Goal: Information Seeking & Learning: Learn about a topic

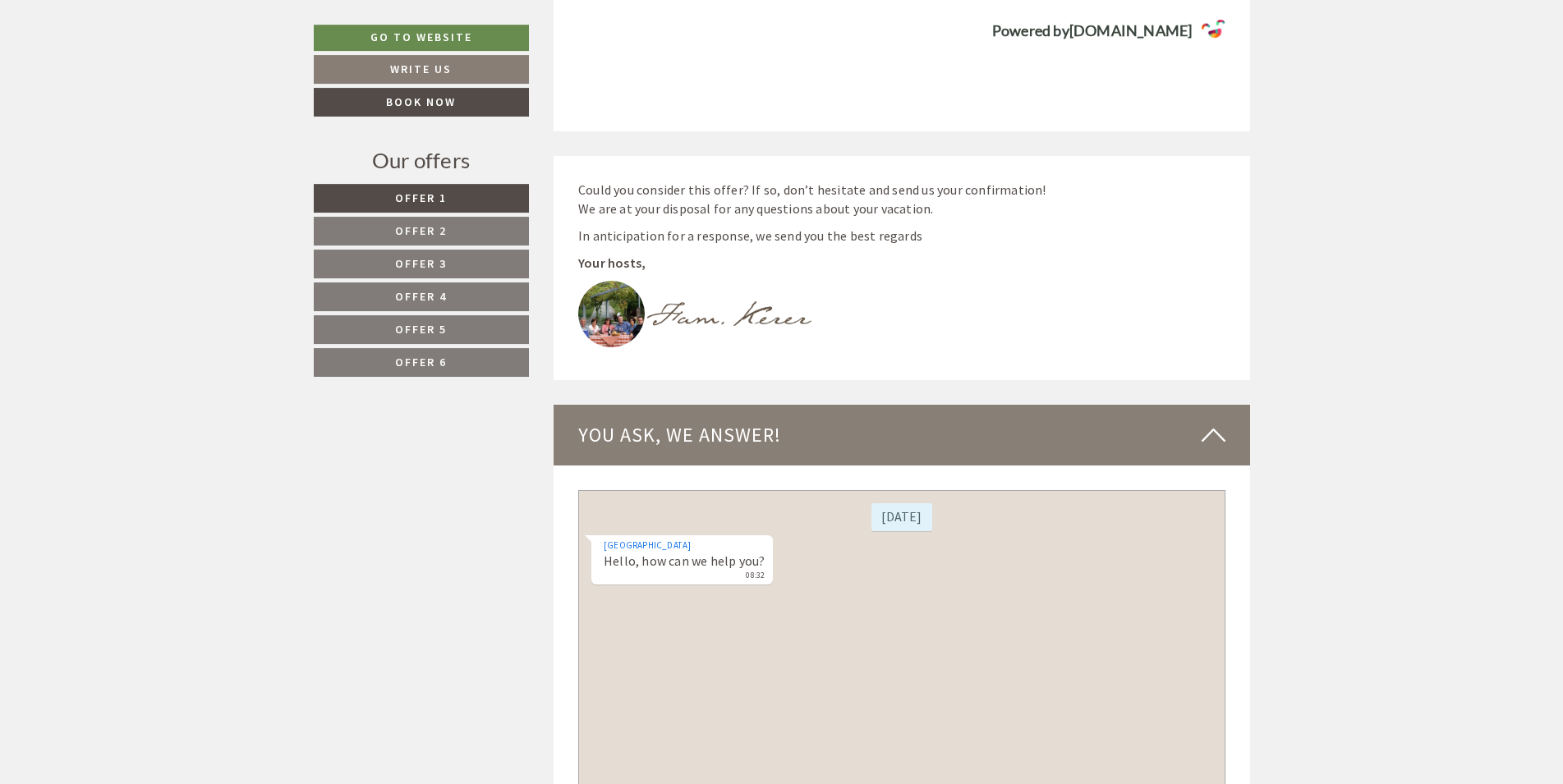
scroll to position [5847, 0]
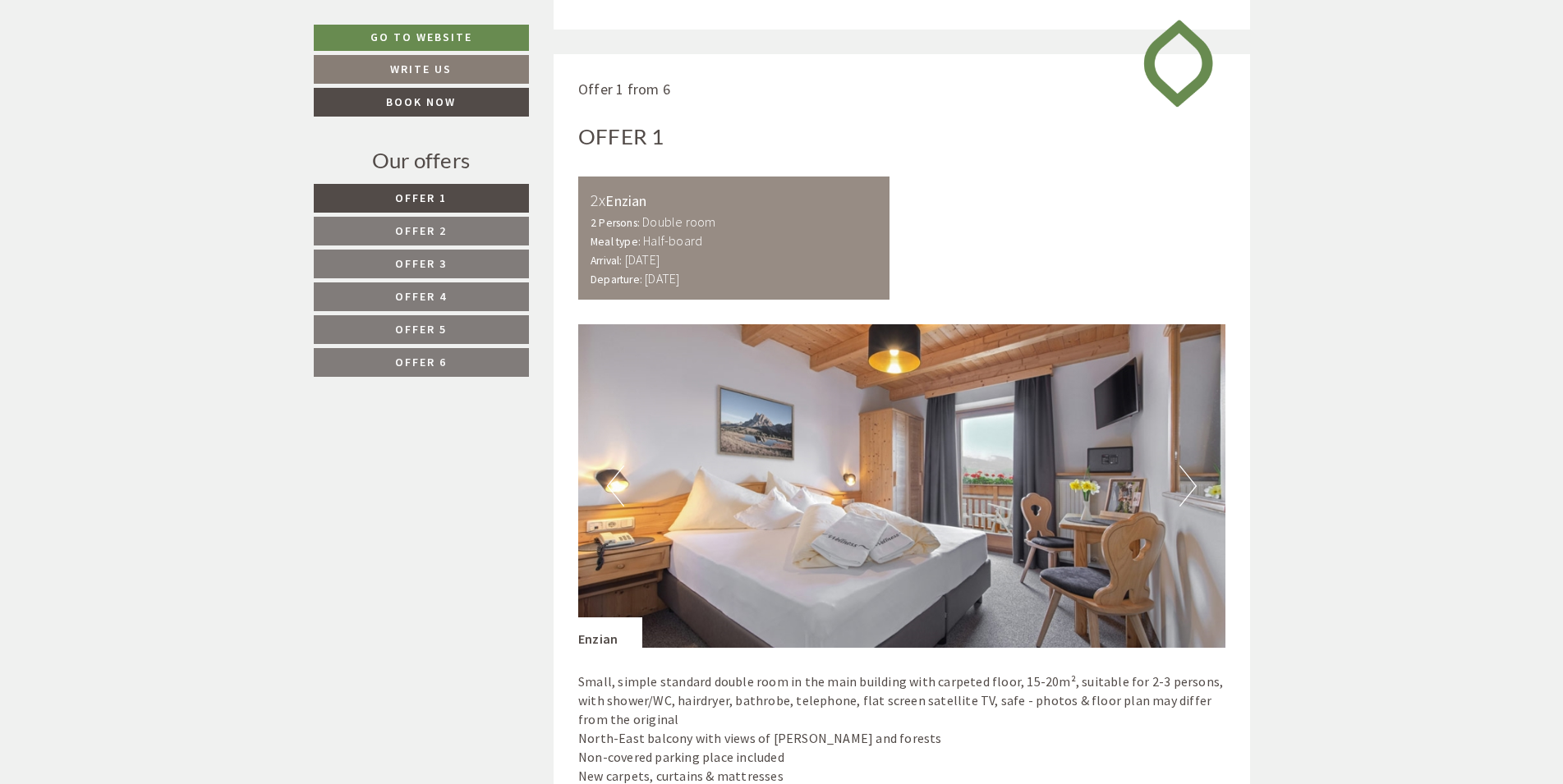
scroll to position [1173, 0]
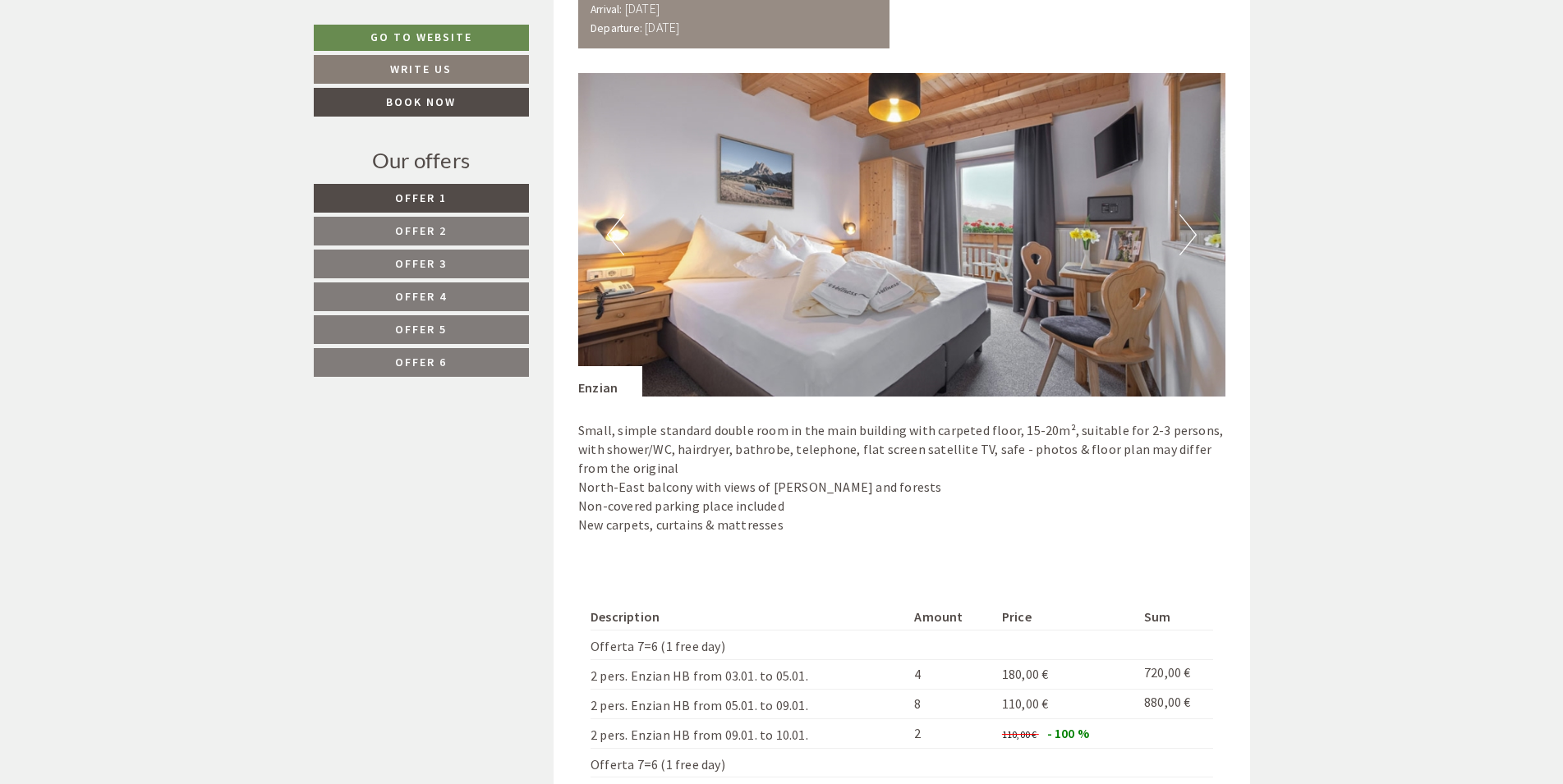
click at [421, 299] on span "Offer 4" at bounding box center [421, 296] width 52 height 14
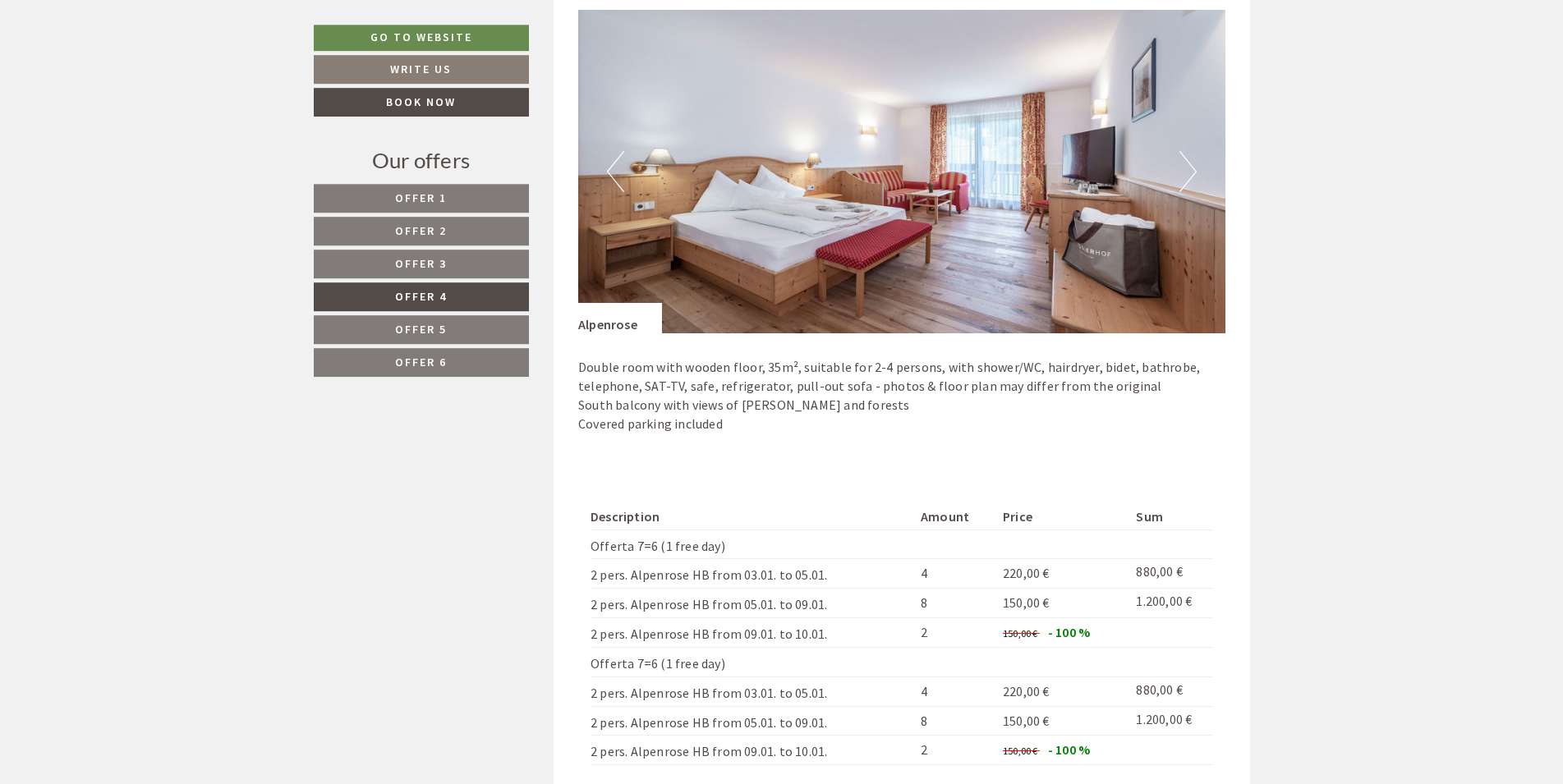
scroll to position [1394, 0]
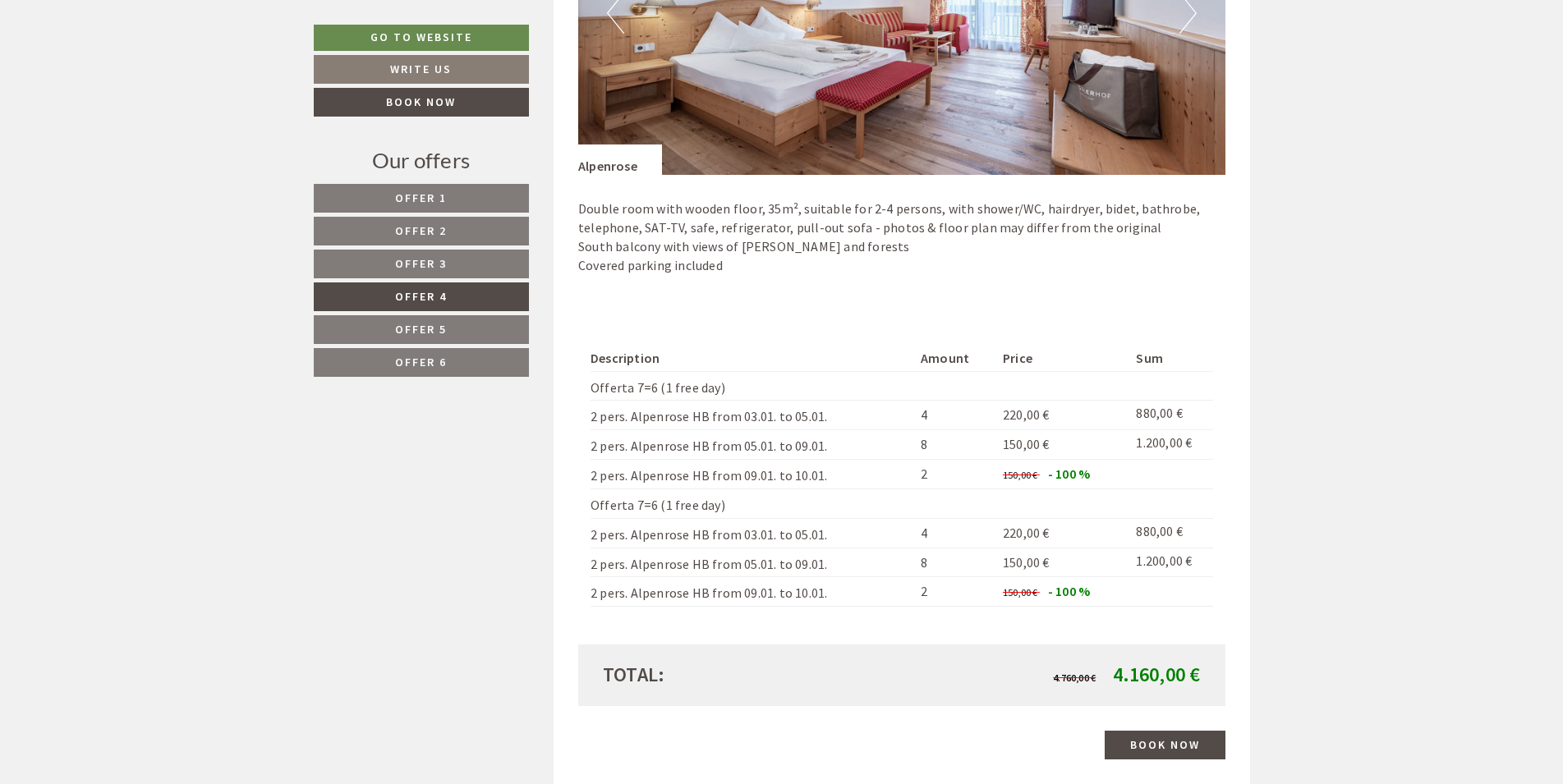
click at [437, 260] on span "Offer 3" at bounding box center [421, 263] width 52 height 14
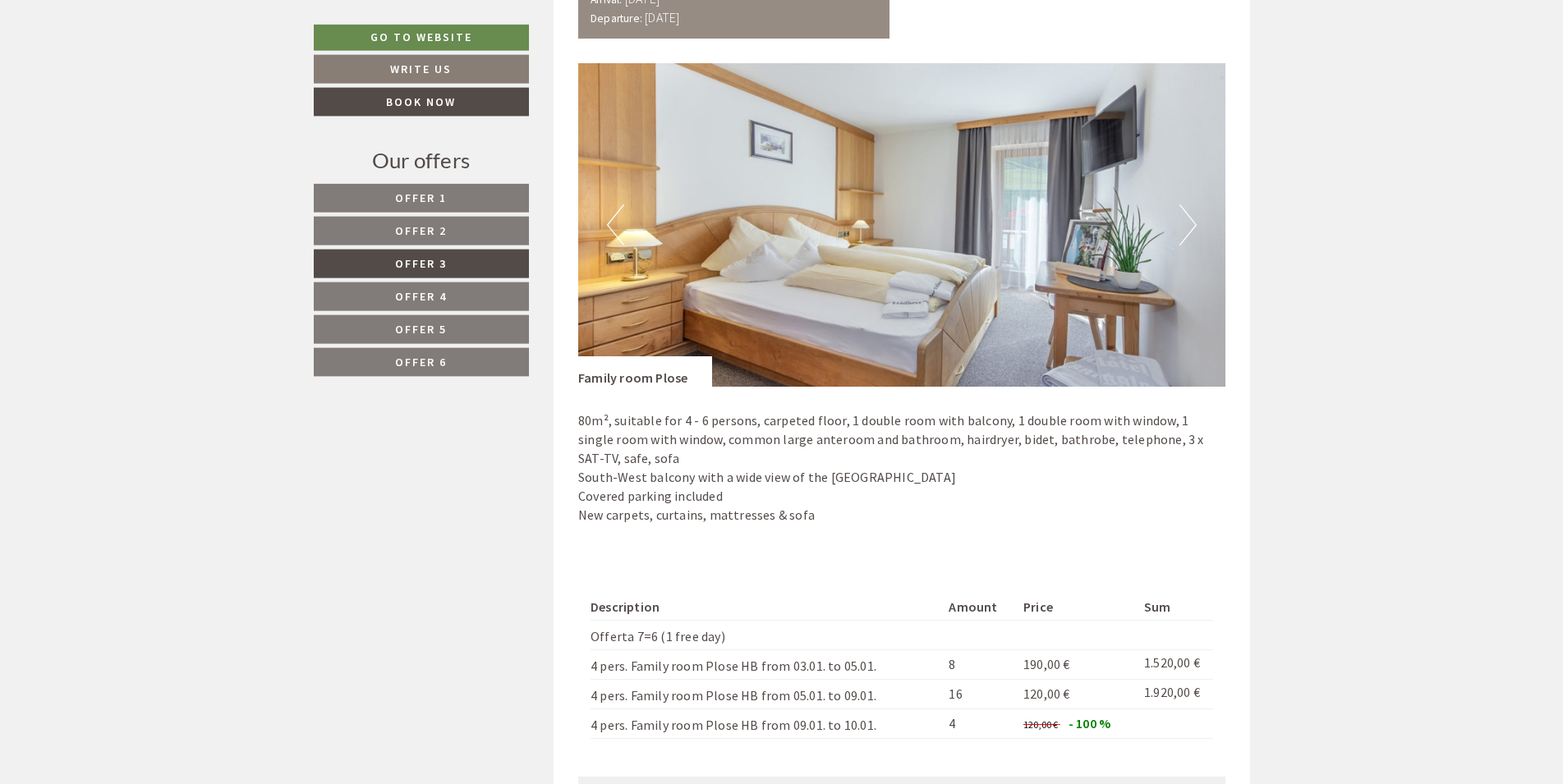
scroll to position [1143, 0]
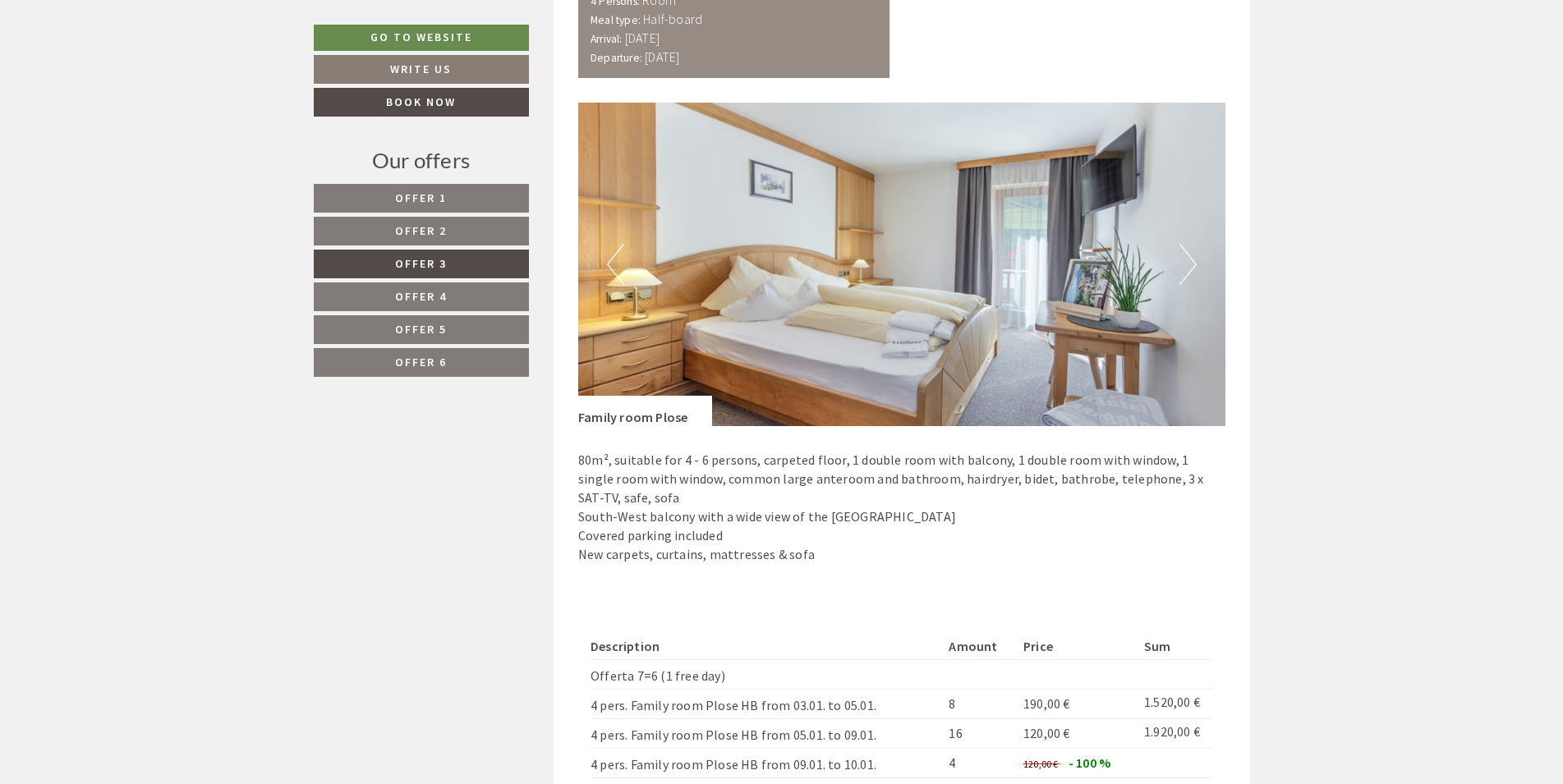
click at [1187, 266] on button "Next" at bounding box center [1188, 265] width 17 height 41
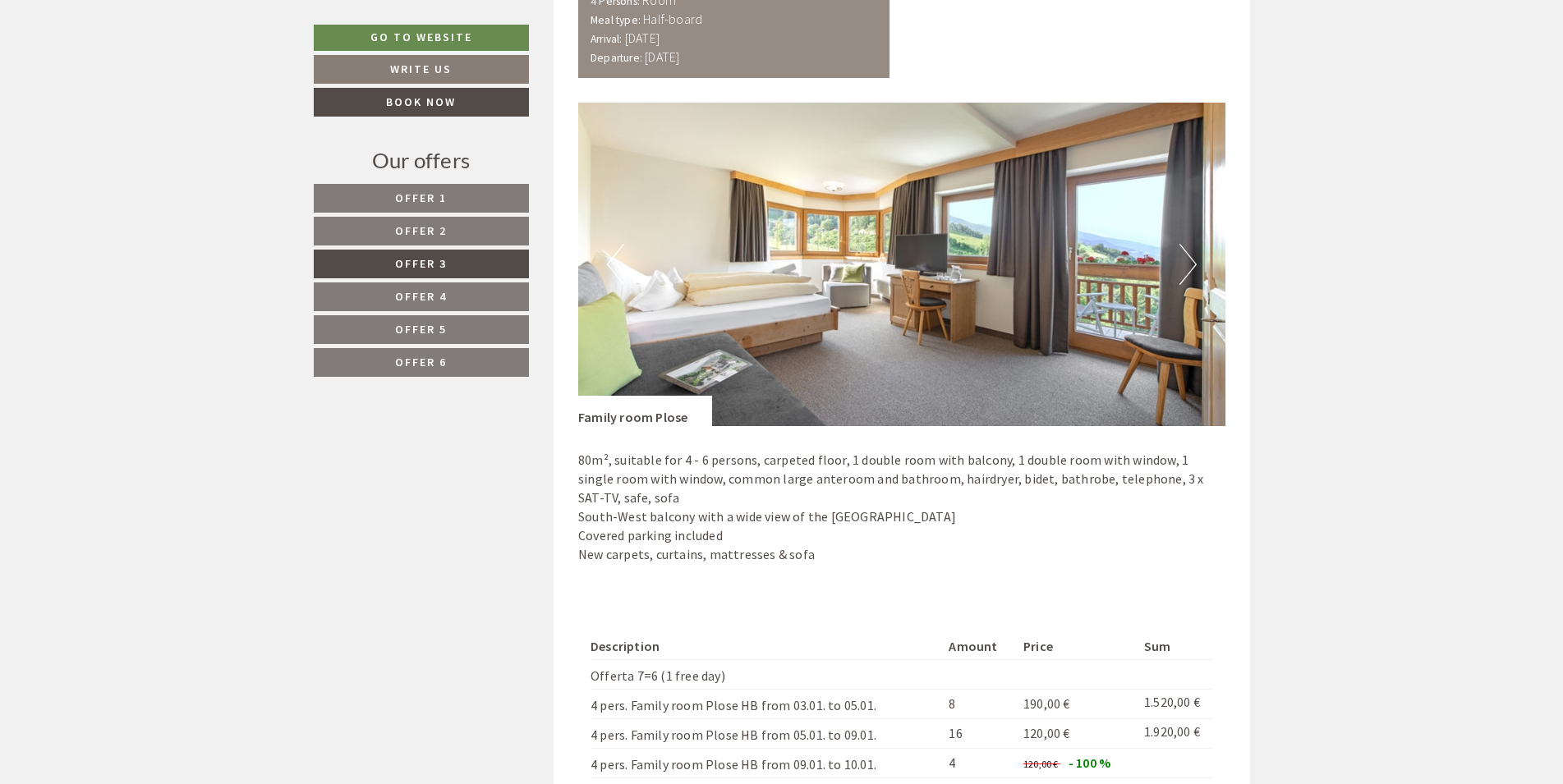
click at [1188, 266] on button "Next" at bounding box center [1188, 265] width 17 height 41
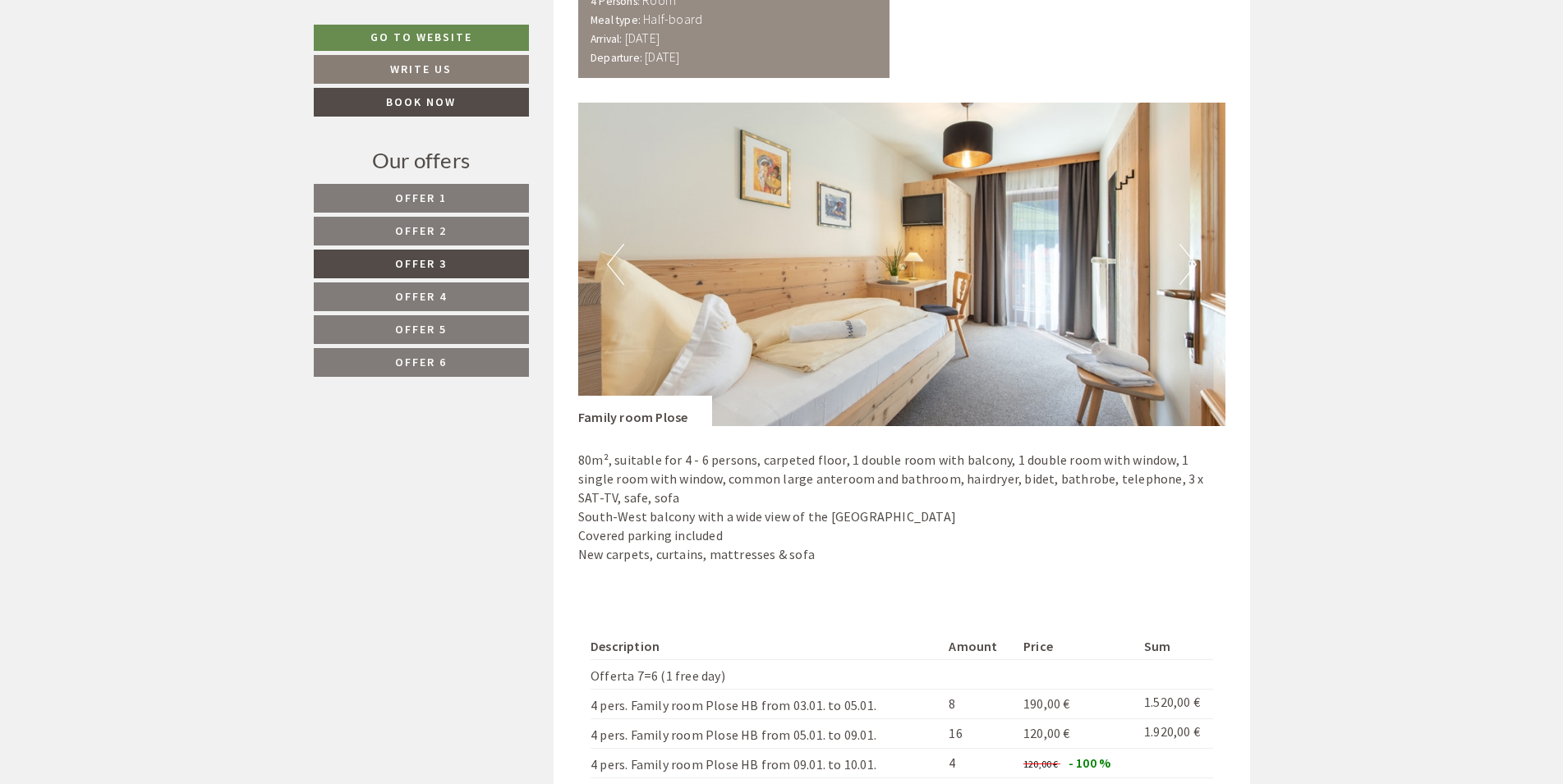
click at [1188, 266] on button "Next" at bounding box center [1188, 265] width 17 height 41
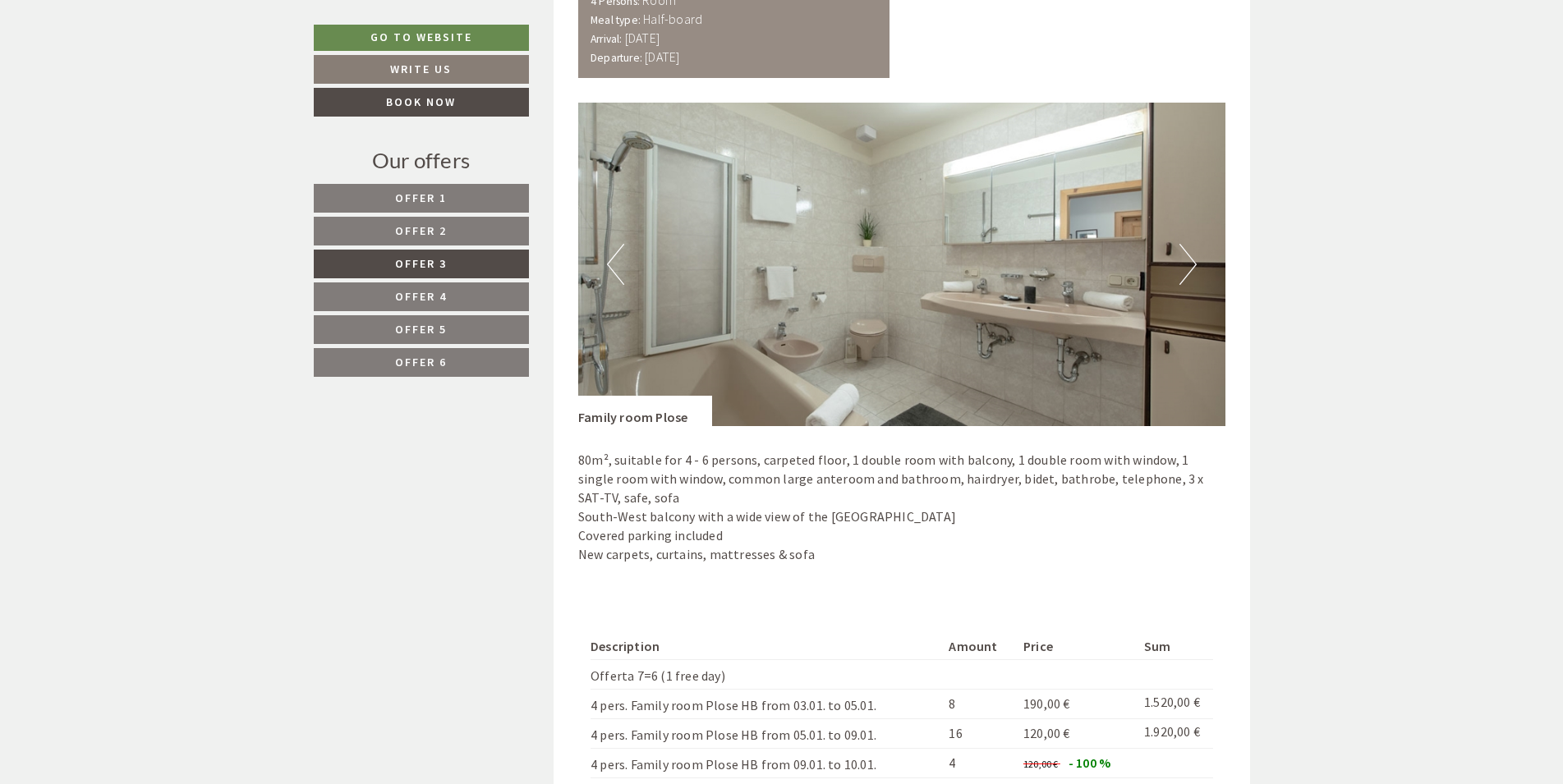
click at [1189, 266] on button "Next" at bounding box center [1188, 265] width 17 height 41
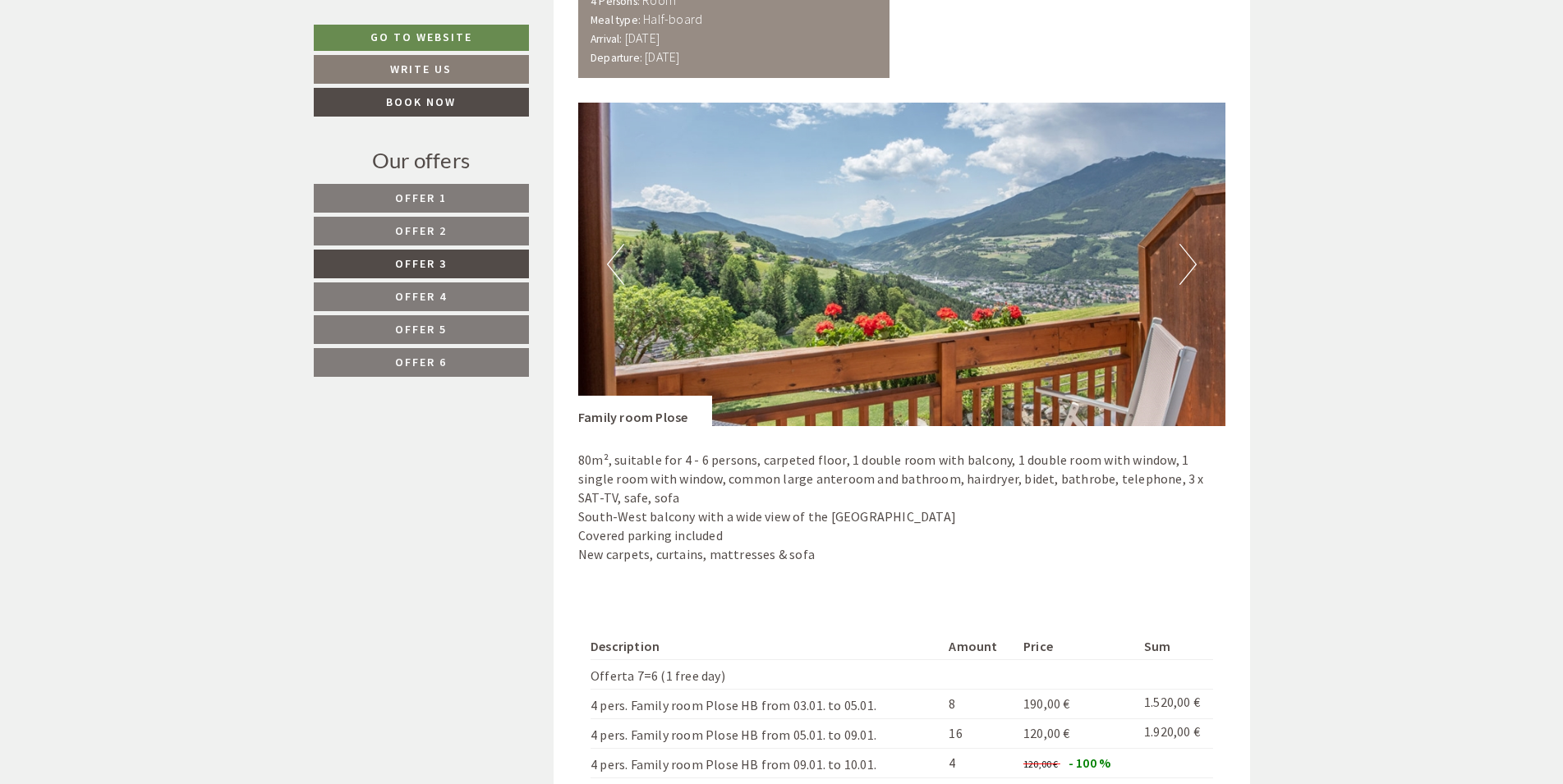
click at [1189, 266] on button "Next" at bounding box center [1188, 265] width 17 height 41
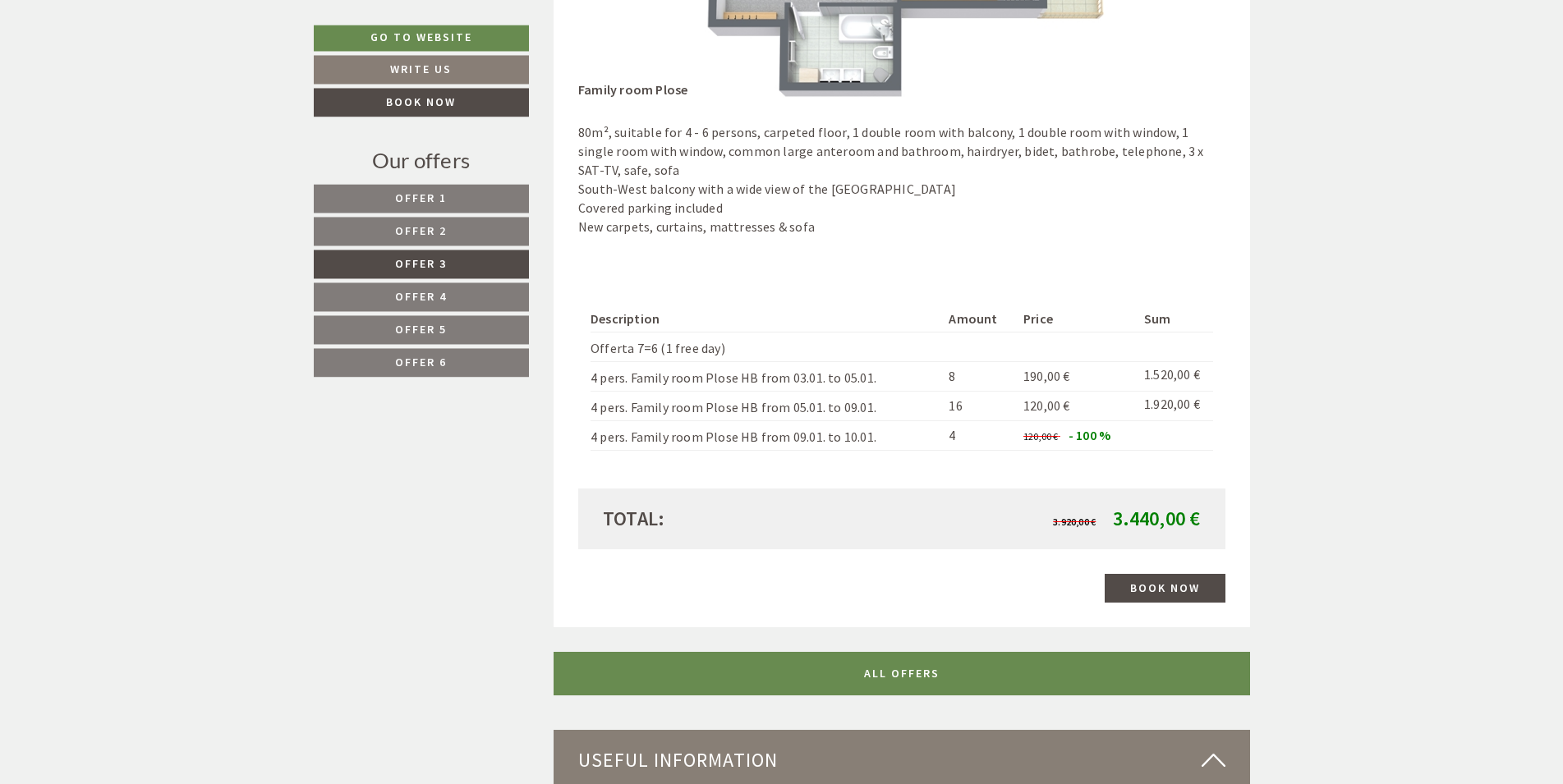
scroll to position [1479, 0]
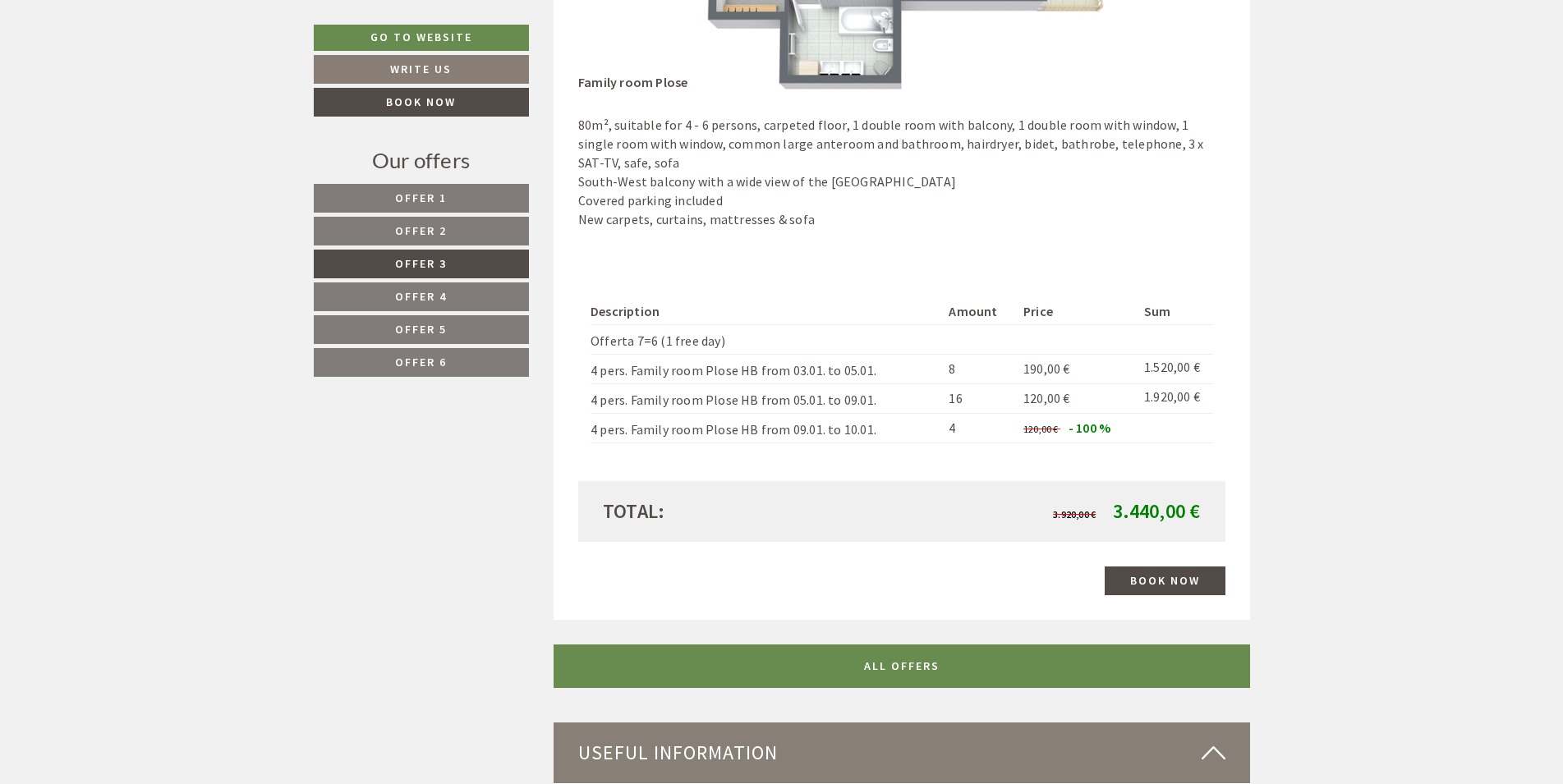
click at [428, 230] on span "Offer 2" at bounding box center [421, 230] width 52 height 14
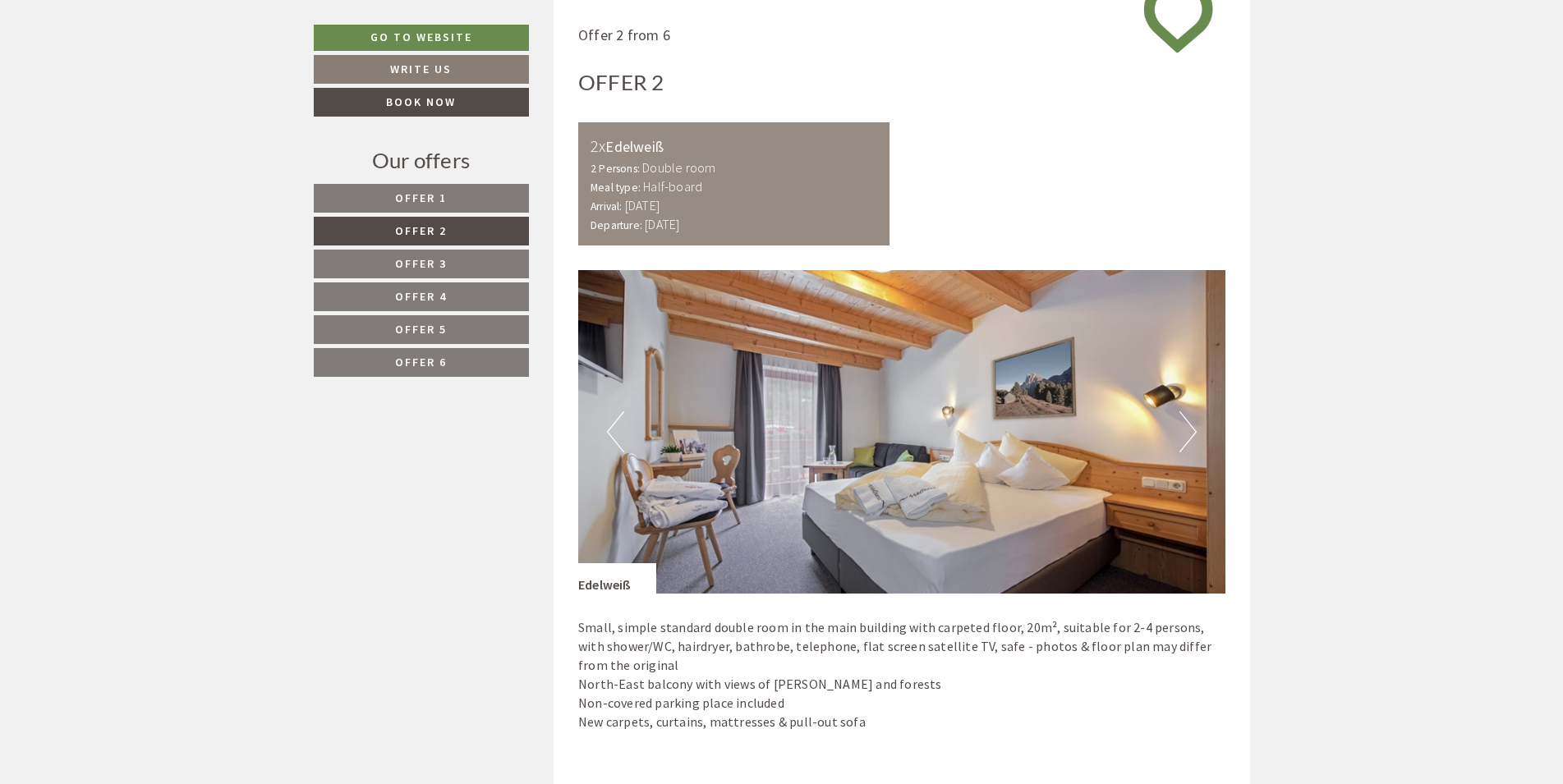
click at [455, 204] on link "Offer 1" at bounding box center [421, 198] width 215 height 29
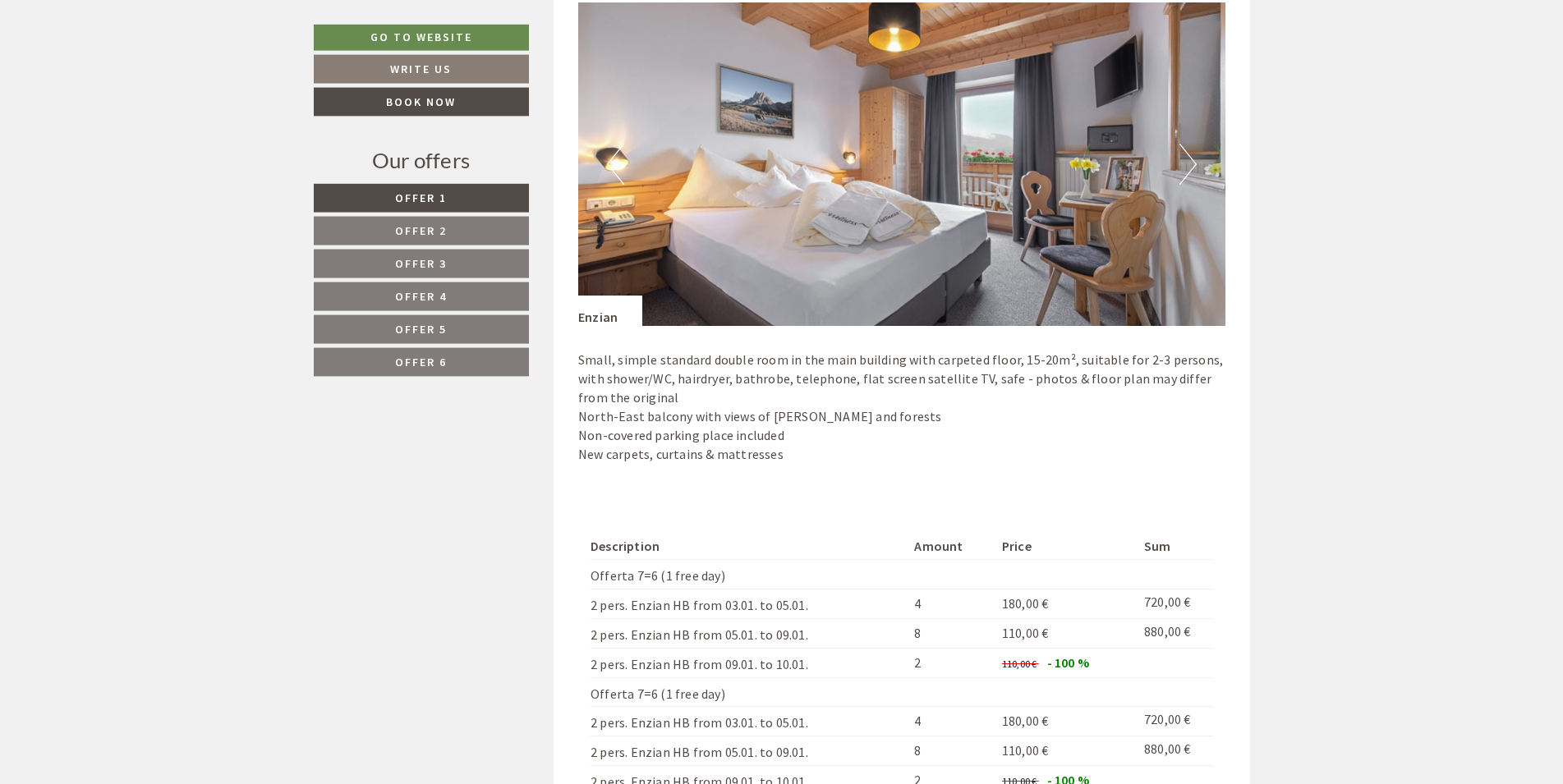
scroll to position [1227, 0]
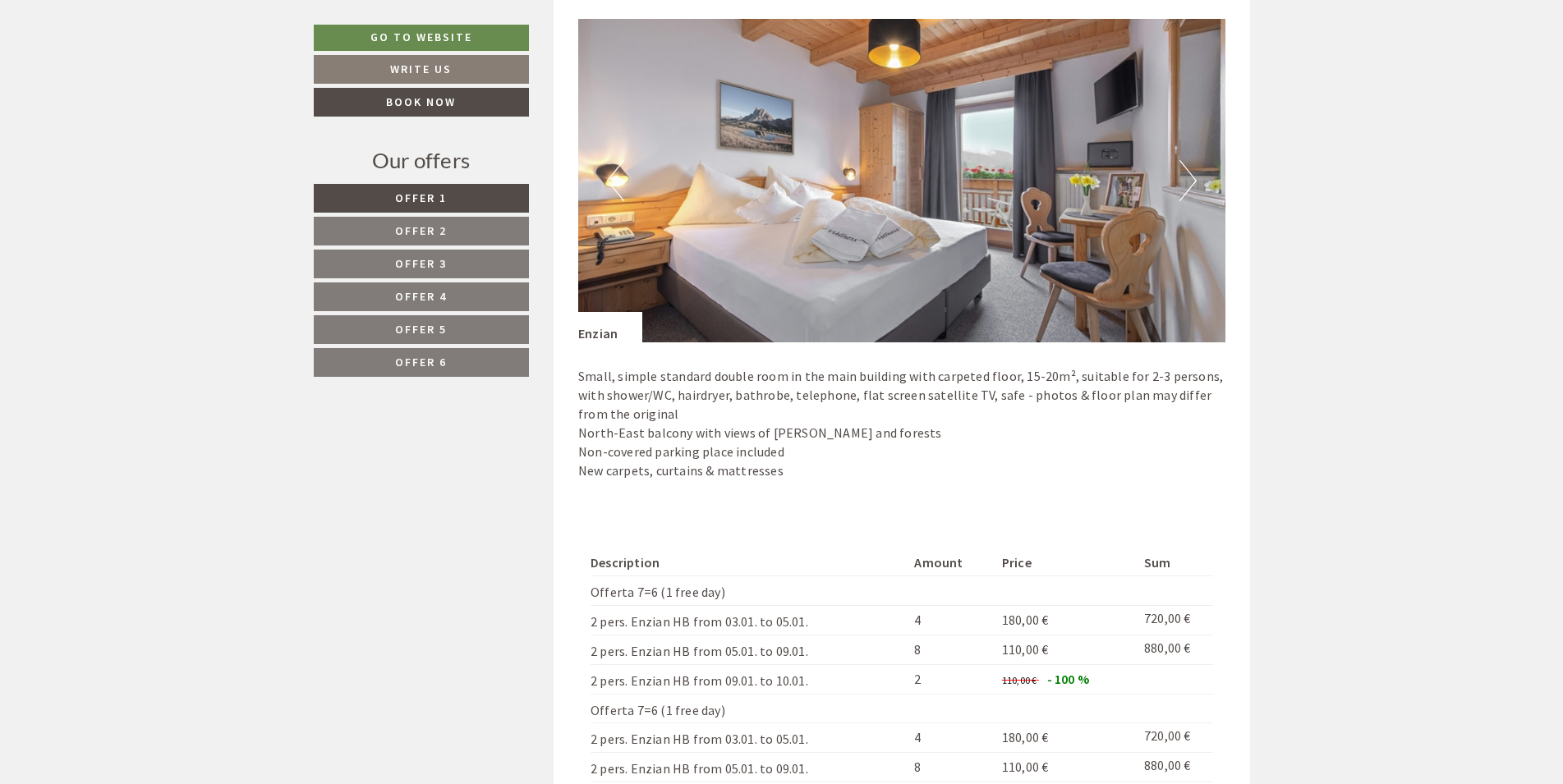
click at [450, 230] on link "Offer 2" at bounding box center [421, 232] width 215 height 29
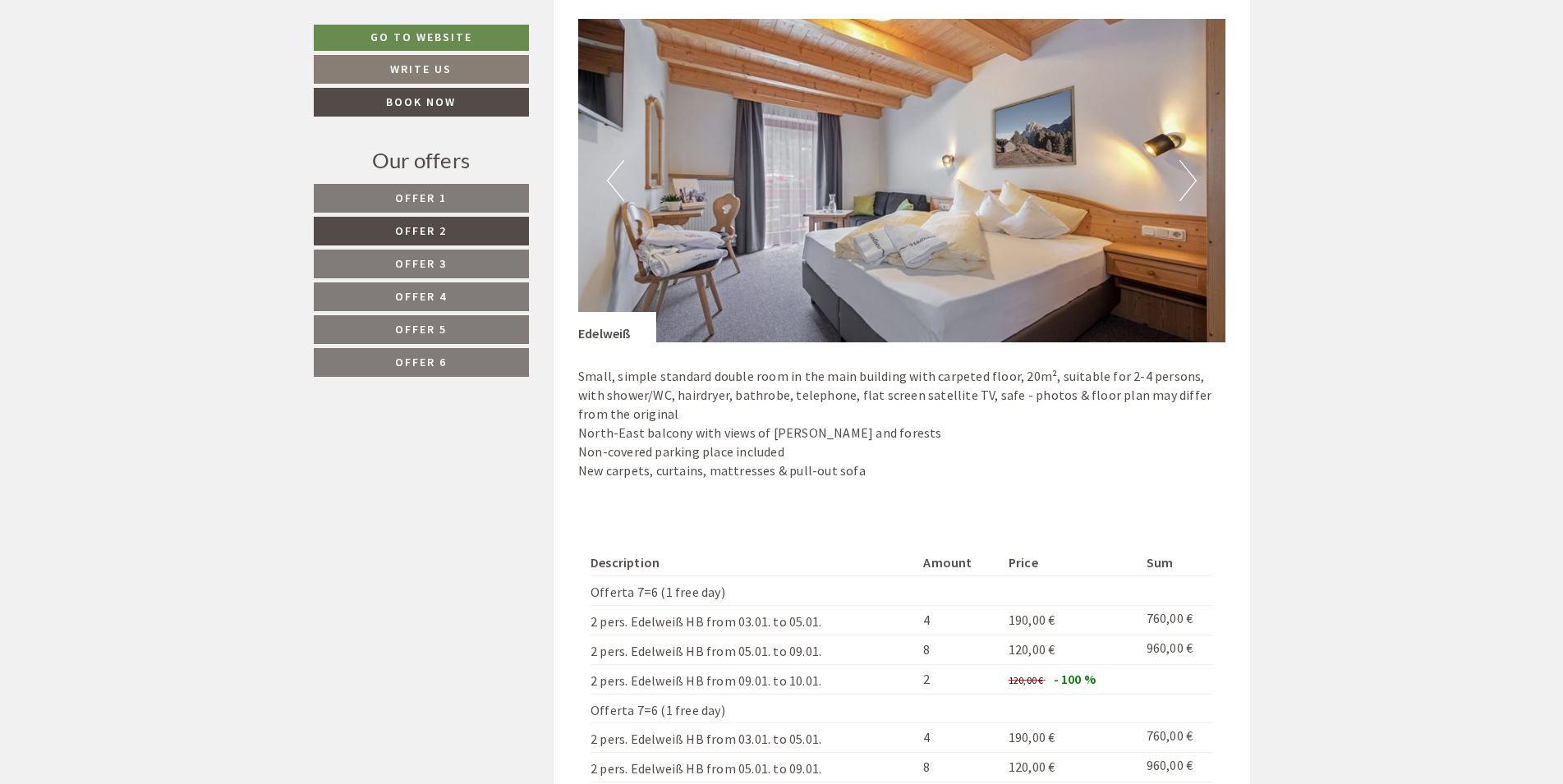
scroll to position [976, 0]
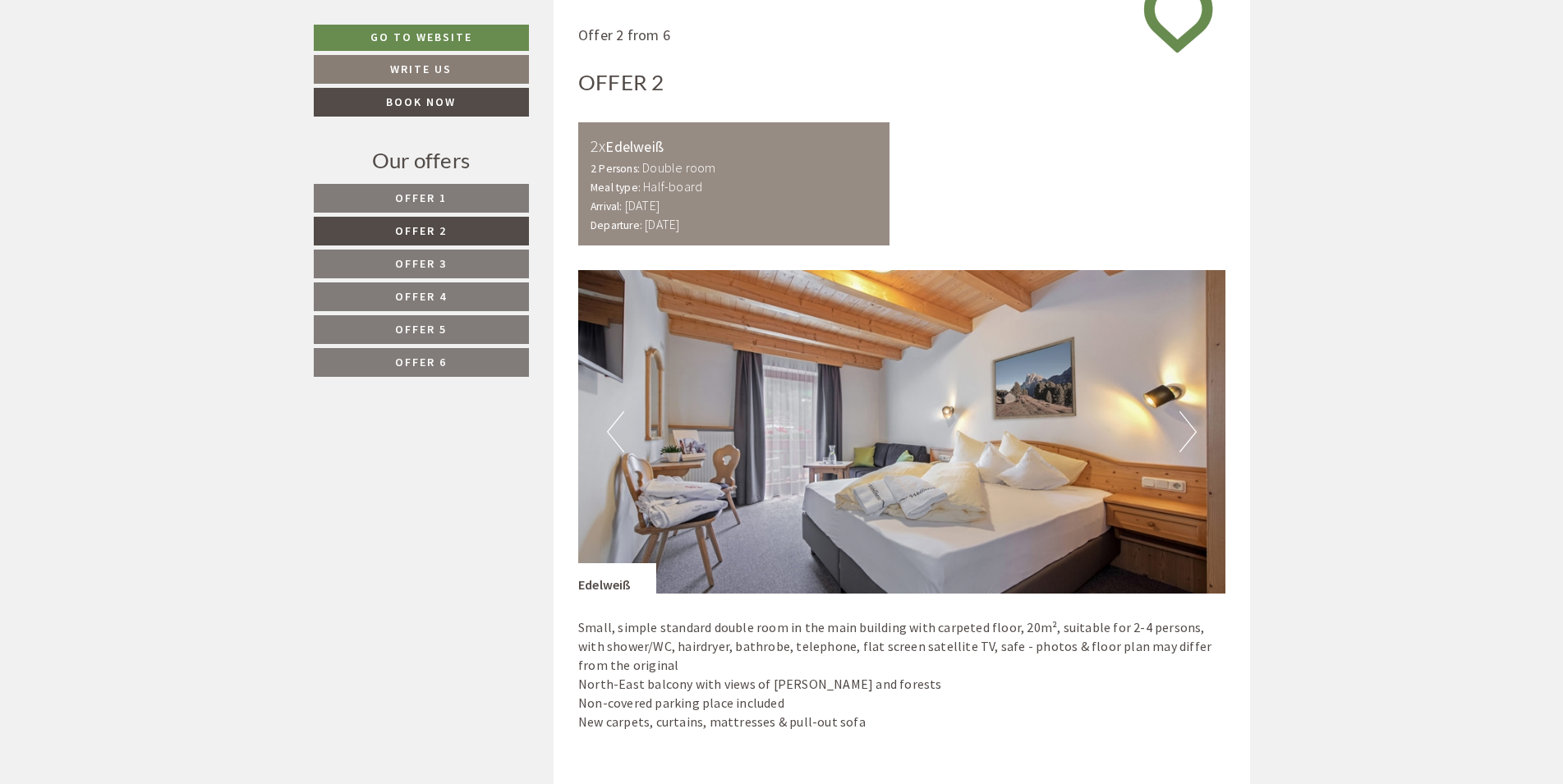
click at [438, 192] on span "Offer 1" at bounding box center [421, 197] width 52 height 14
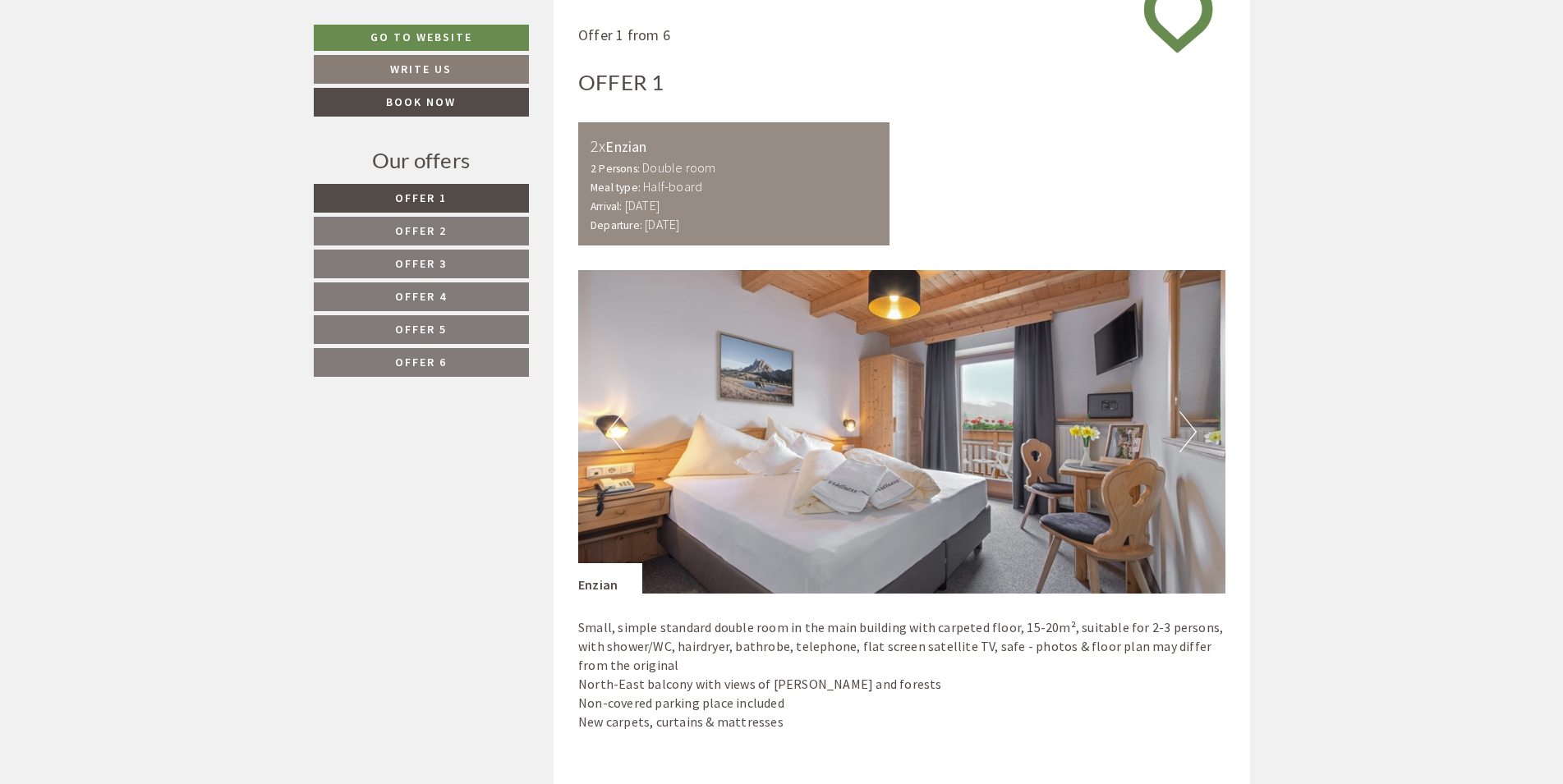
click at [1196, 422] on button "Next" at bounding box center [1188, 432] width 17 height 41
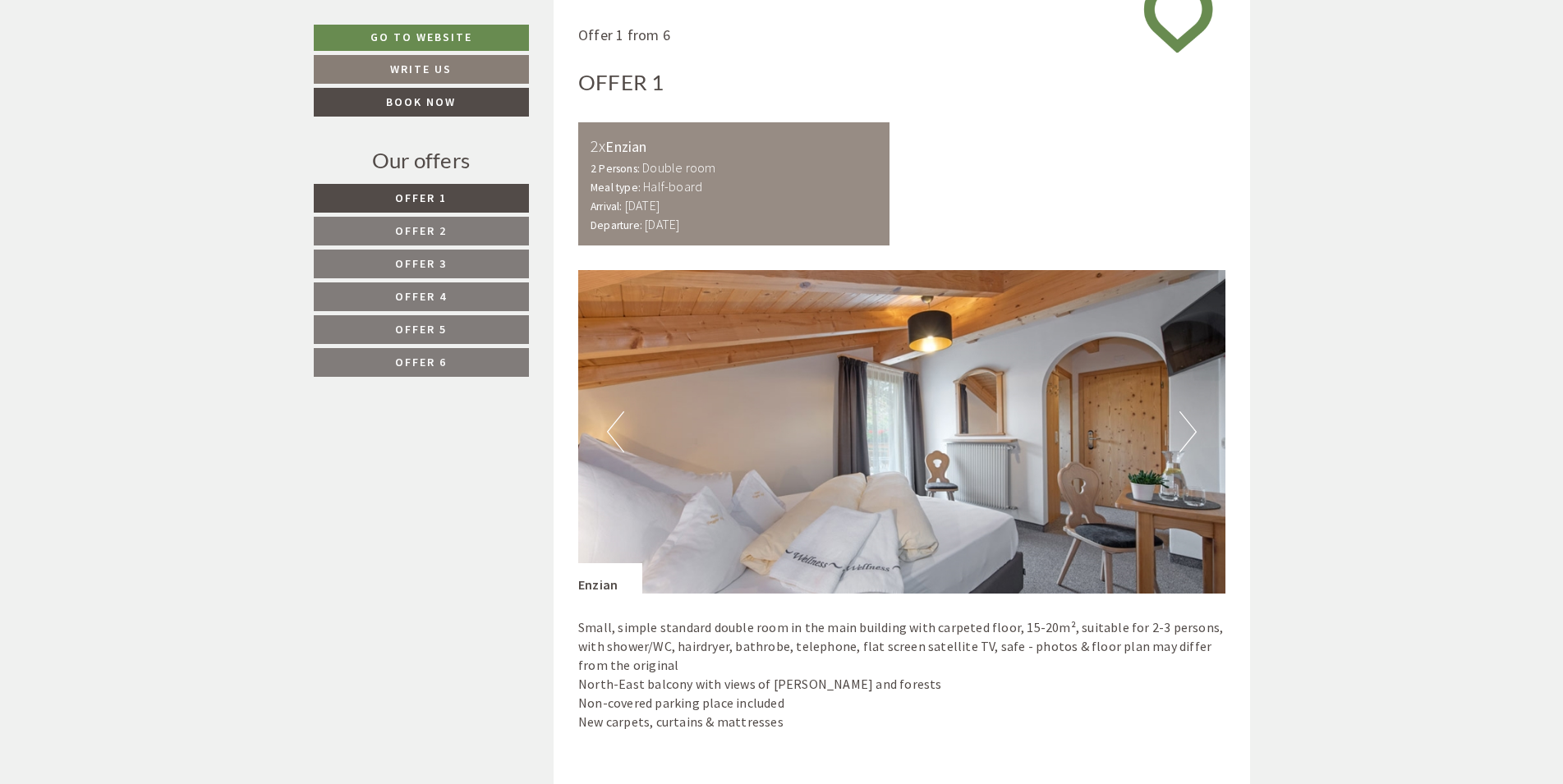
click at [1196, 422] on button "Next" at bounding box center [1188, 432] width 17 height 41
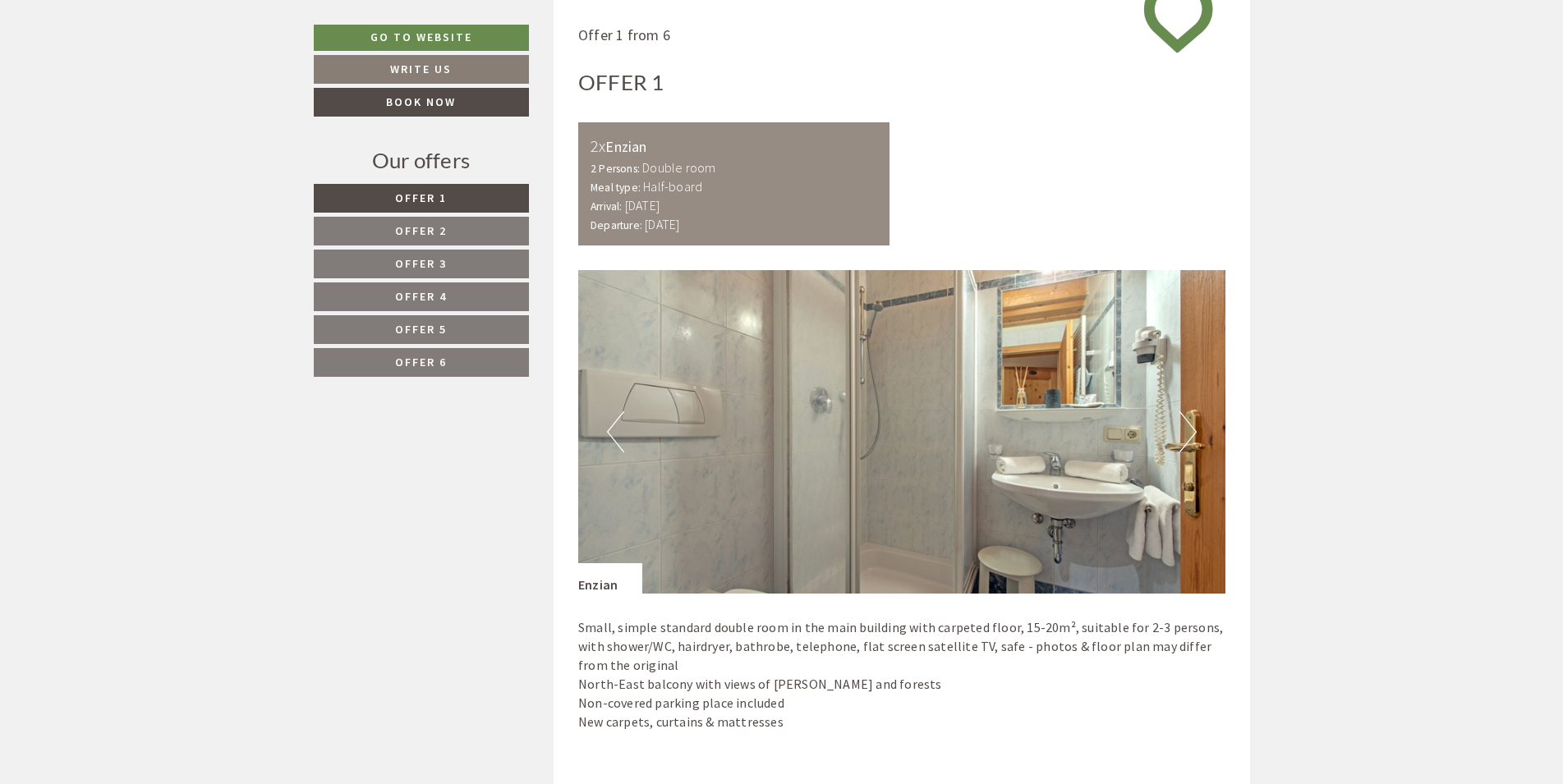
click at [459, 237] on link "Offer 2" at bounding box center [421, 232] width 215 height 29
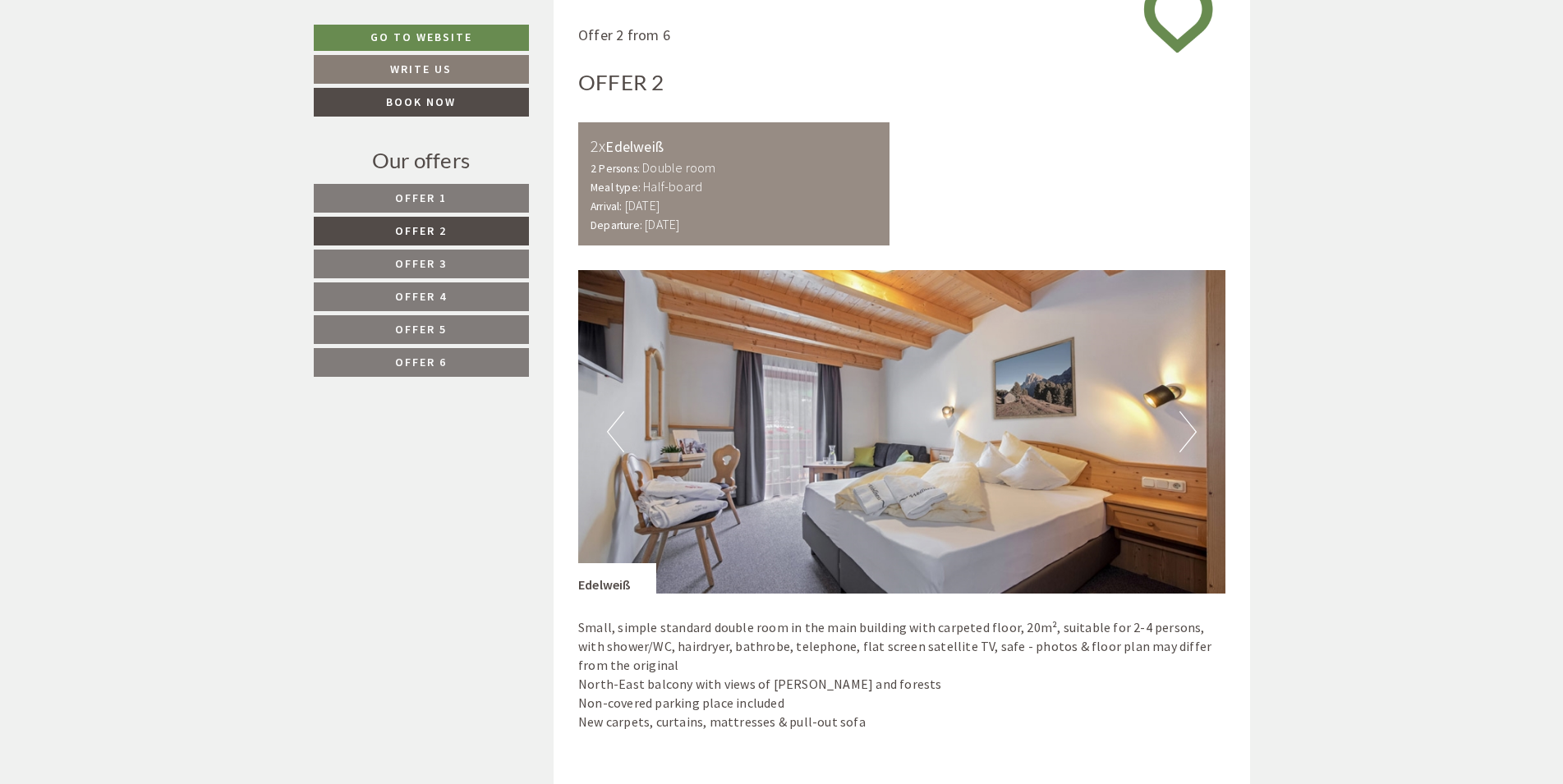
click at [391, 201] on link "Offer 1" at bounding box center [421, 198] width 215 height 29
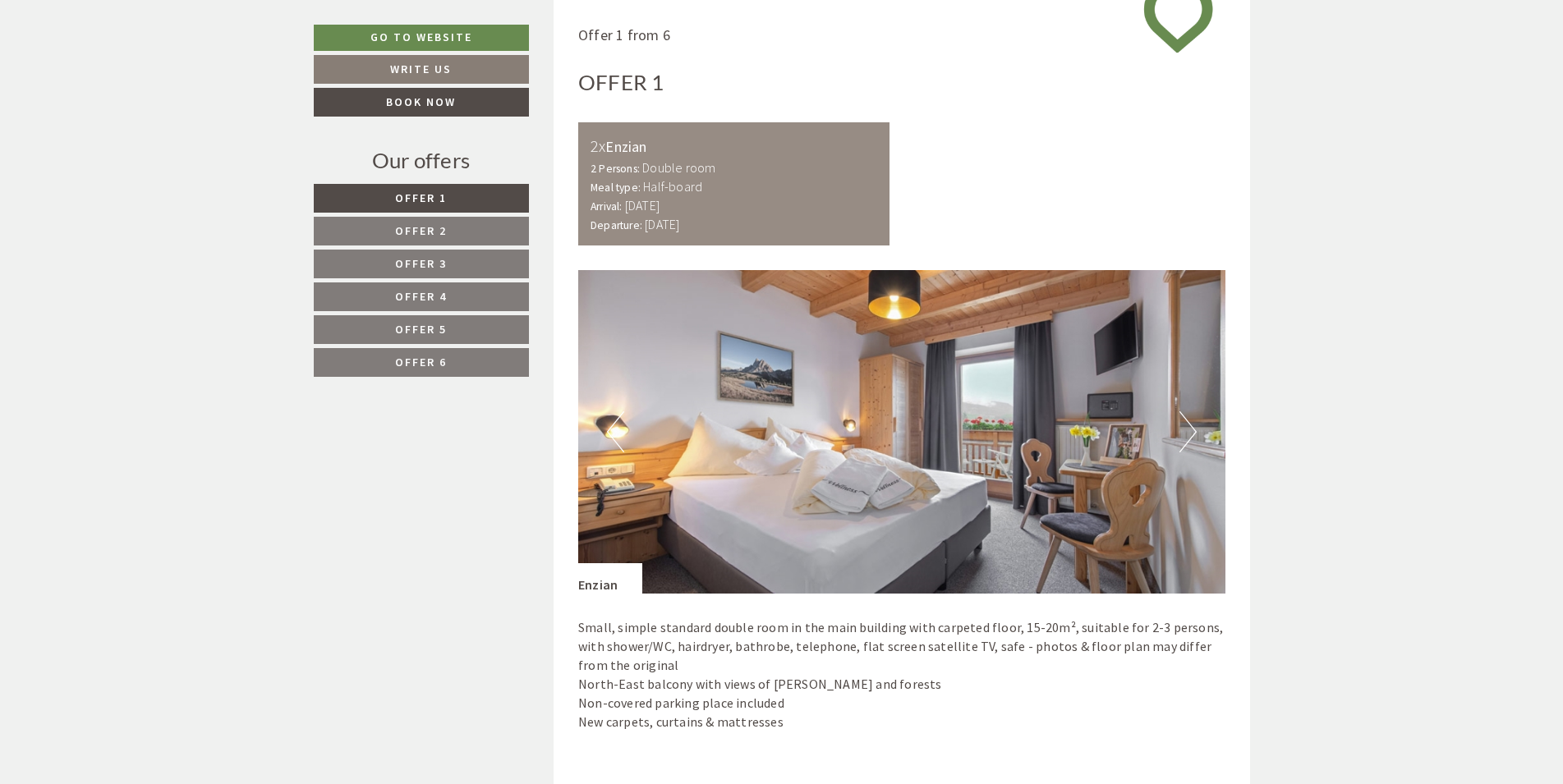
click at [404, 225] on span "Offer 2" at bounding box center [421, 230] width 52 height 14
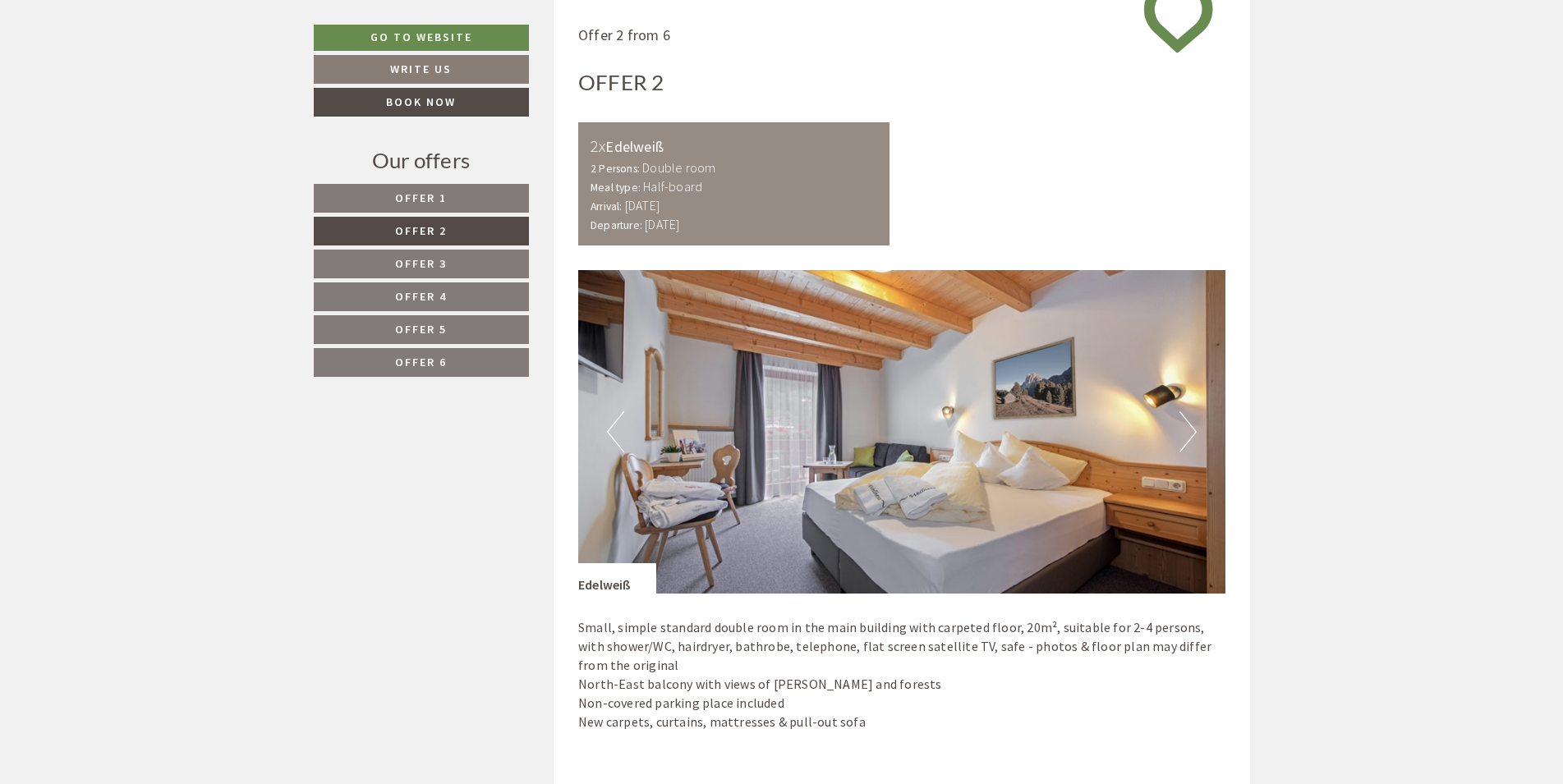
click at [474, 207] on link "Offer 1" at bounding box center [421, 198] width 215 height 29
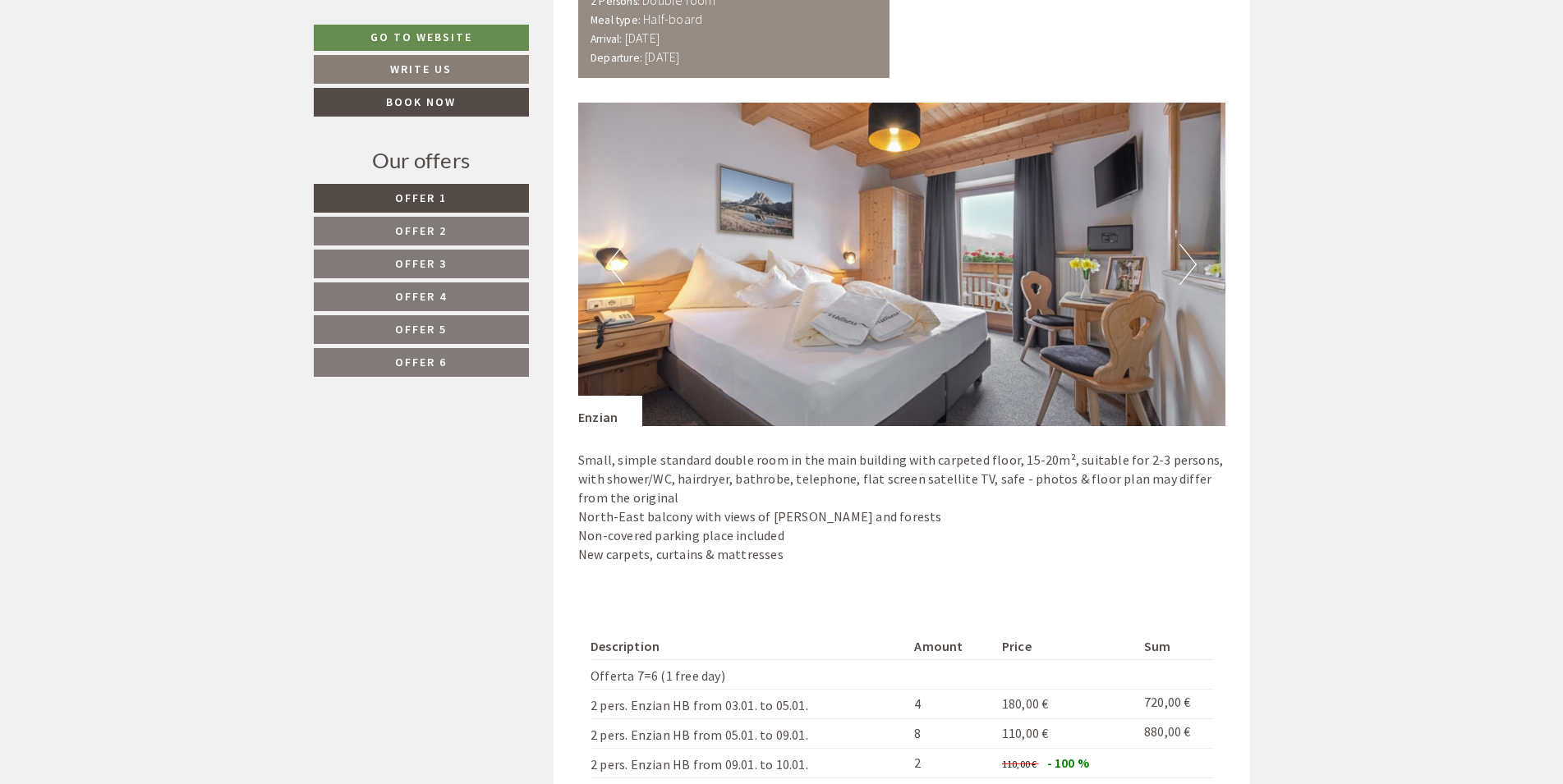
click at [422, 233] on span "Offer 2" at bounding box center [421, 230] width 52 height 14
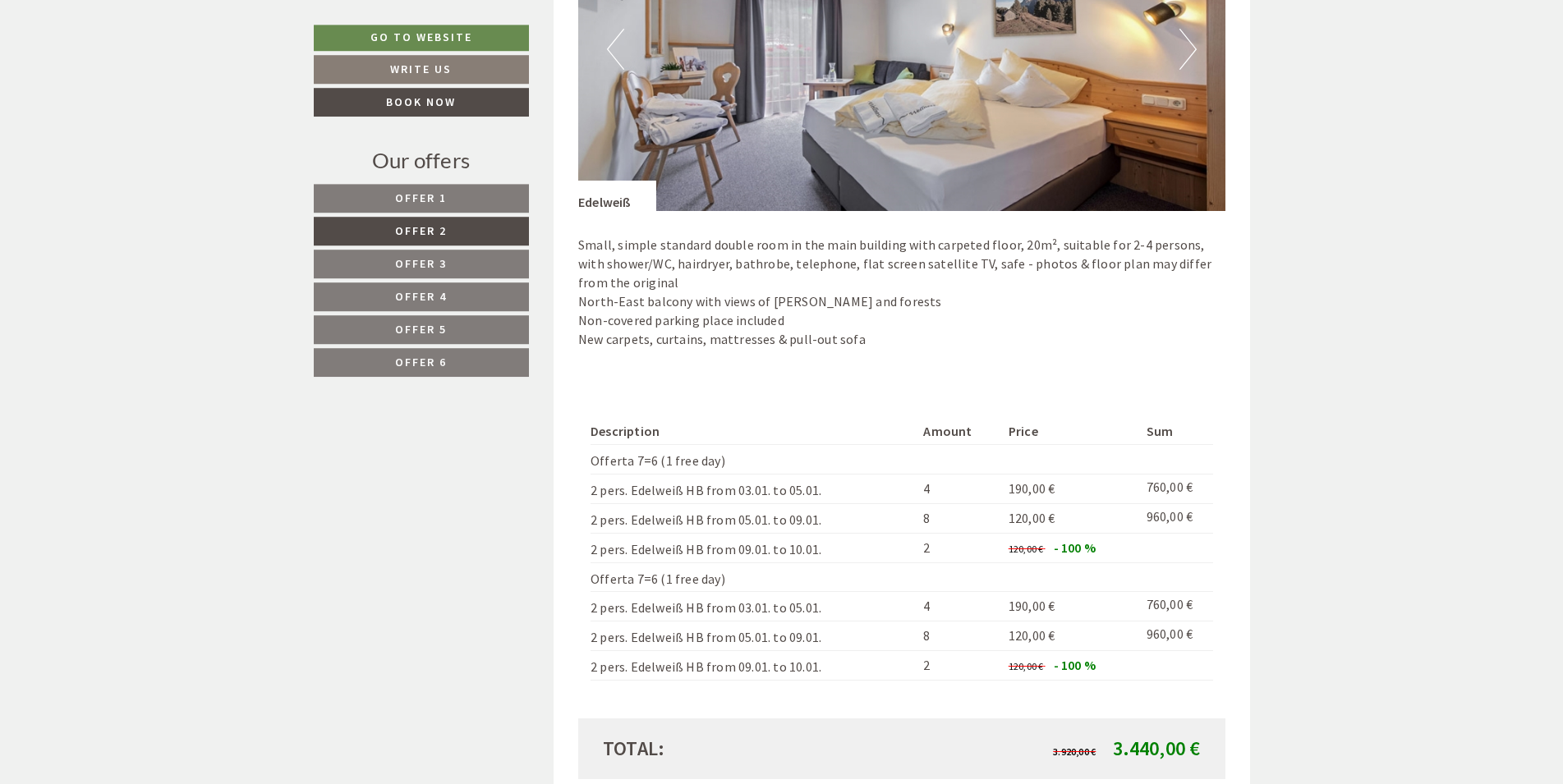
scroll to position [1143, 0]
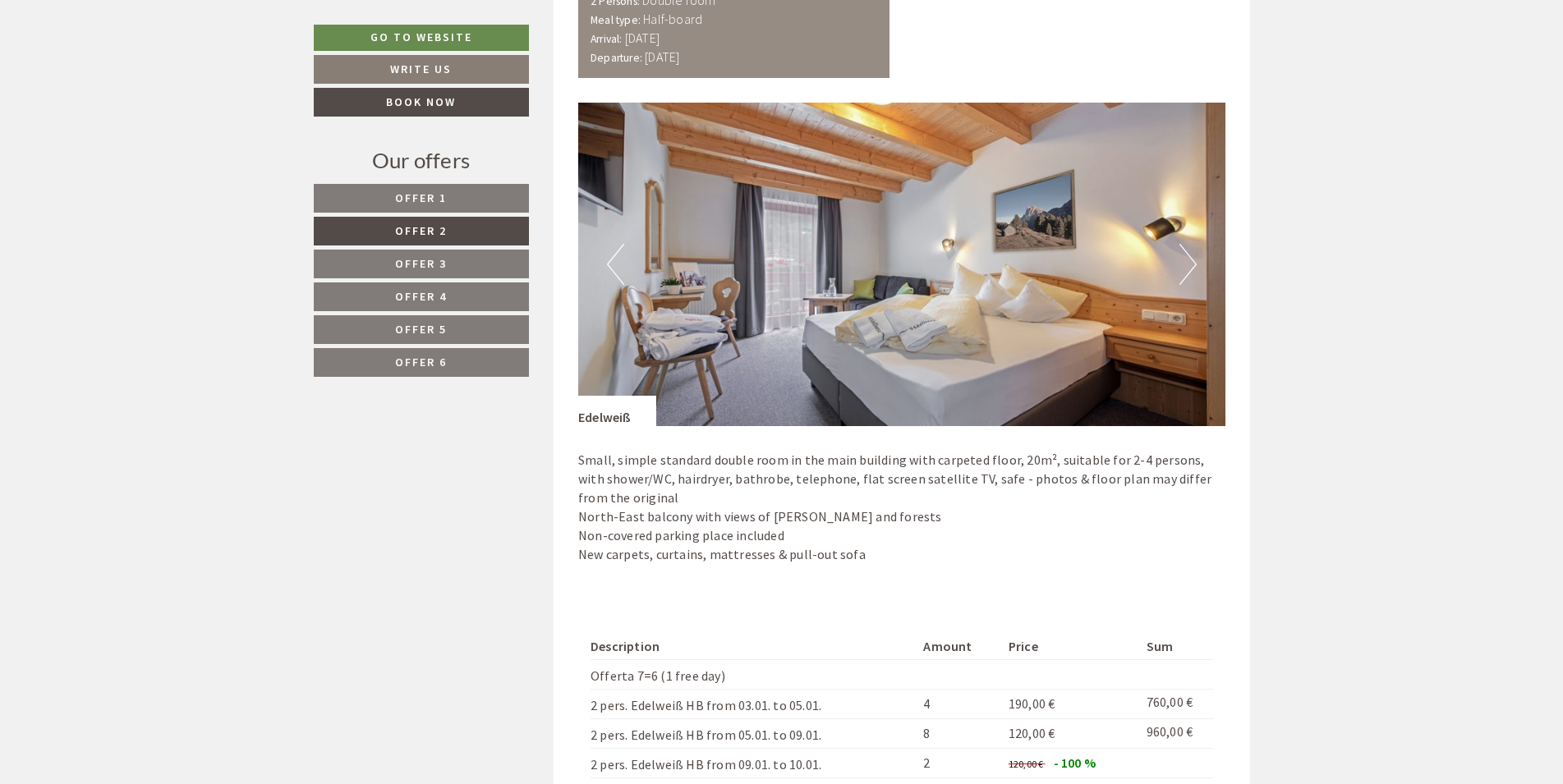
click at [1194, 268] on button "Next" at bounding box center [1188, 265] width 17 height 41
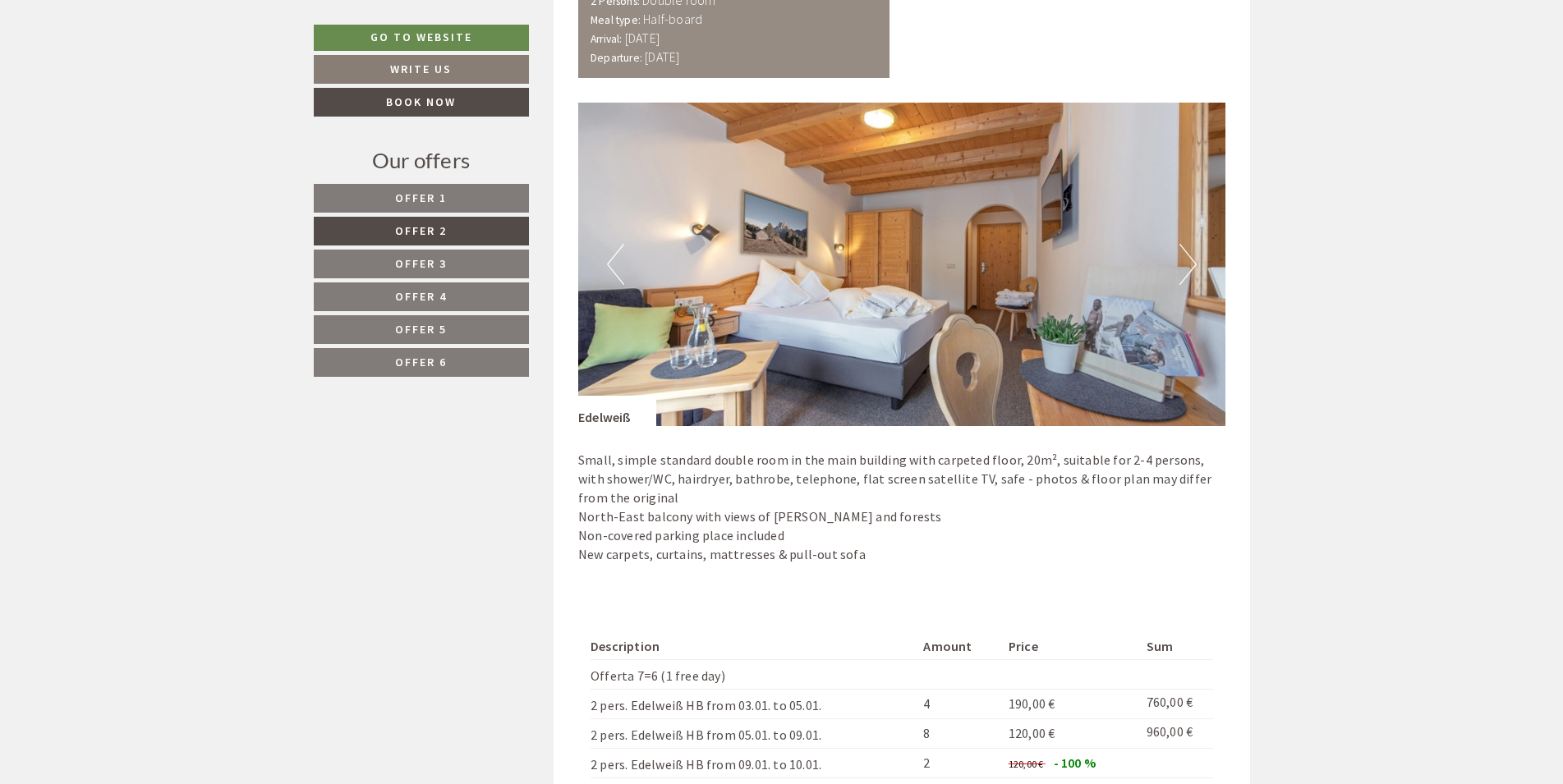
click at [1194, 268] on button "Next" at bounding box center [1188, 265] width 17 height 41
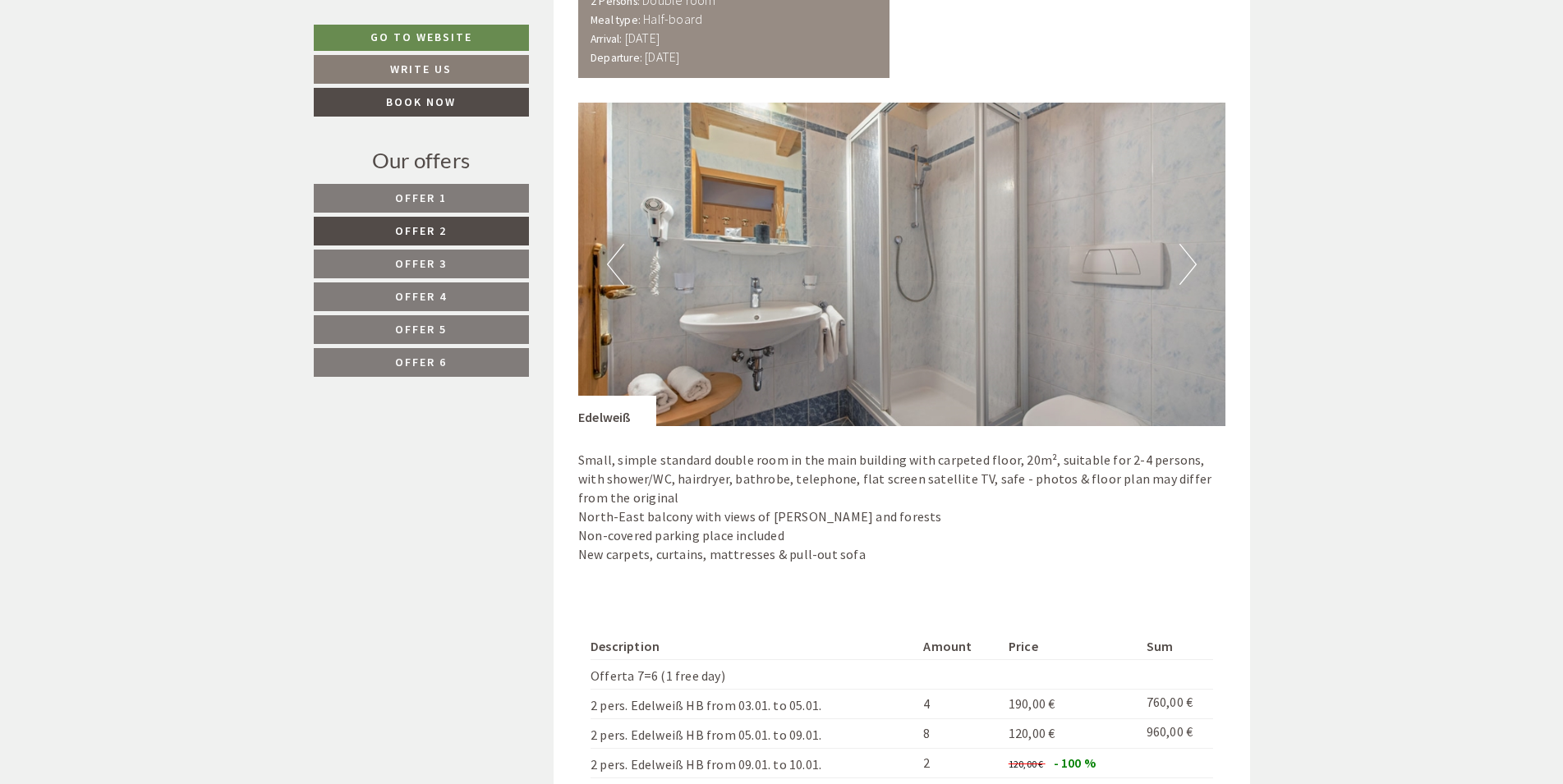
click at [1194, 269] on button "Next" at bounding box center [1188, 265] width 17 height 41
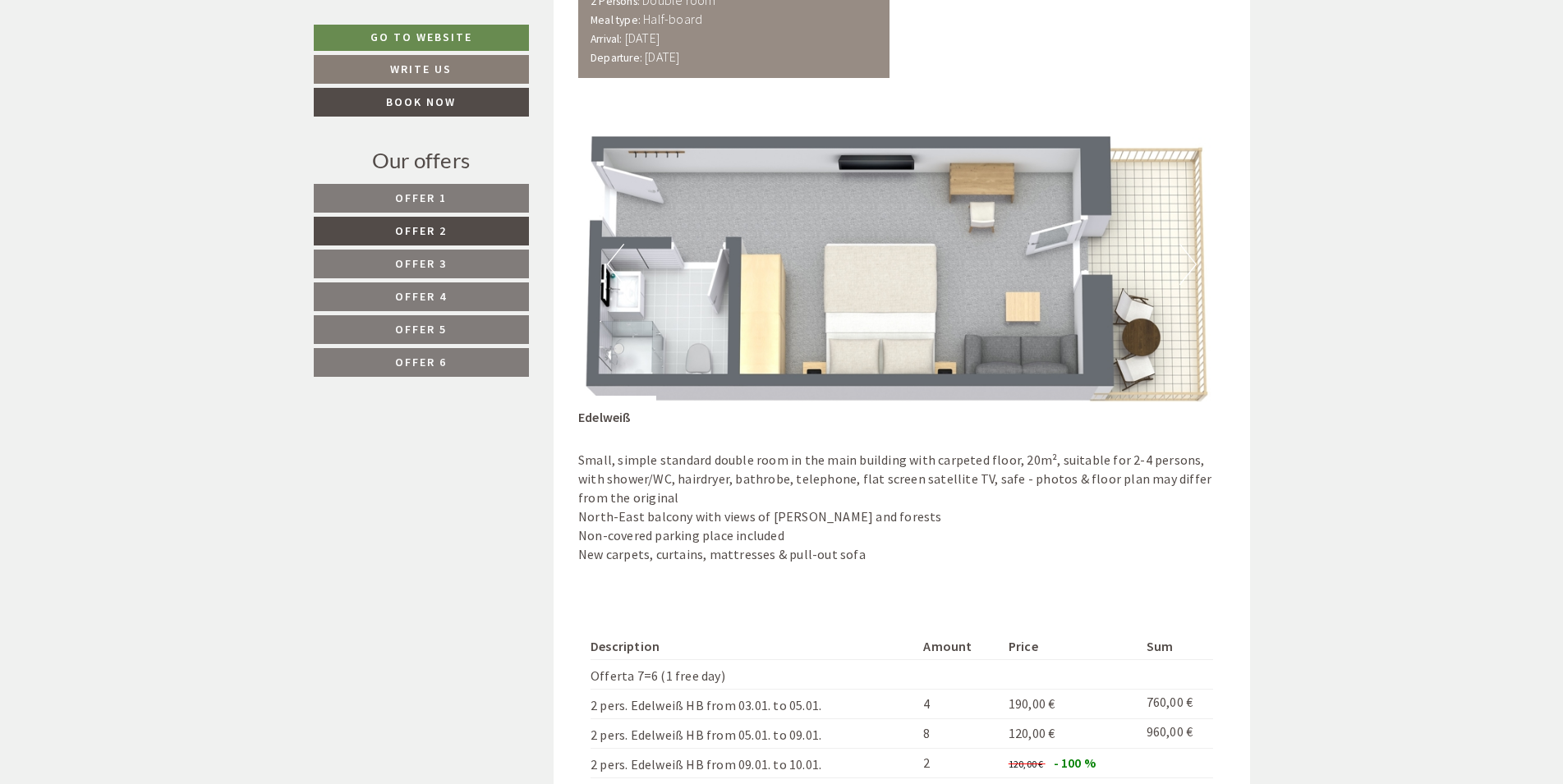
click at [432, 263] on span "Offer 3" at bounding box center [421, 263] width 52 height 14
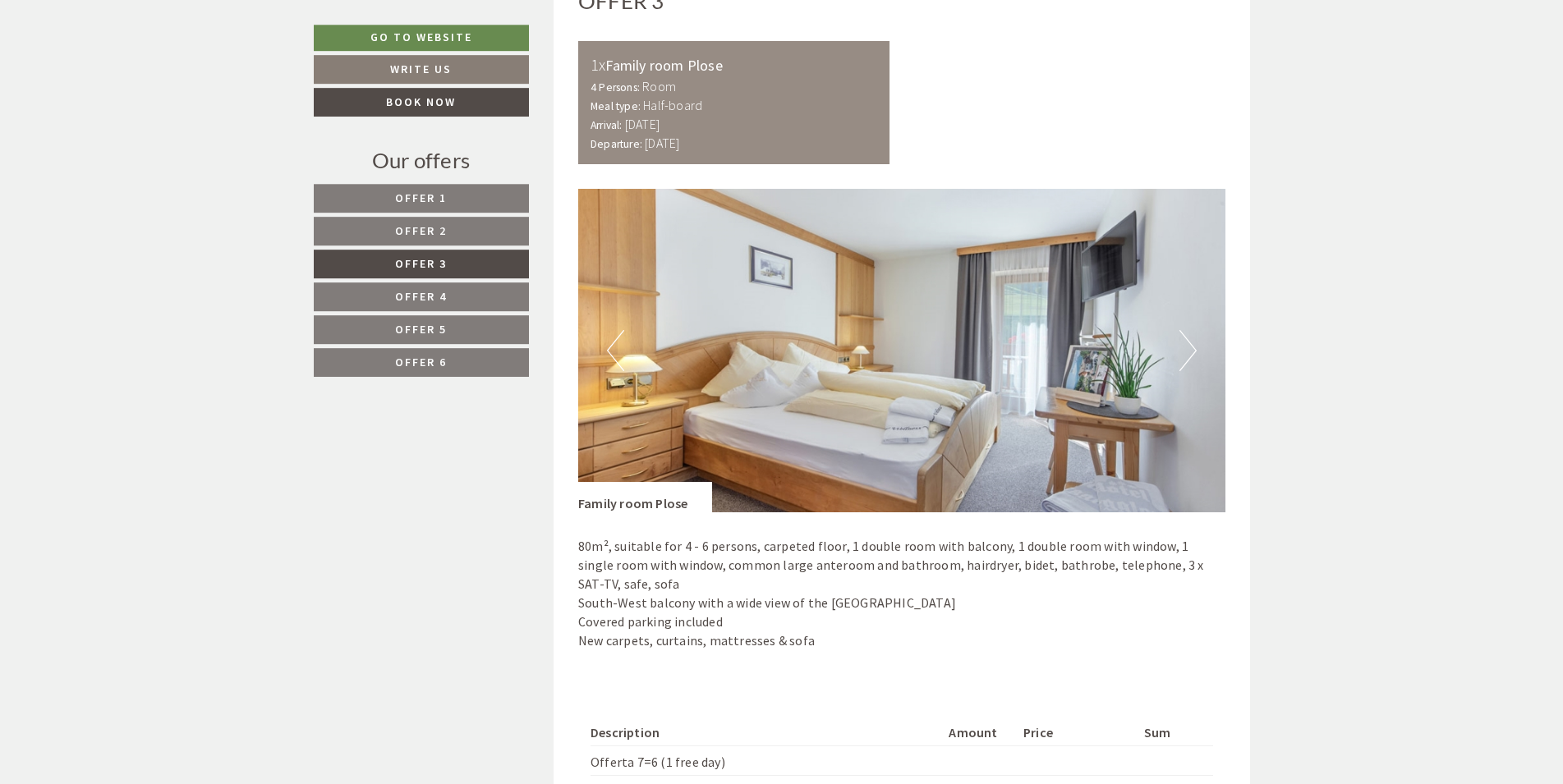
scroll to position [1060, 0]
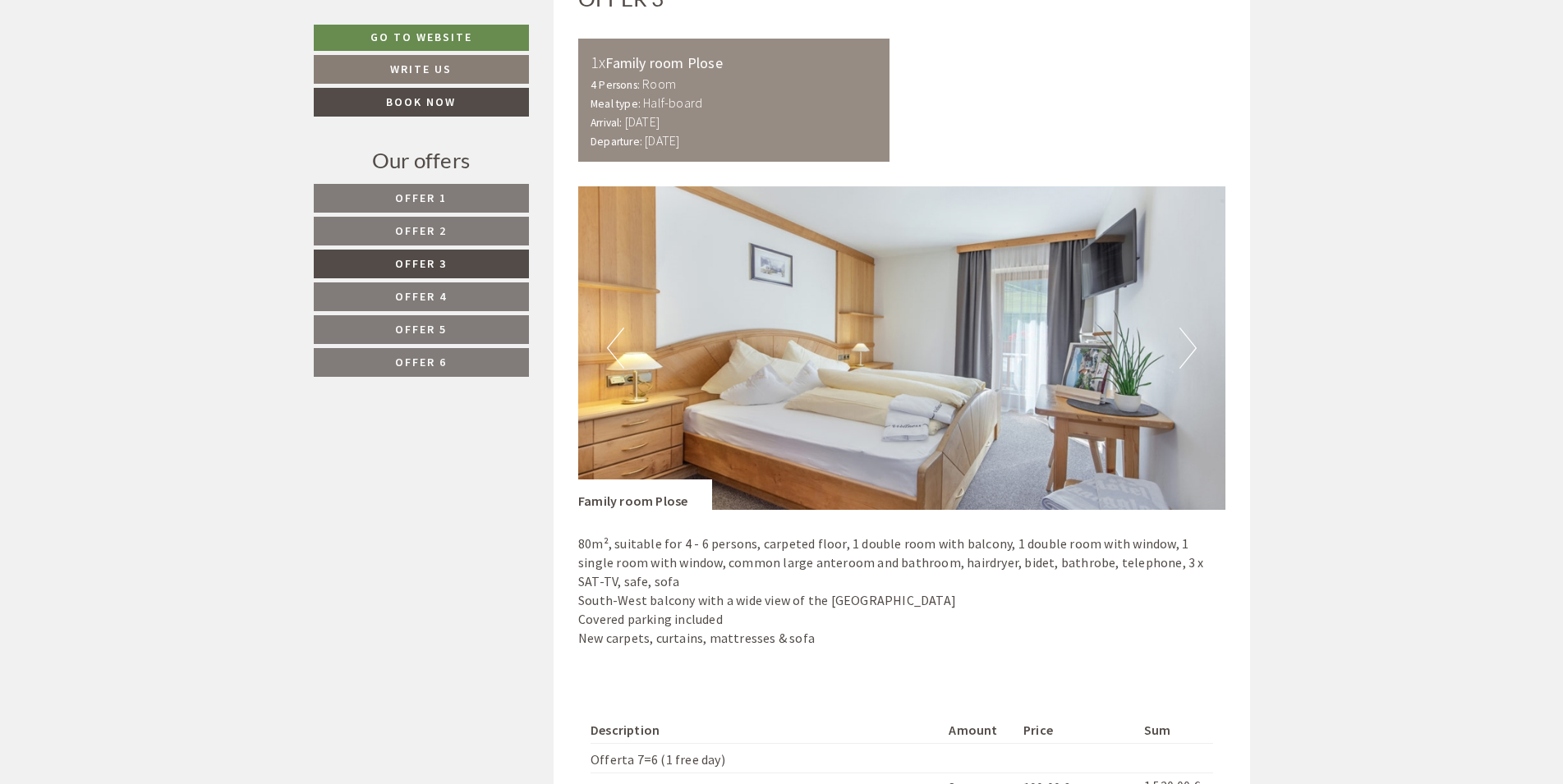
click at [1194, 340] on button "Next" at bounding box center [1188, 348] width 17 height 41
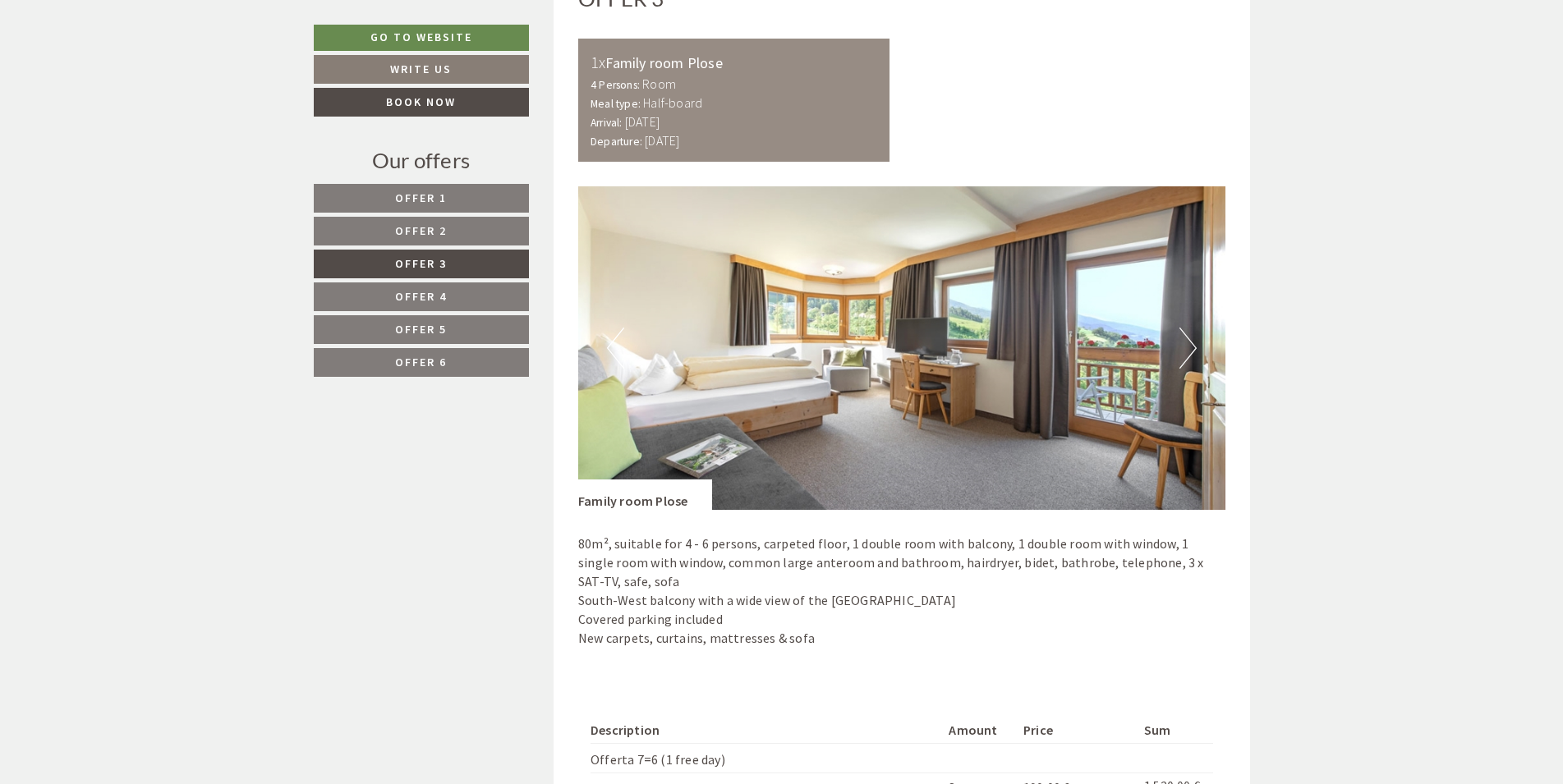
click at [1194, 340] on button "Next" at bounding box center [1188, 348] width 17 height 41
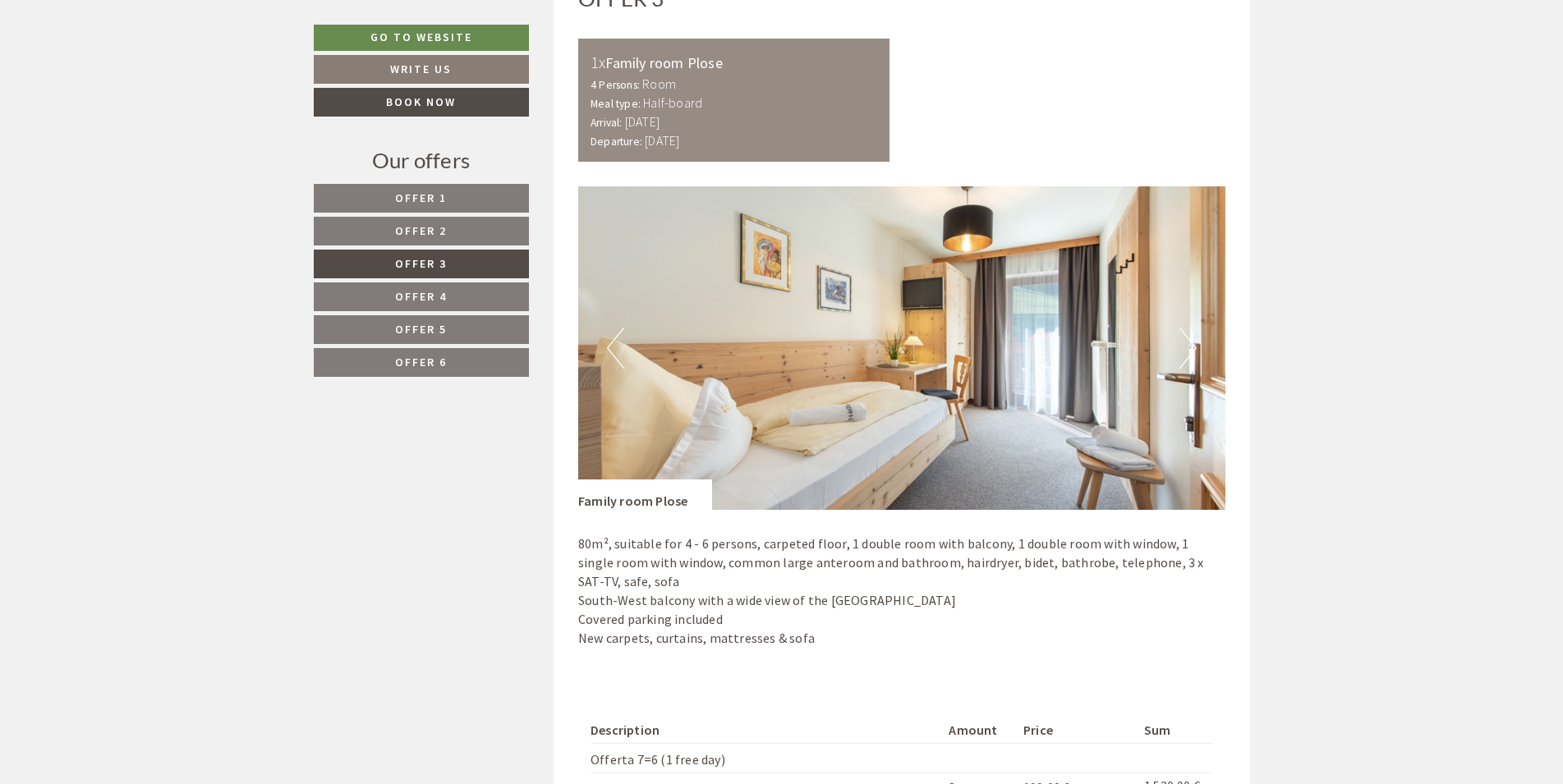
click at [1194, 340] on button "Next" at bounding box center [1188, 348] width 17 height 41
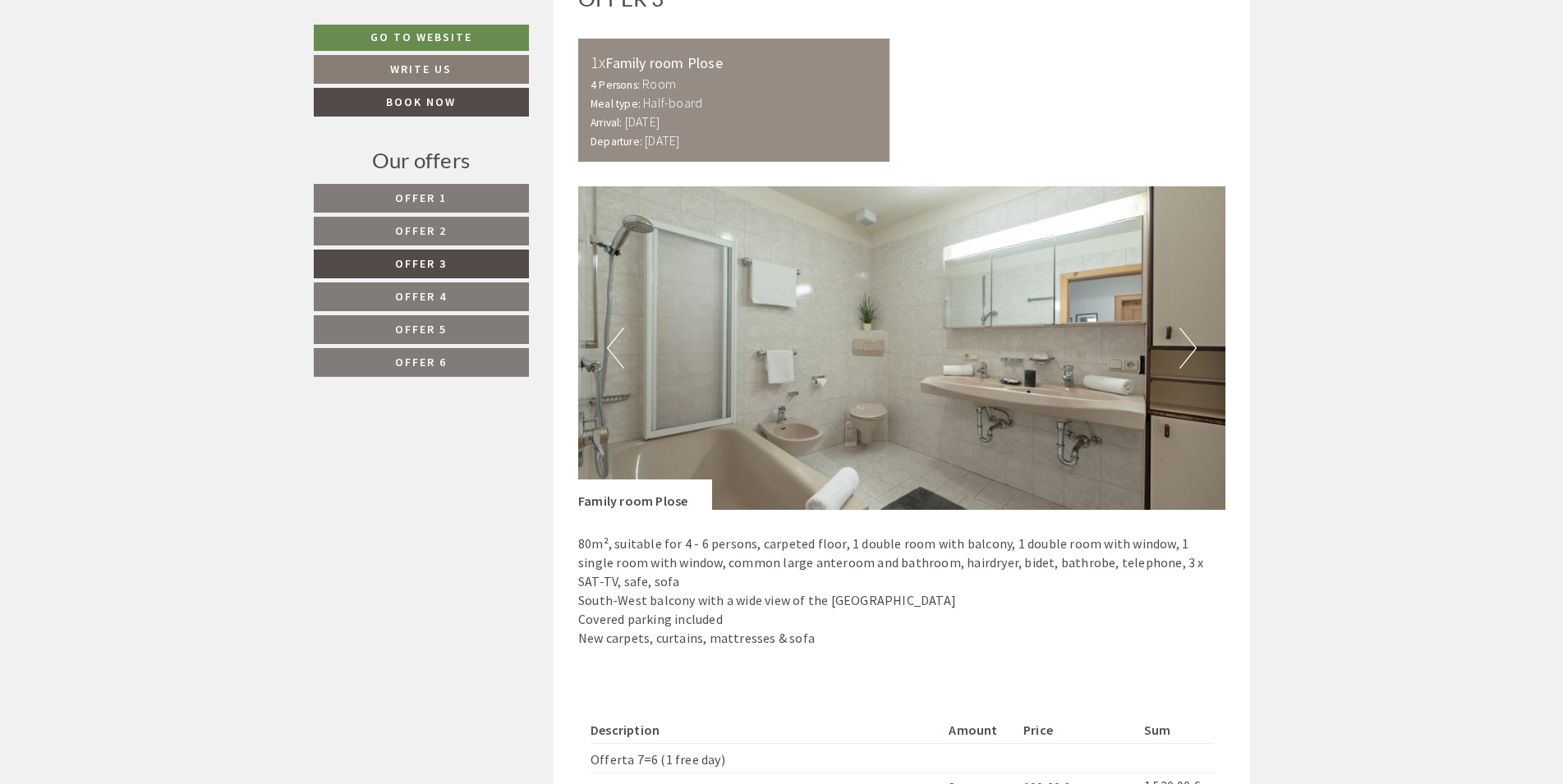
click at [1194, 340] on button "Next" at bounding box center [1188, 348] width 17 height 41
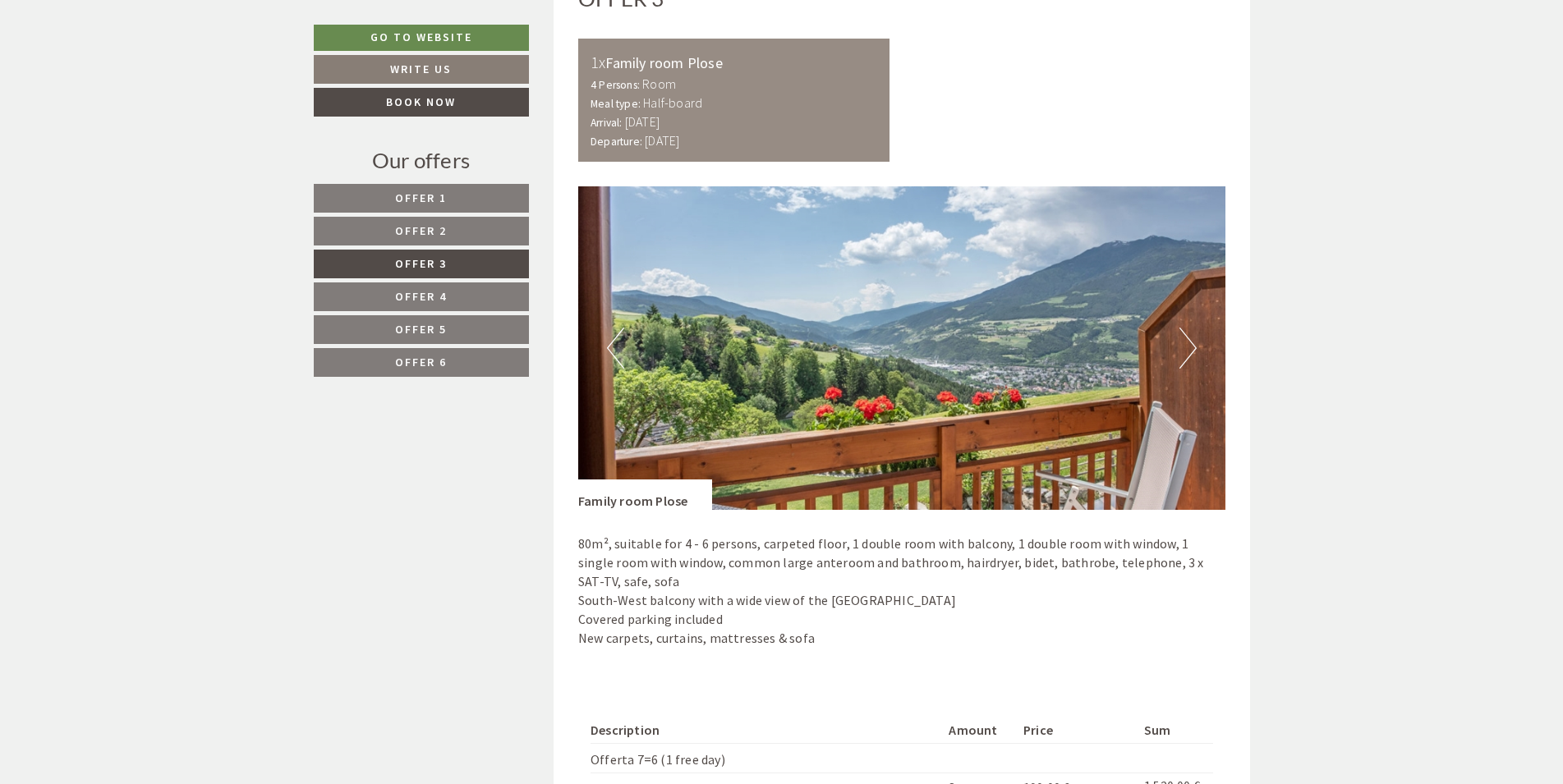
click at [1194, 340] on button "Next" at bounding box center [1188, 348] width 17 height 41
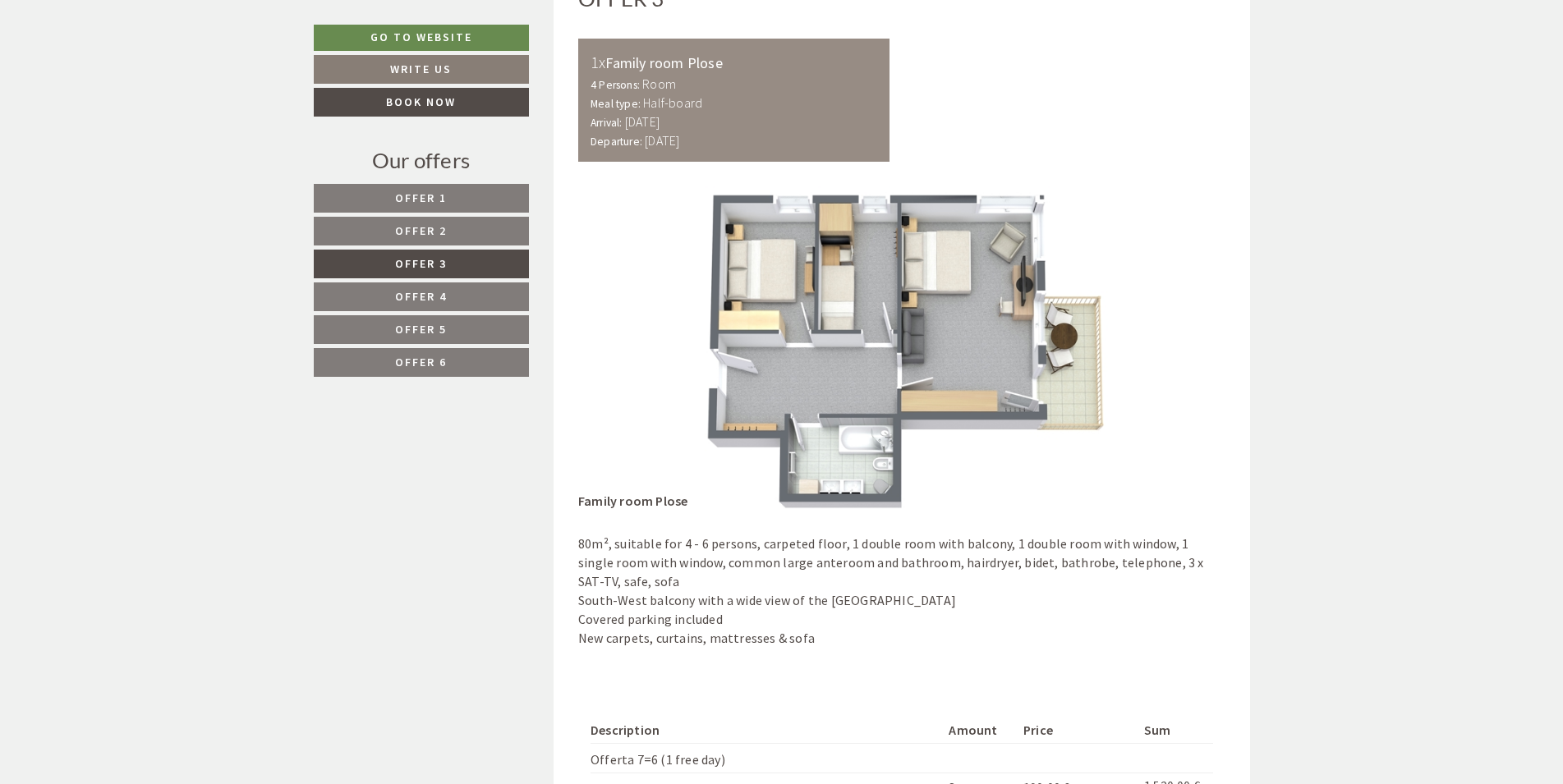
click at [427, 303] on span "Offer 4" at bounding box center [421, 296] width 52 height 14
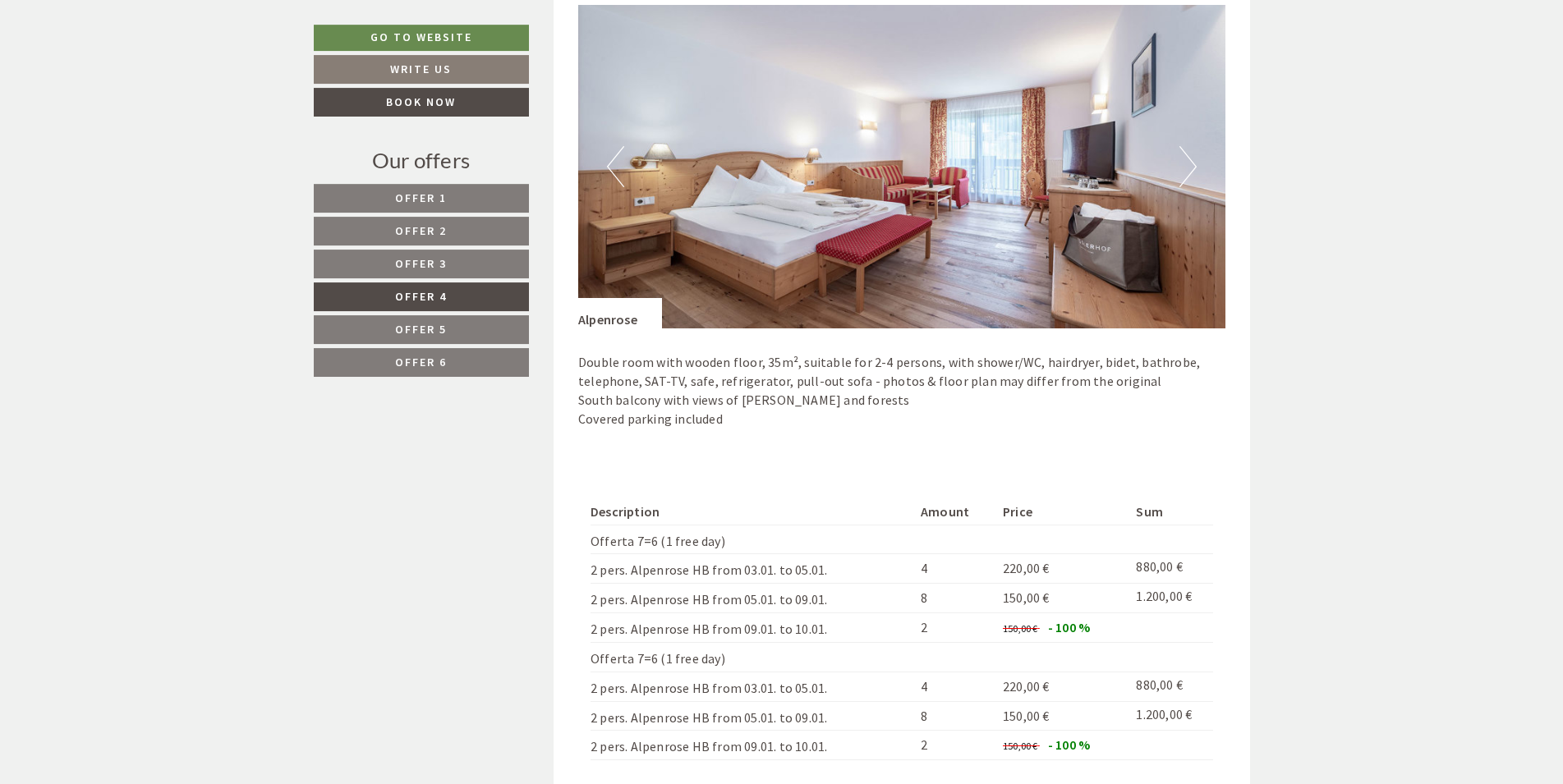
scroll to position [1227, 0]
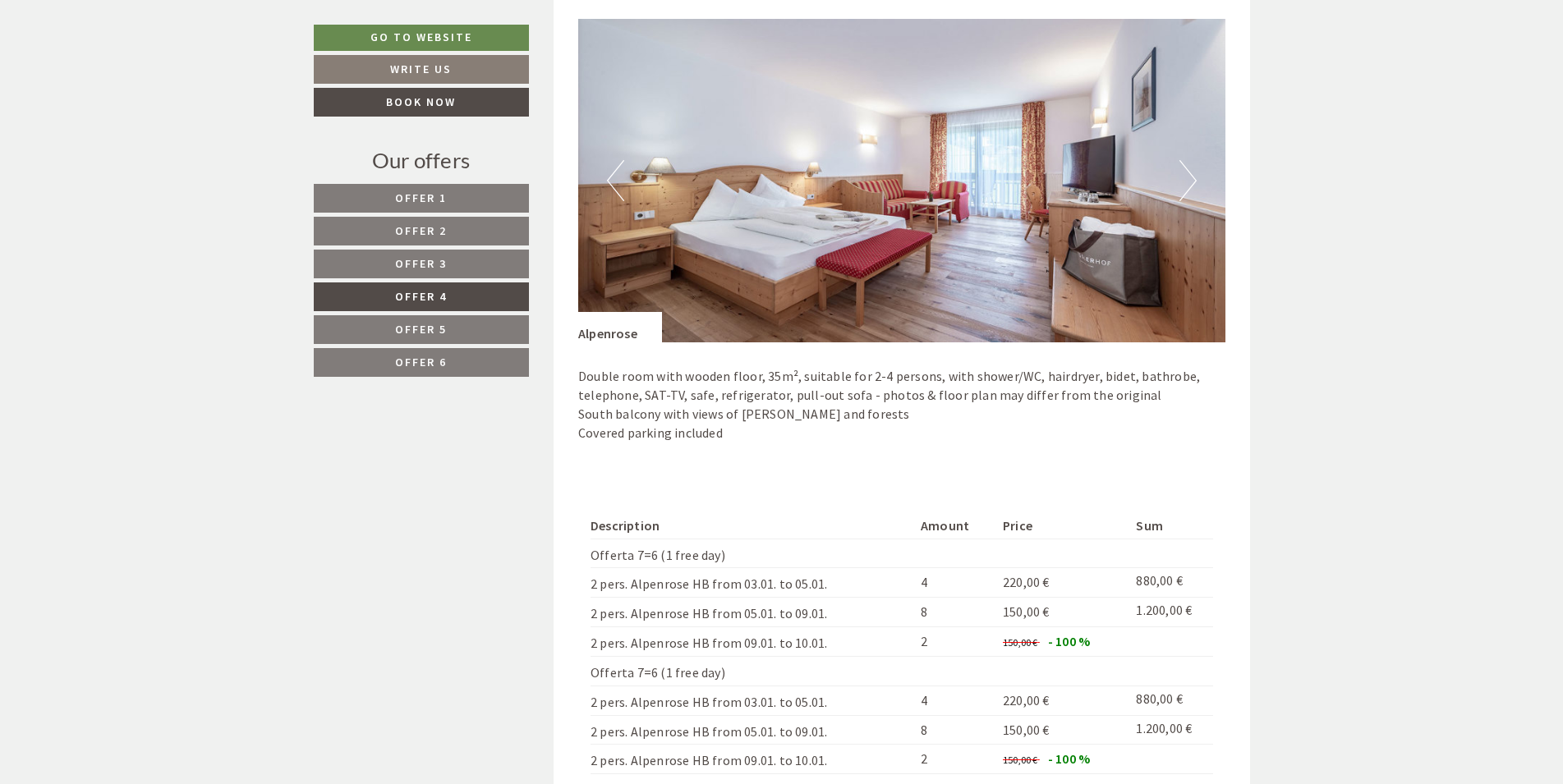
click at [1186, 189] on button "Next" at bounding box center [1188, 180] width 17 height 41
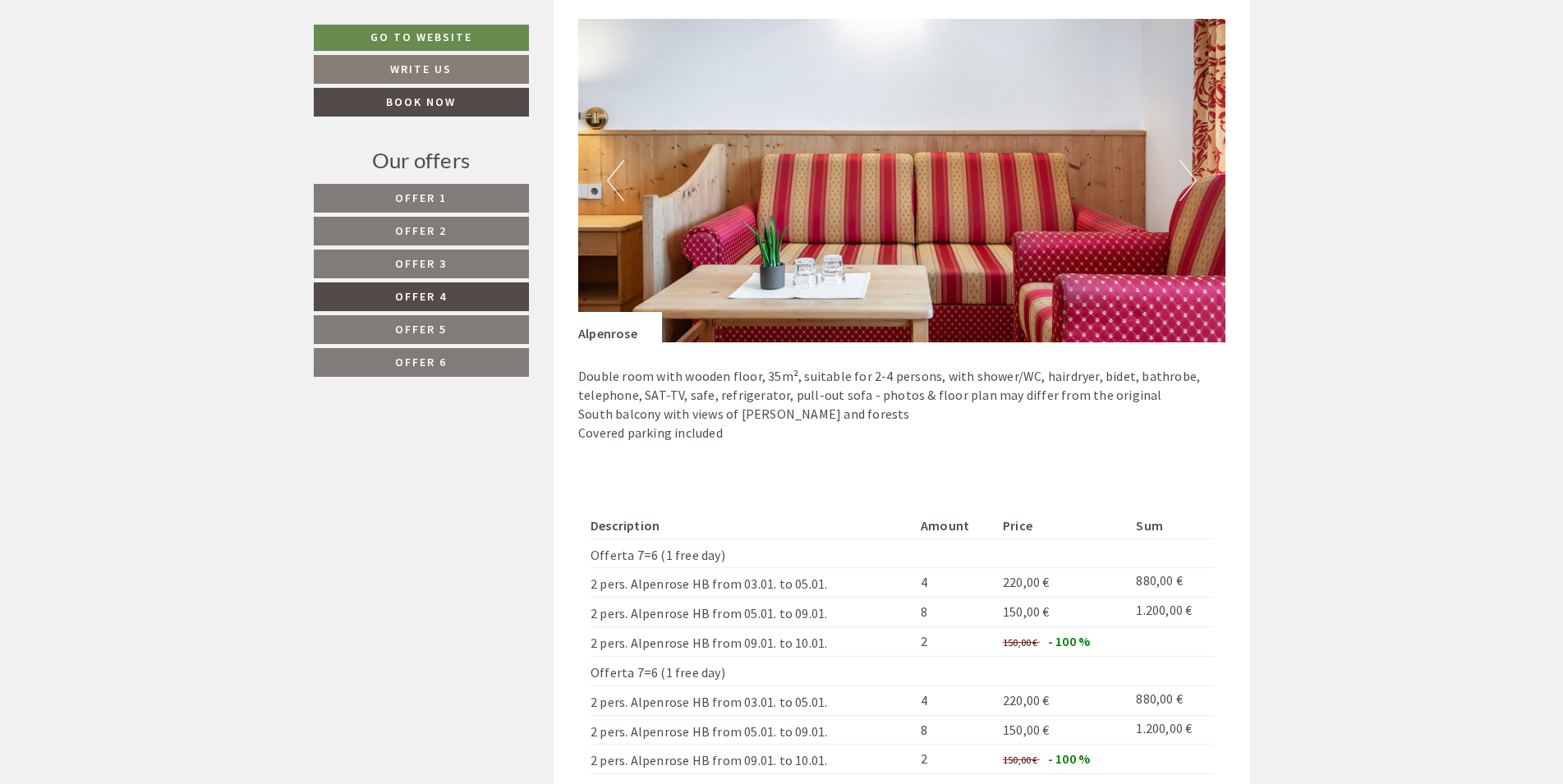
click at [1188, 189] on button "Next" at bounding box center [1188, 180] width 17 height 41
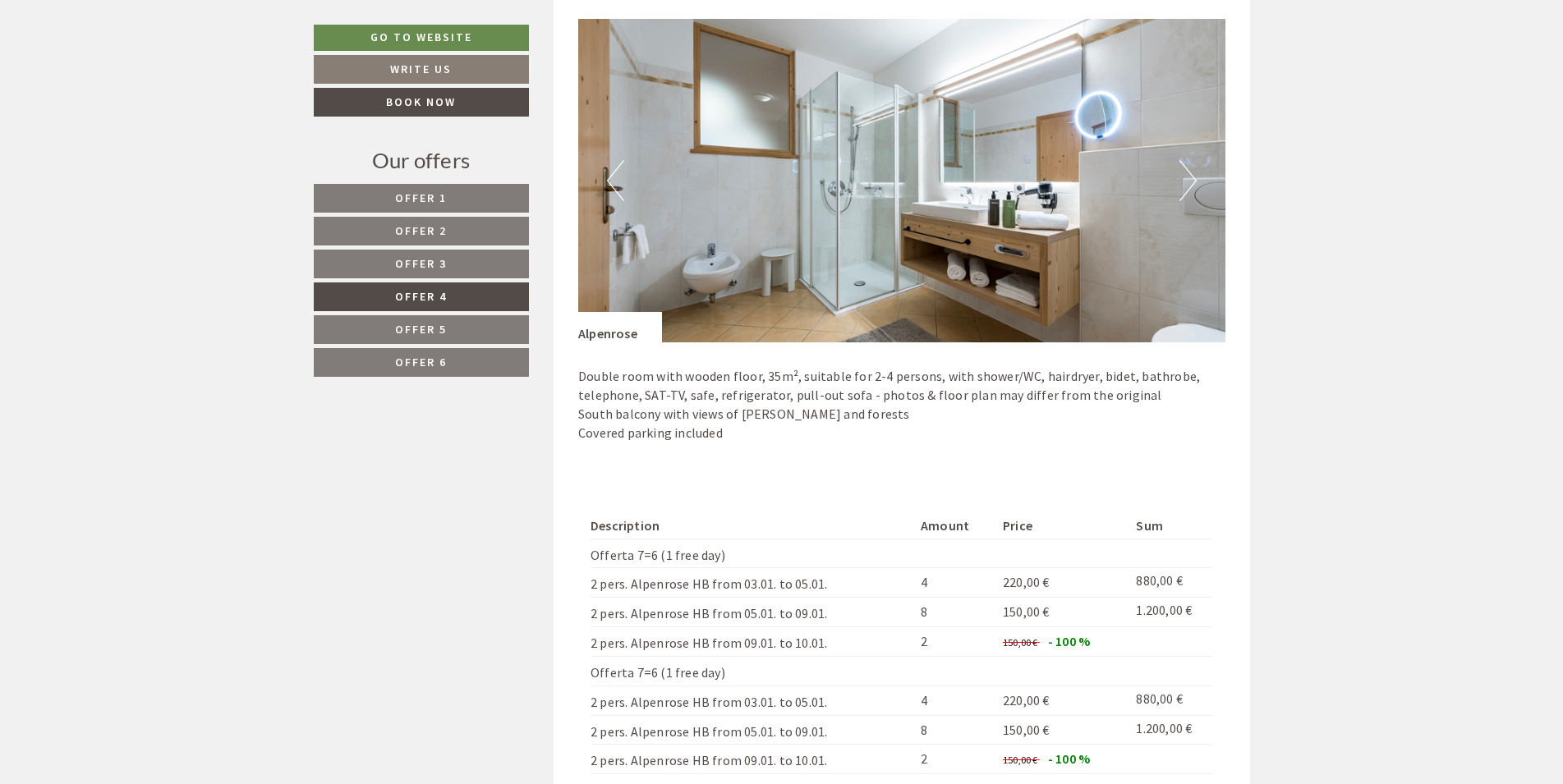
click at [1188, 189] on button "Next" at bounding box center [1188, 180] width 17 height 41
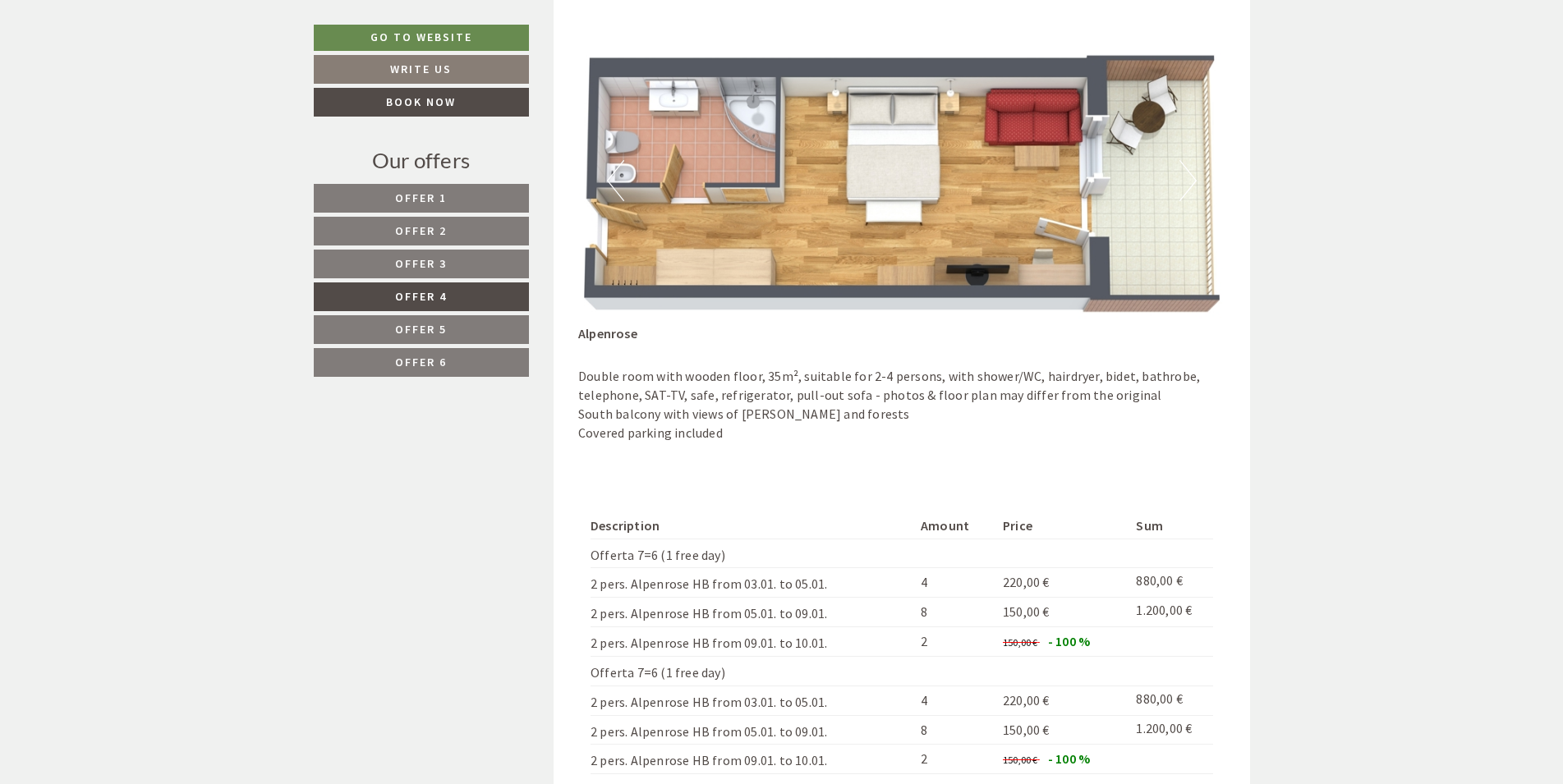
click at [425, 329] on span "Offer 5" at bounding box center [421, 329] width 52 height 14
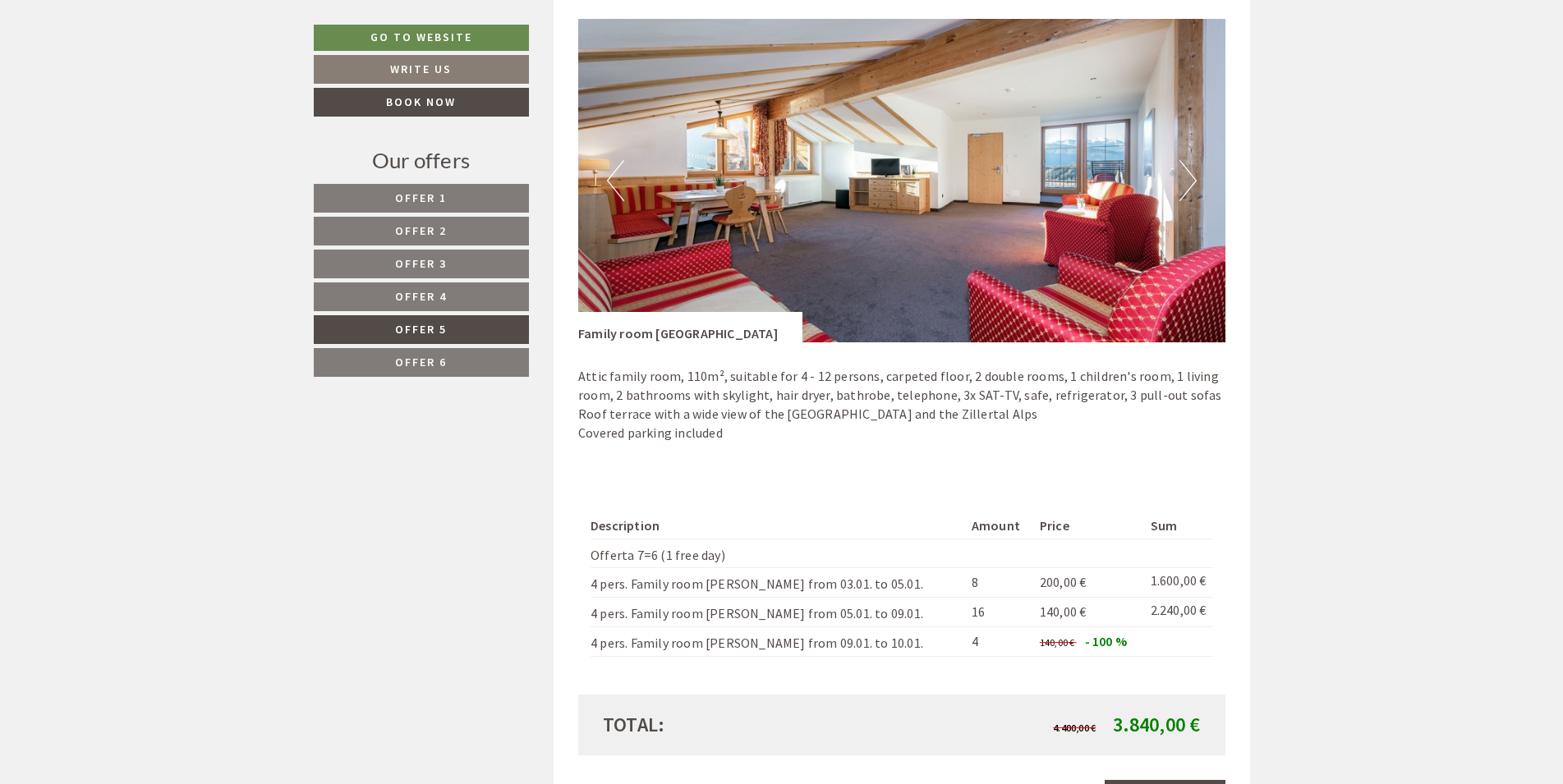
click at [1185, 186] on button "Next" at bounding box center [1188, 180] width 17 height 41
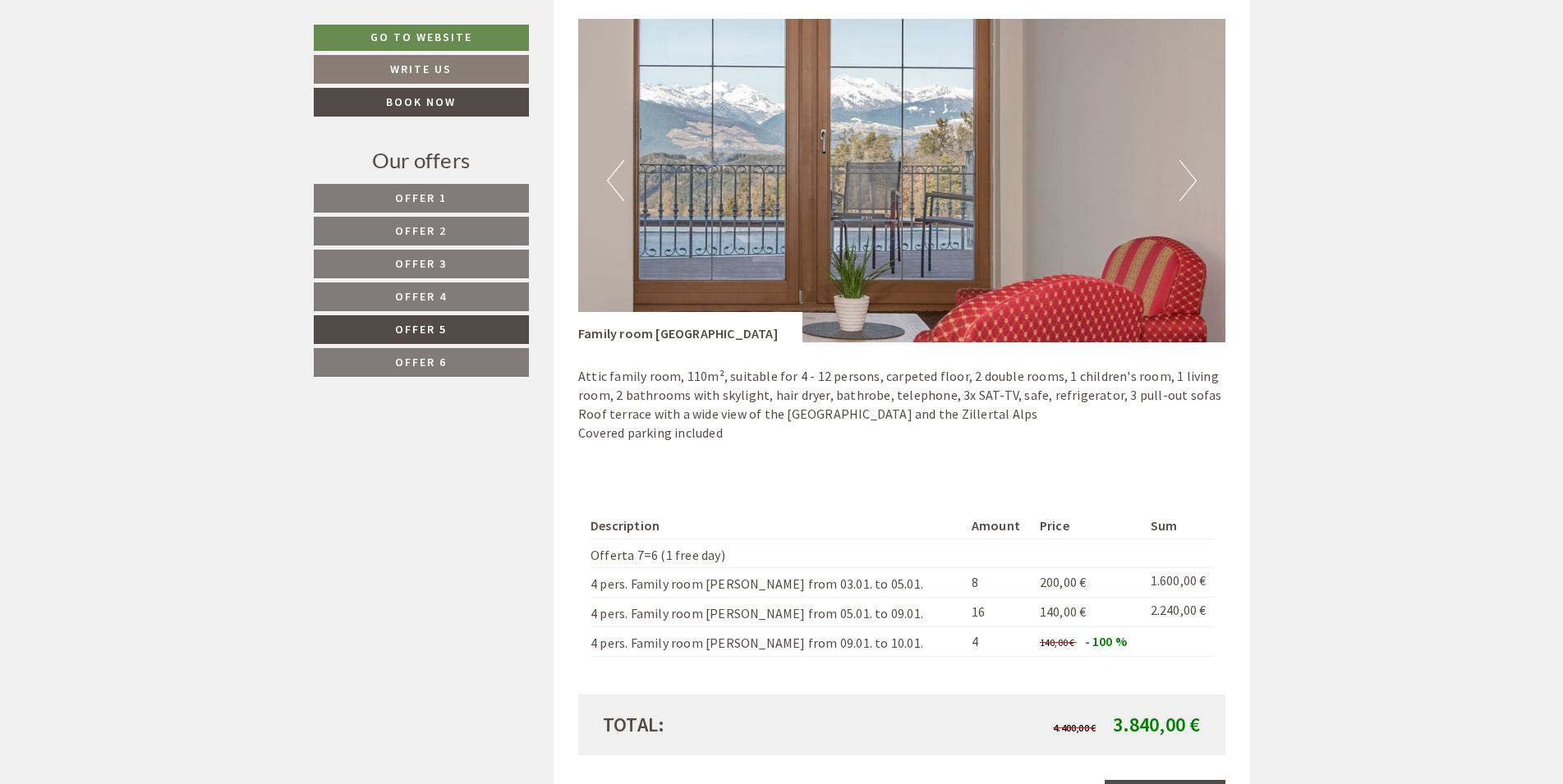
click at [1185, 186] on button "Next" at bounding box center [1188, 180] width 17 height 41
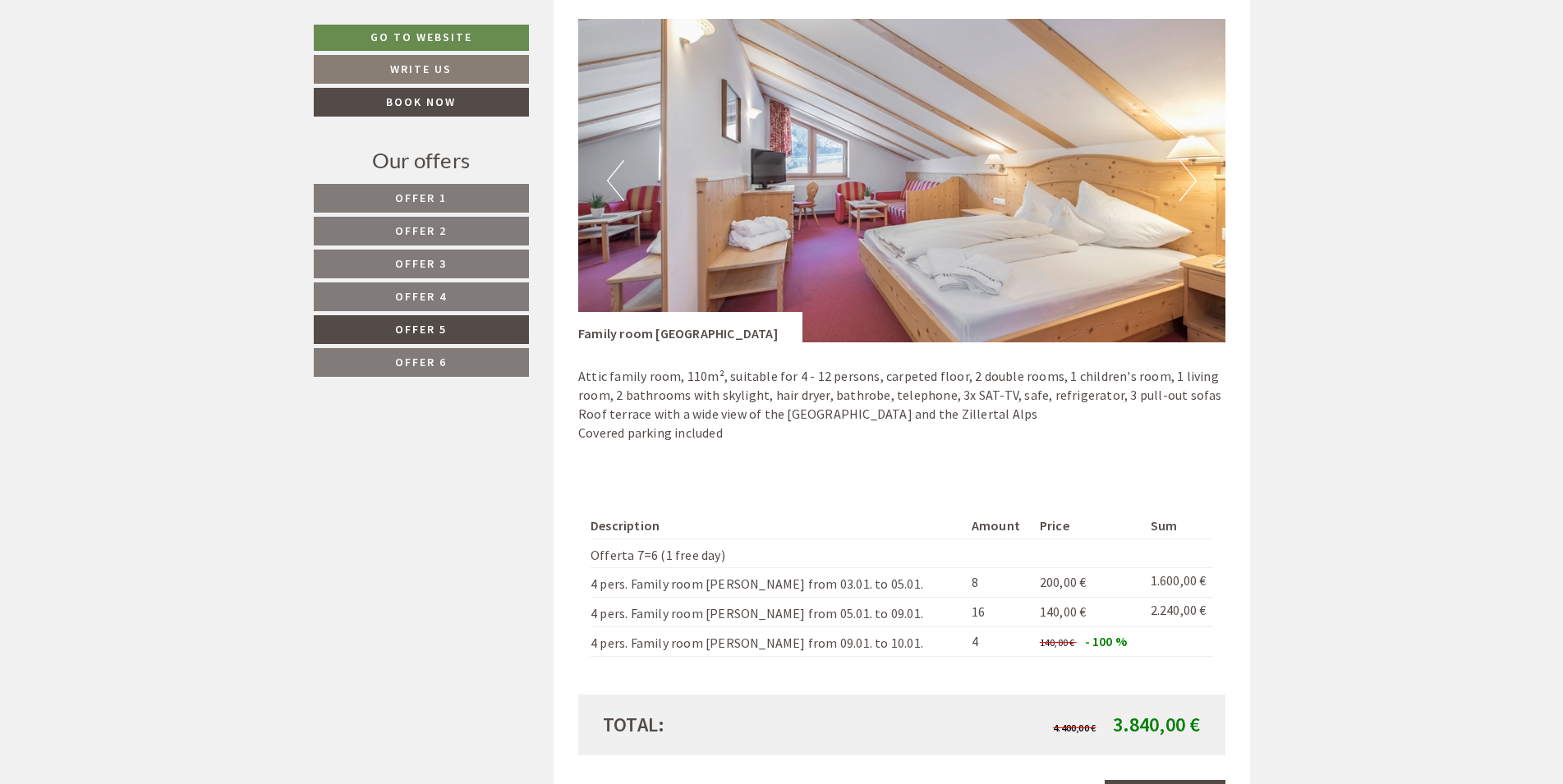
click at [1185, 186] on button "Next" at bounding box center [1188, 180] width 17 height 41
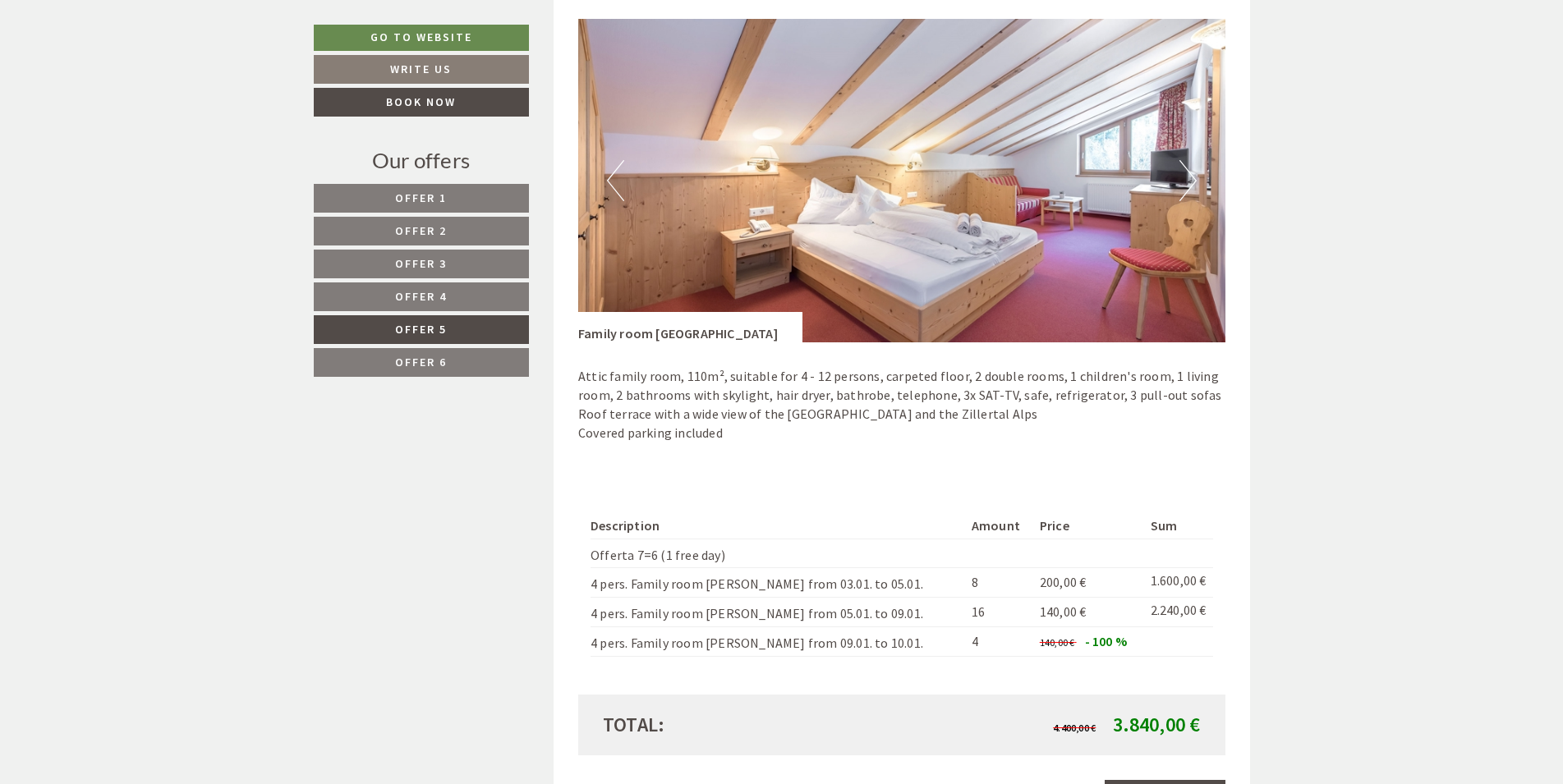
click at [1185, 186] on button "Next" at bounding box center [1188, 180] width 17 height 41
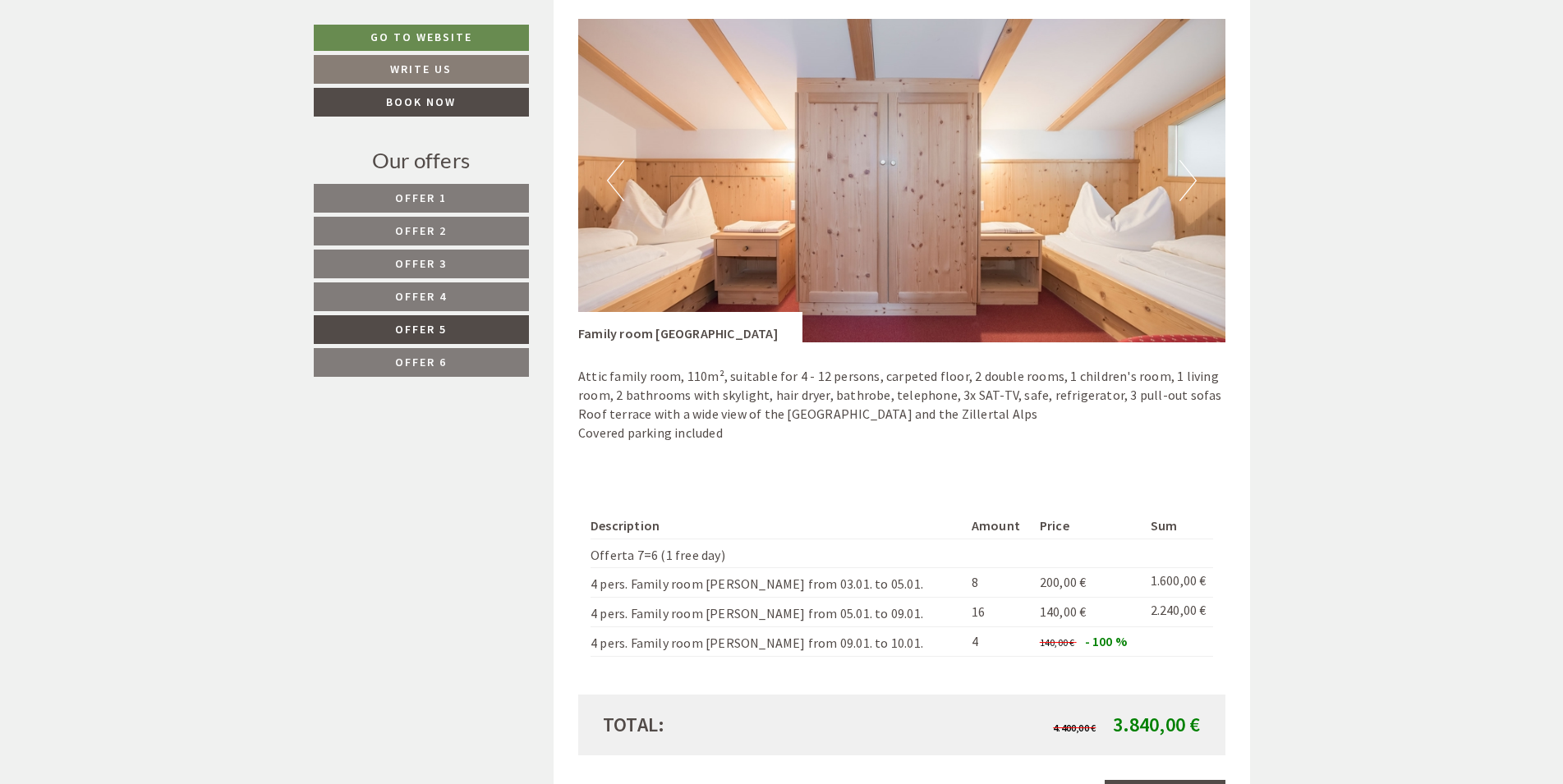
click at [1187, 186] on button "Next" at bounding box center [1188, 180] width 17 height 41
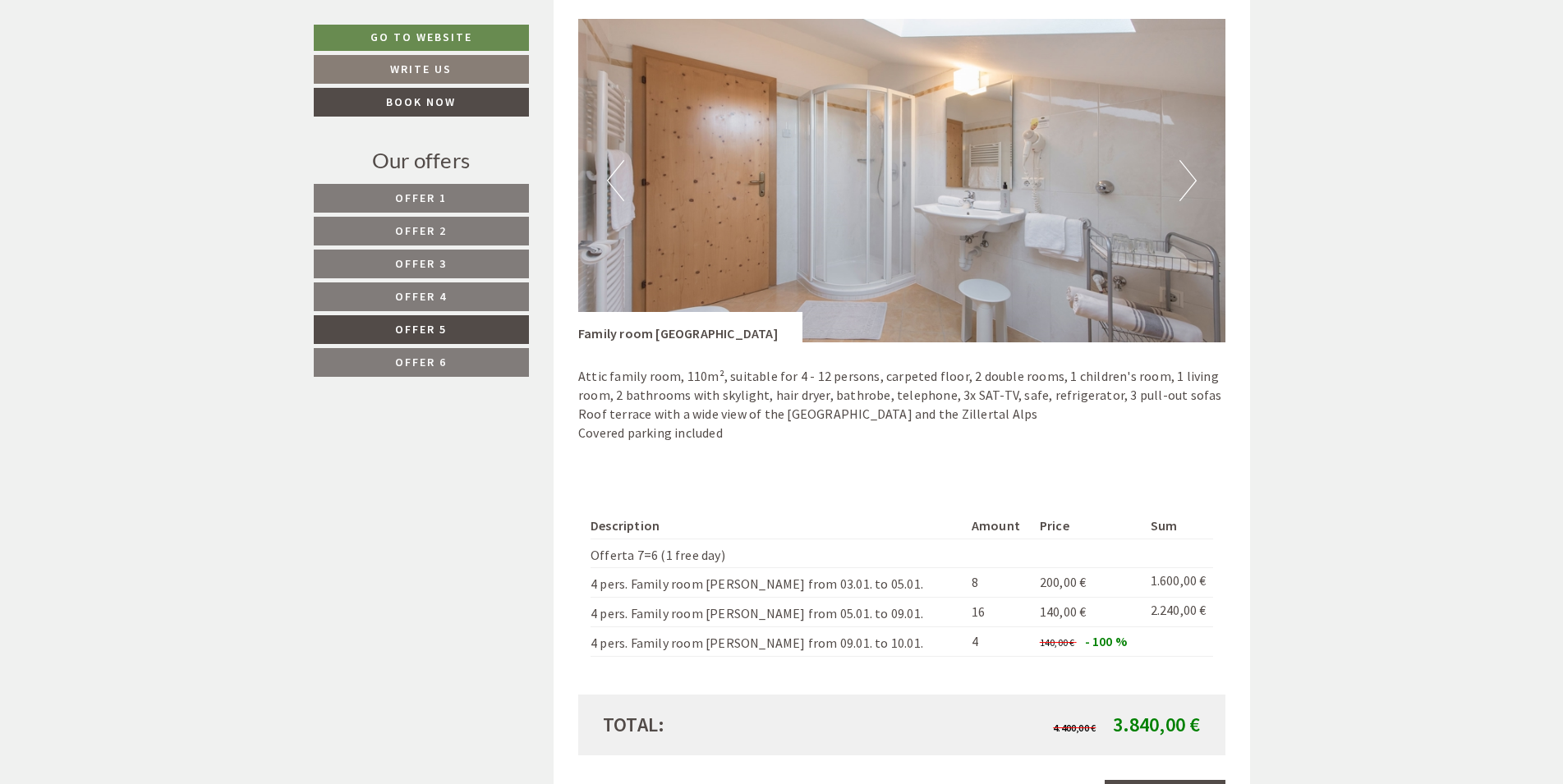
click at [1187, 186] on button "Next" at bounding box center [1188, 180] width 17 height 41
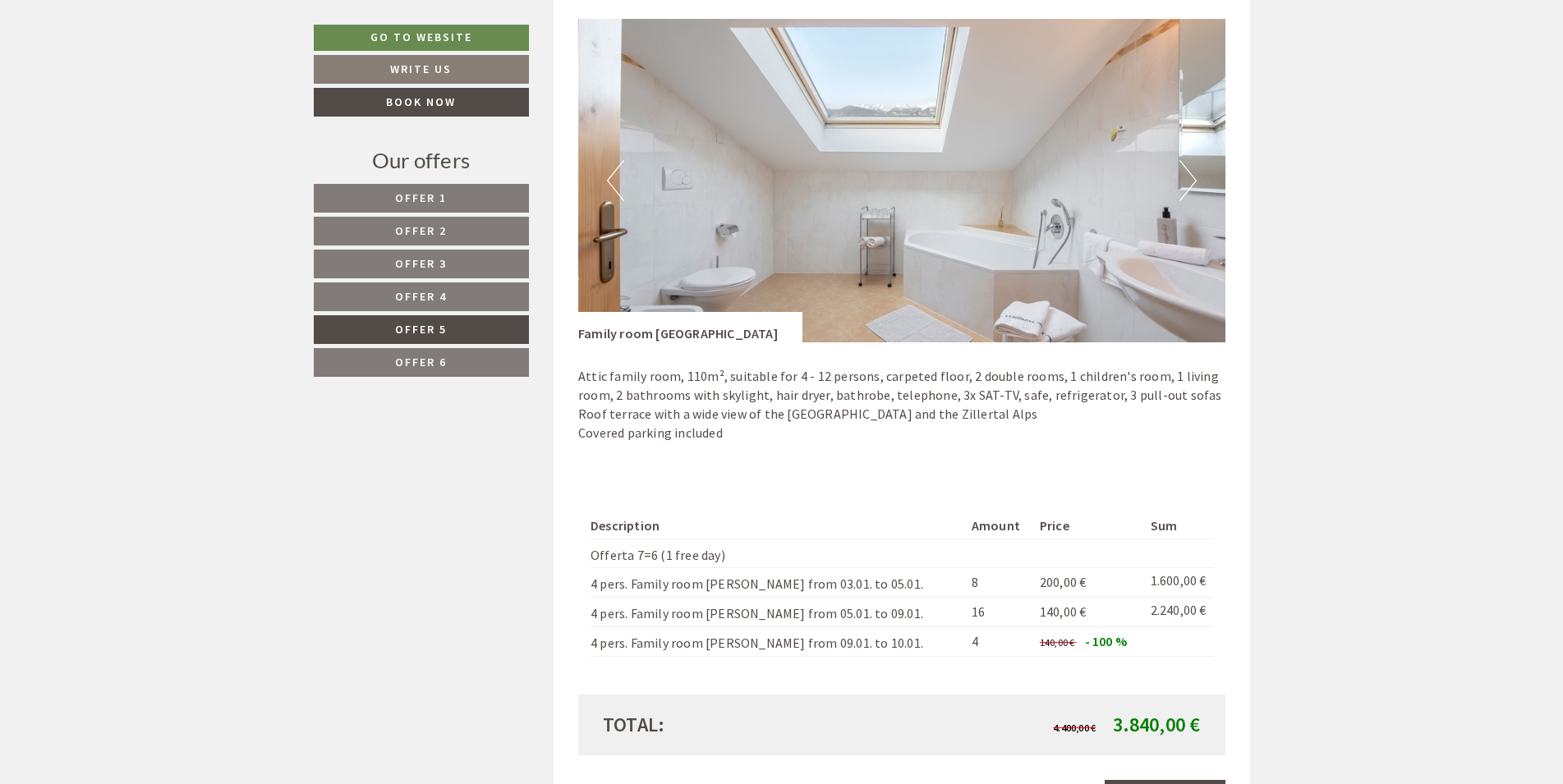
click at [1187, 186] on button "Next" at bounding box center [1188, 180] width 17 height 41
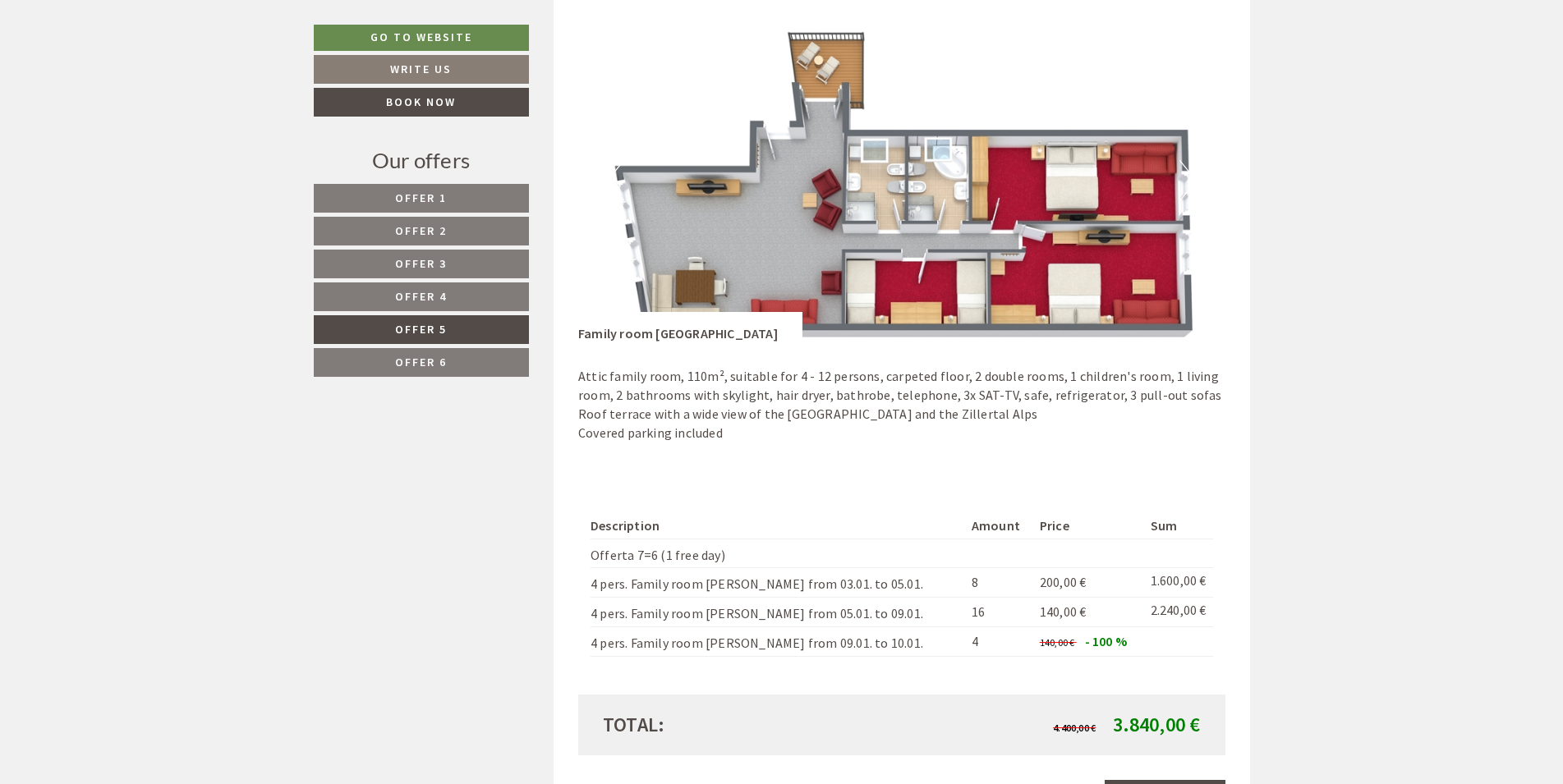
click at [441, 360] on span "Offer 6" at bounding box center [421, 362] width 52 height 14
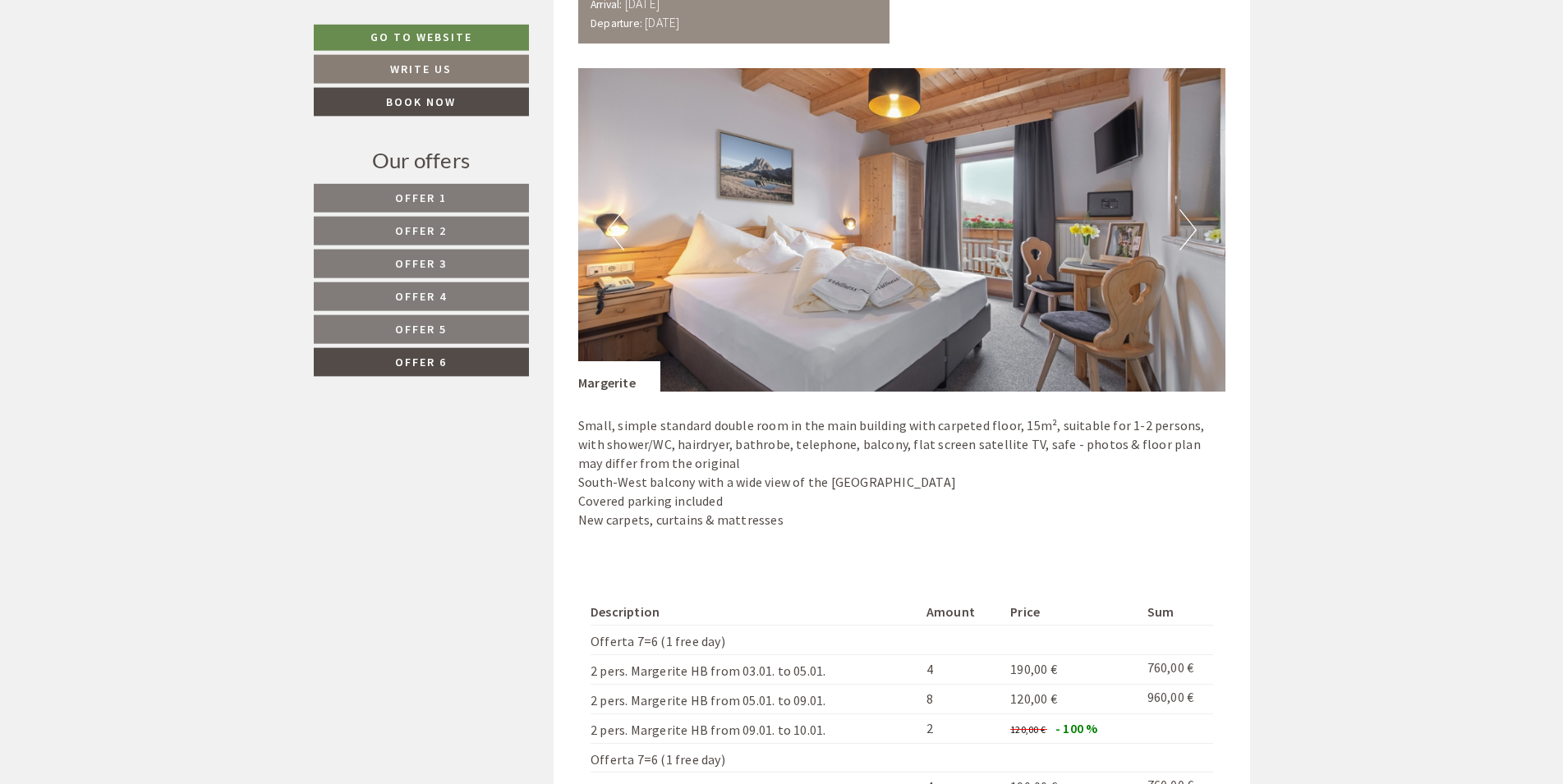
scroll to position [1143, 0]
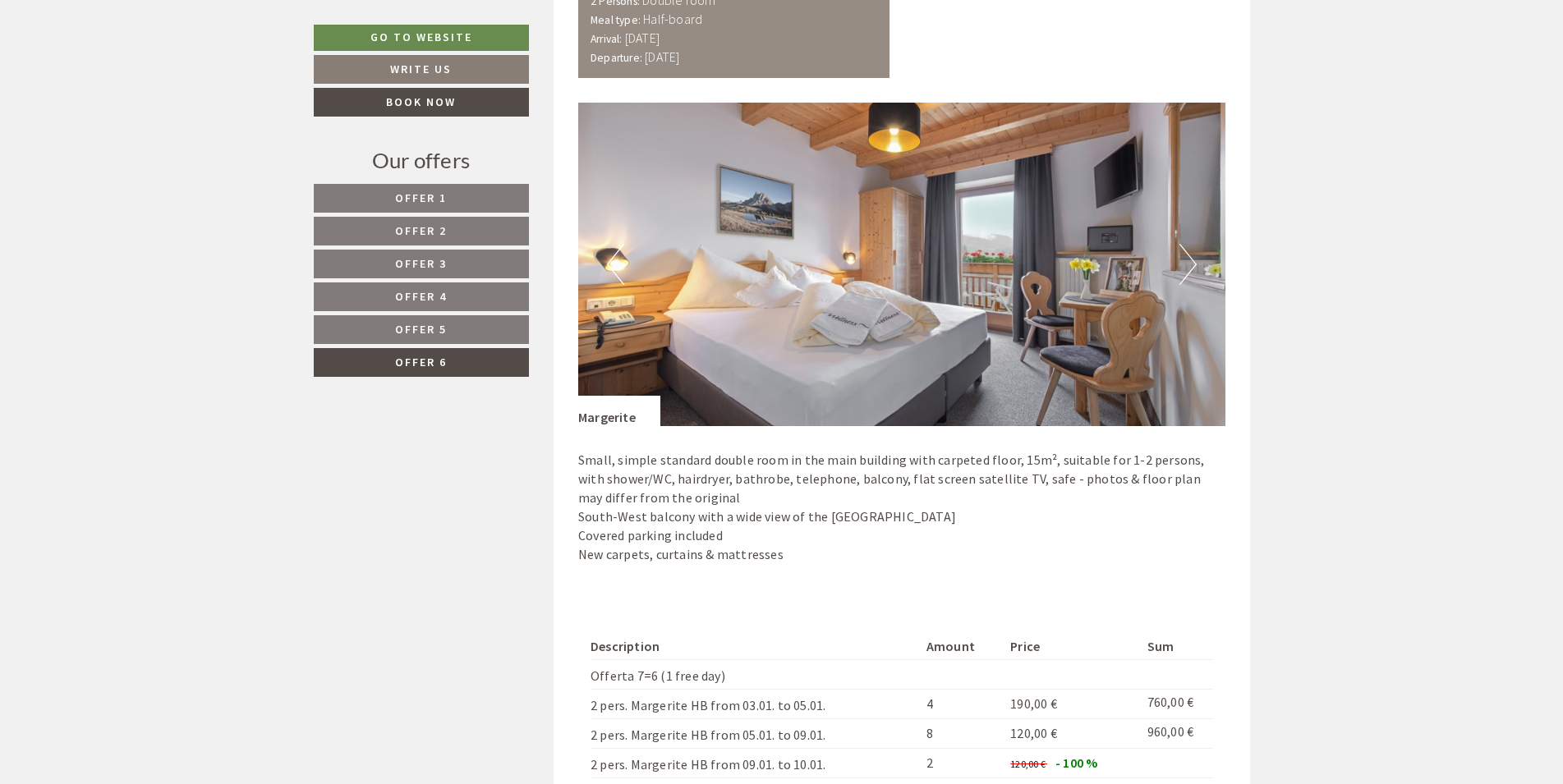
click at [1188, 272] on button "Next" at bounding box center [1188, 265] width 17 height 41
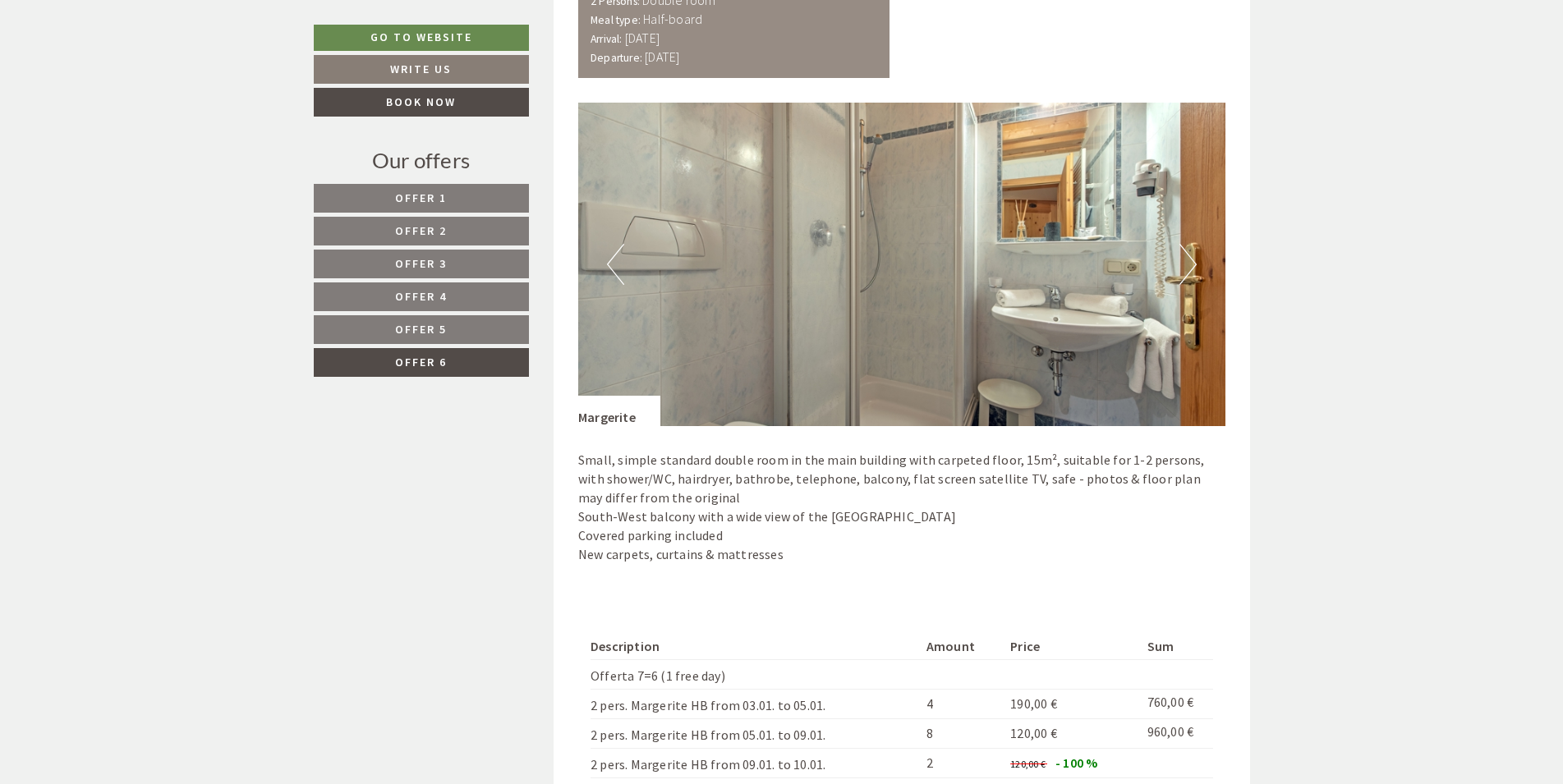
click at [1188, 272] on button "Next" at bounding box center [1188, 265] width 17 height 41
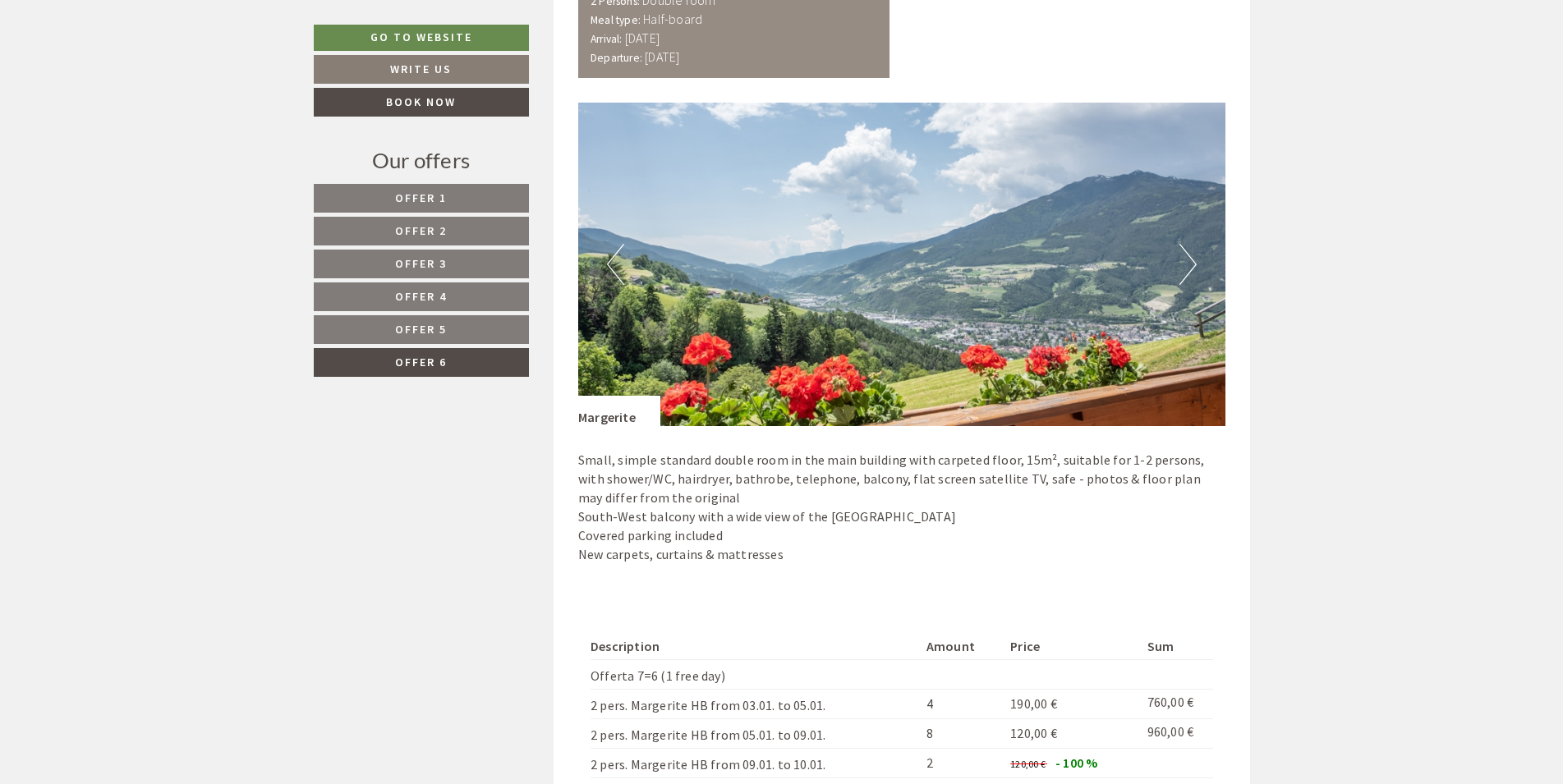
click at [1188, 272] on button "Next" at bounding box center [1188, 265] width 17 height 41
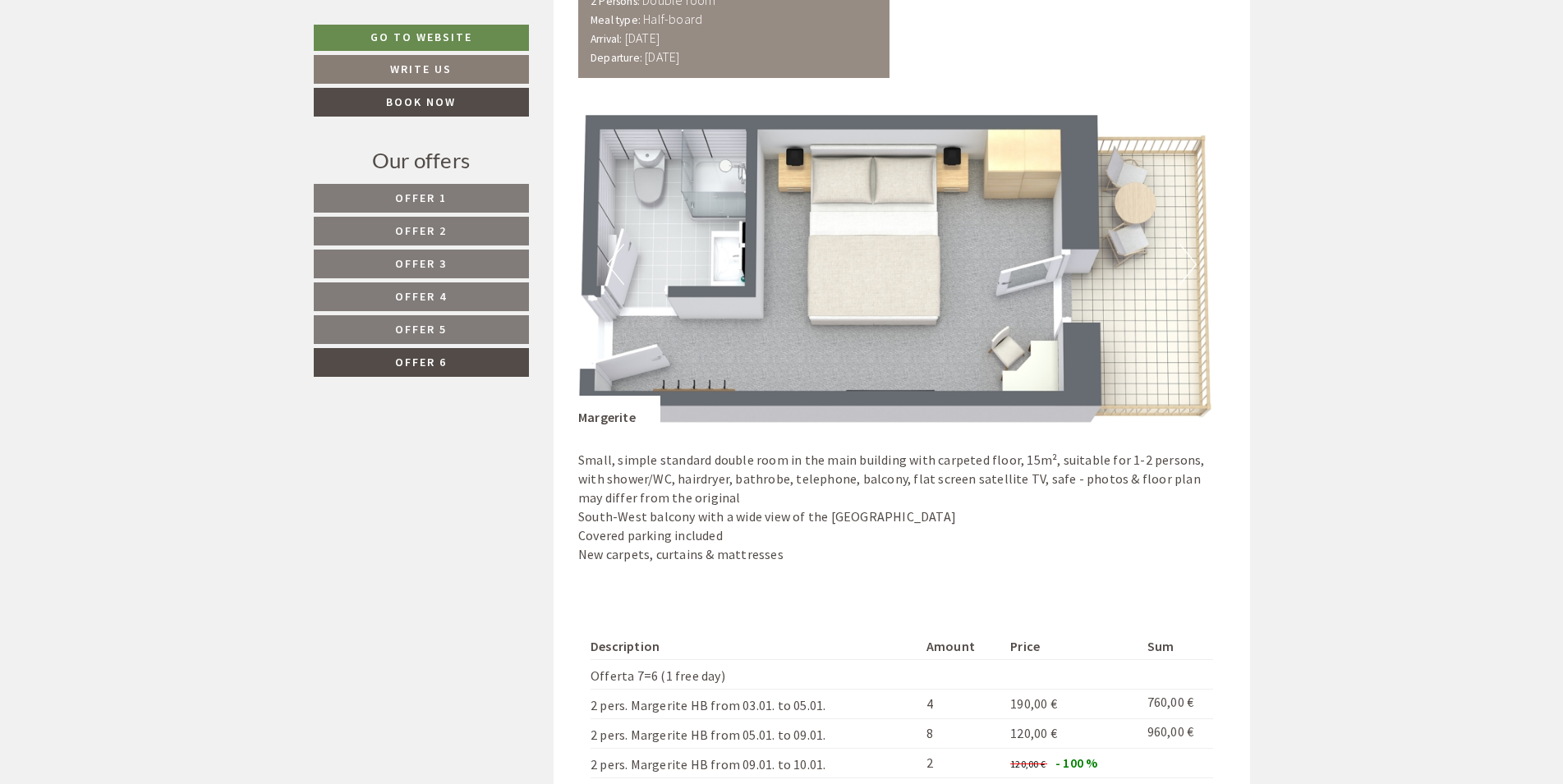
click at [1188, 272] on button "Next" at bounding box center [1188, 265] width 17 height 41
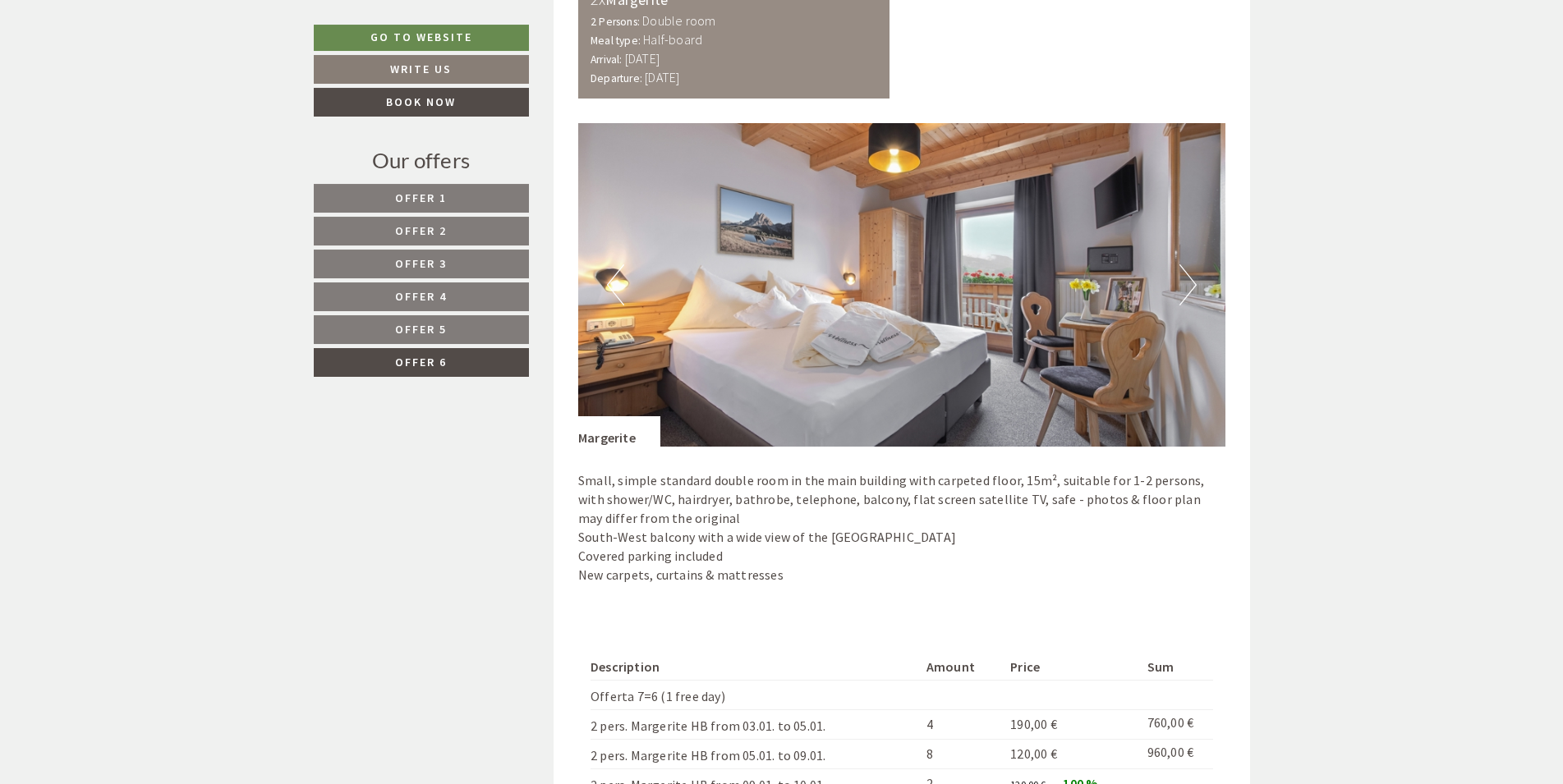
scroll to position [1060, 0]
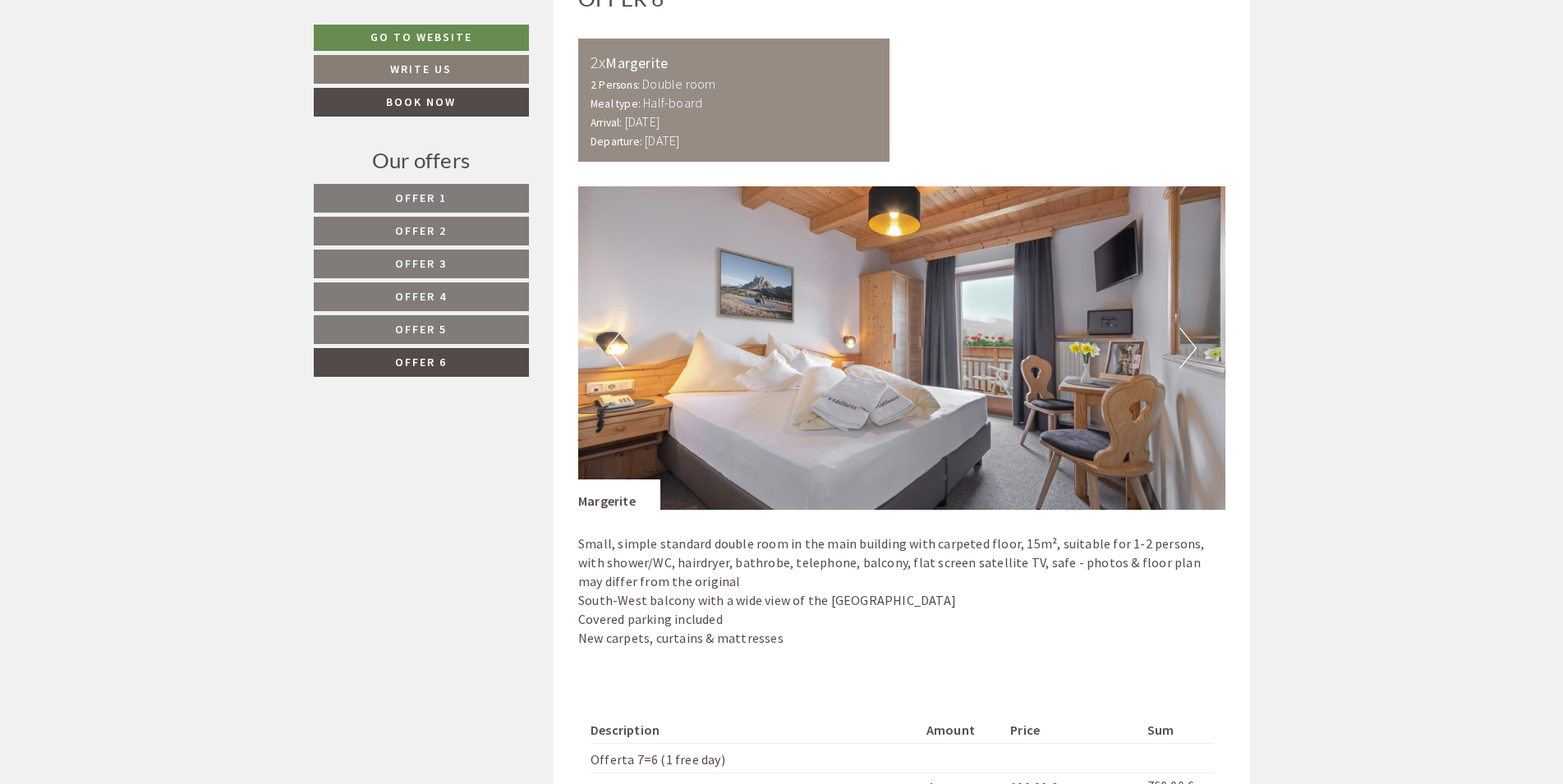
click at [437, 338] on link "Offer 5" at bounding box center [421, 329] width 215 height 29
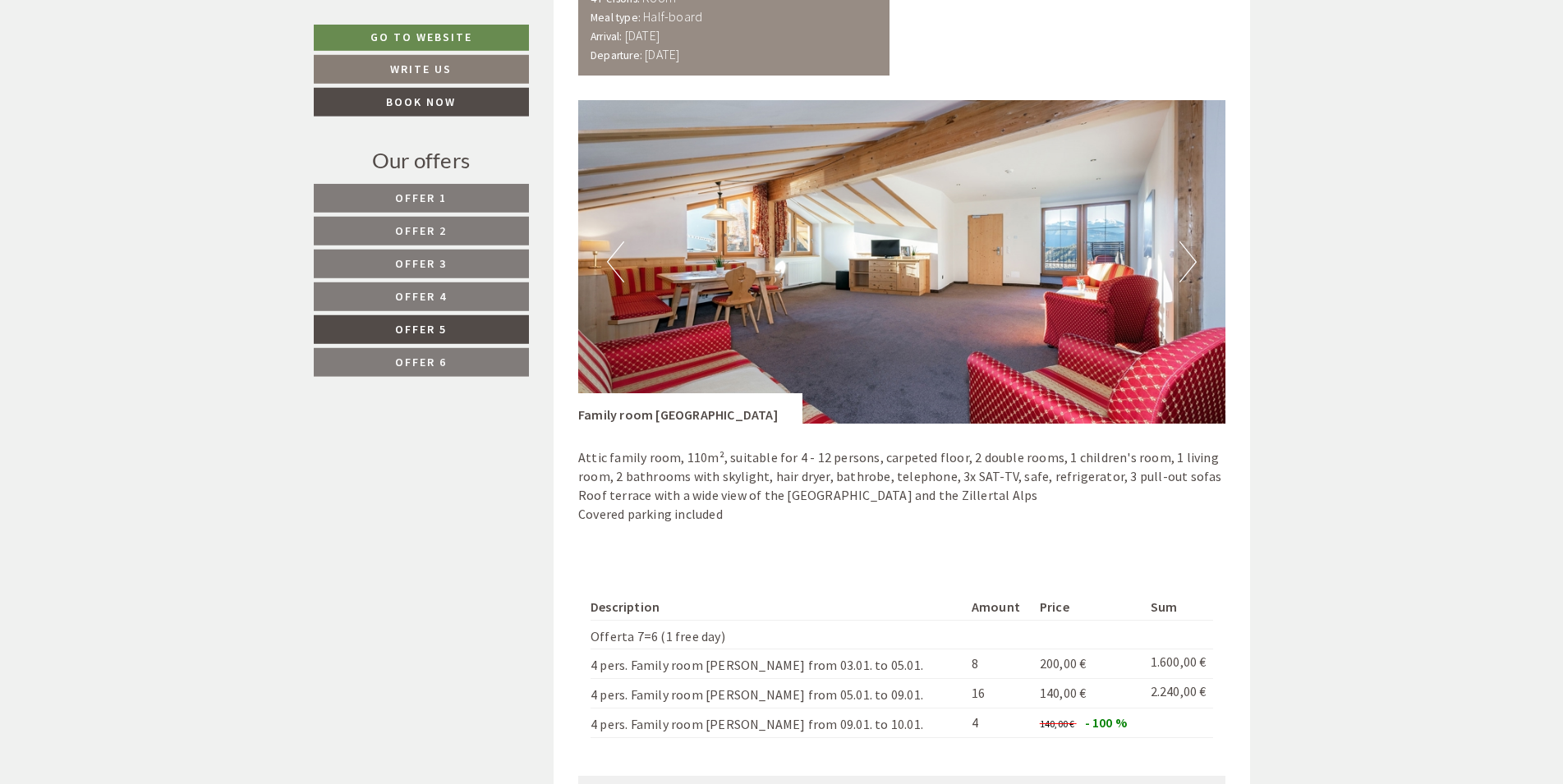
scroll to position [1143, 0]
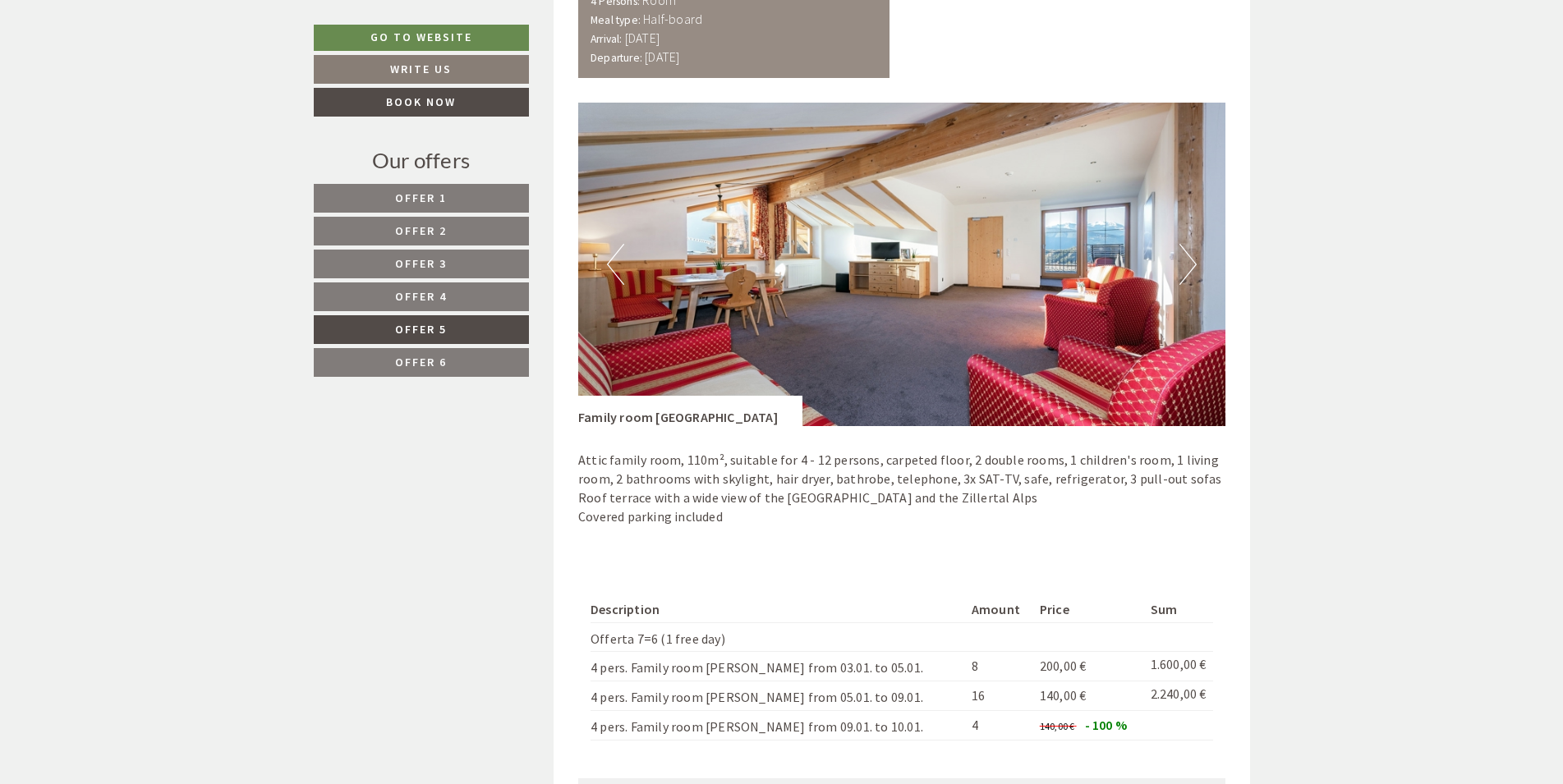
click at [405, 294] on span "Offer 4" at bounding box center [421, 296] width 52 height 14
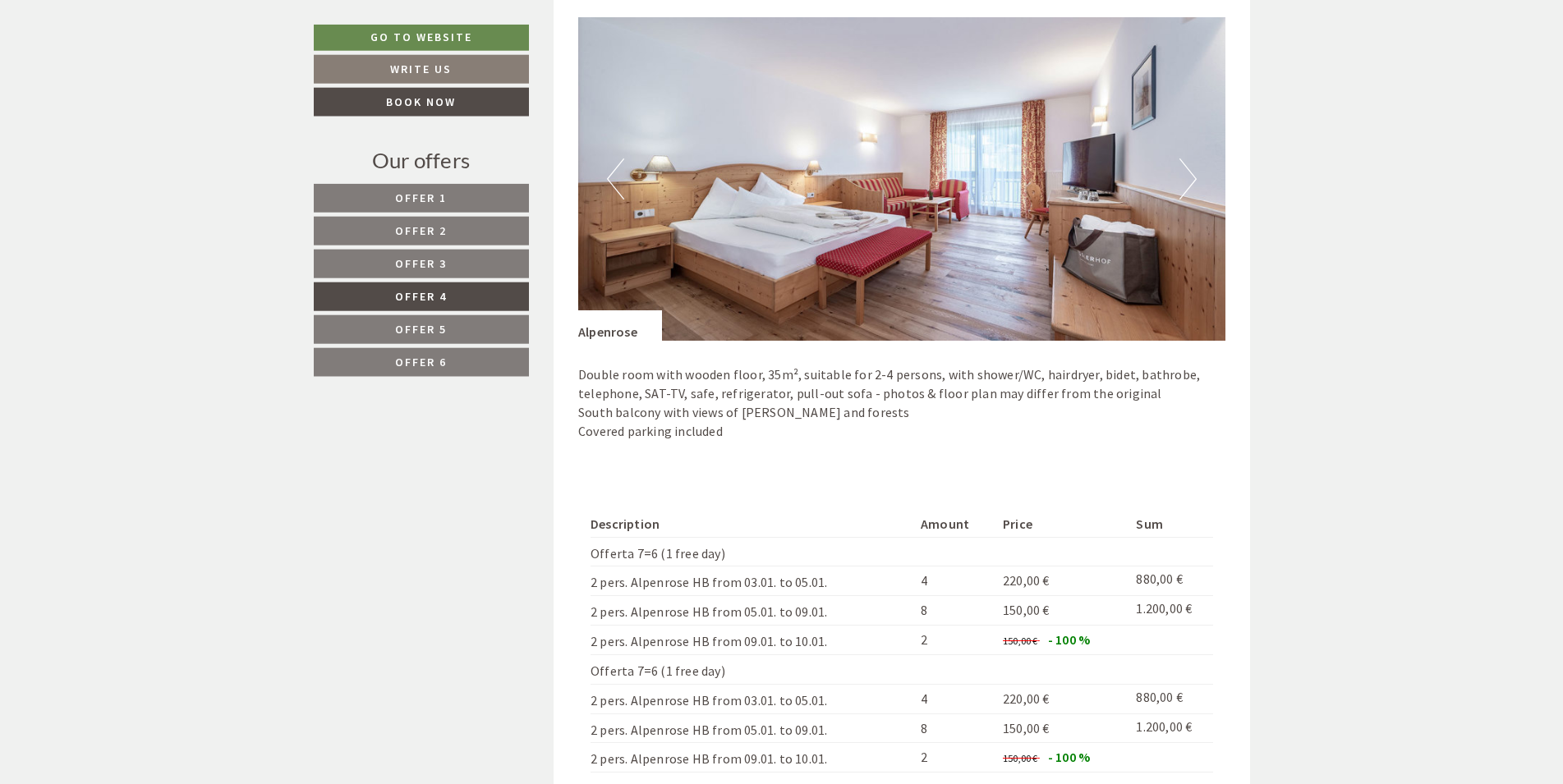
scroll to position [1227, 0]
click at [443, 266] on span "Offer 3" at bounding box center [421, 263] width 52 height 14
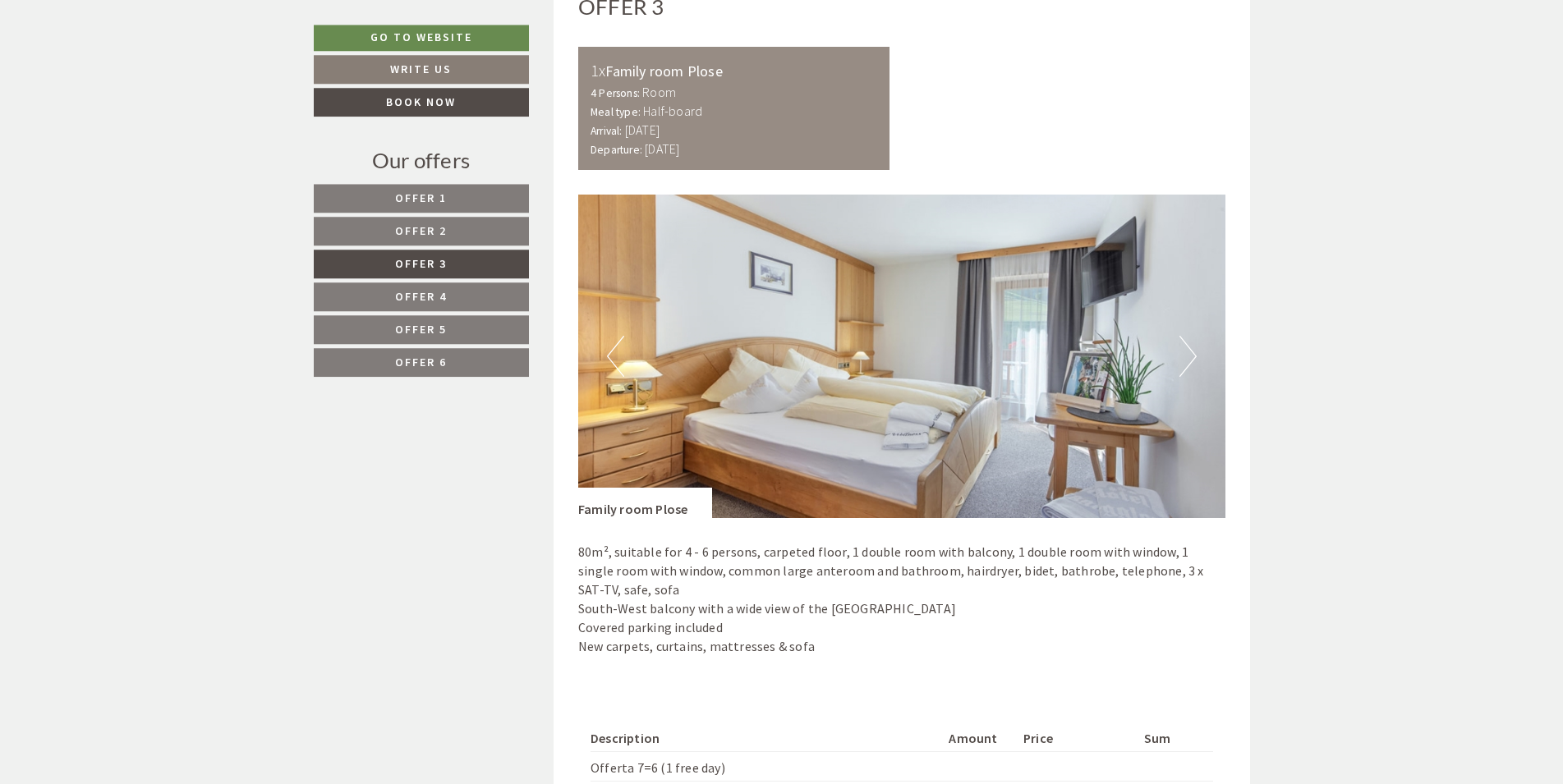
scroll to position [1060, 0]
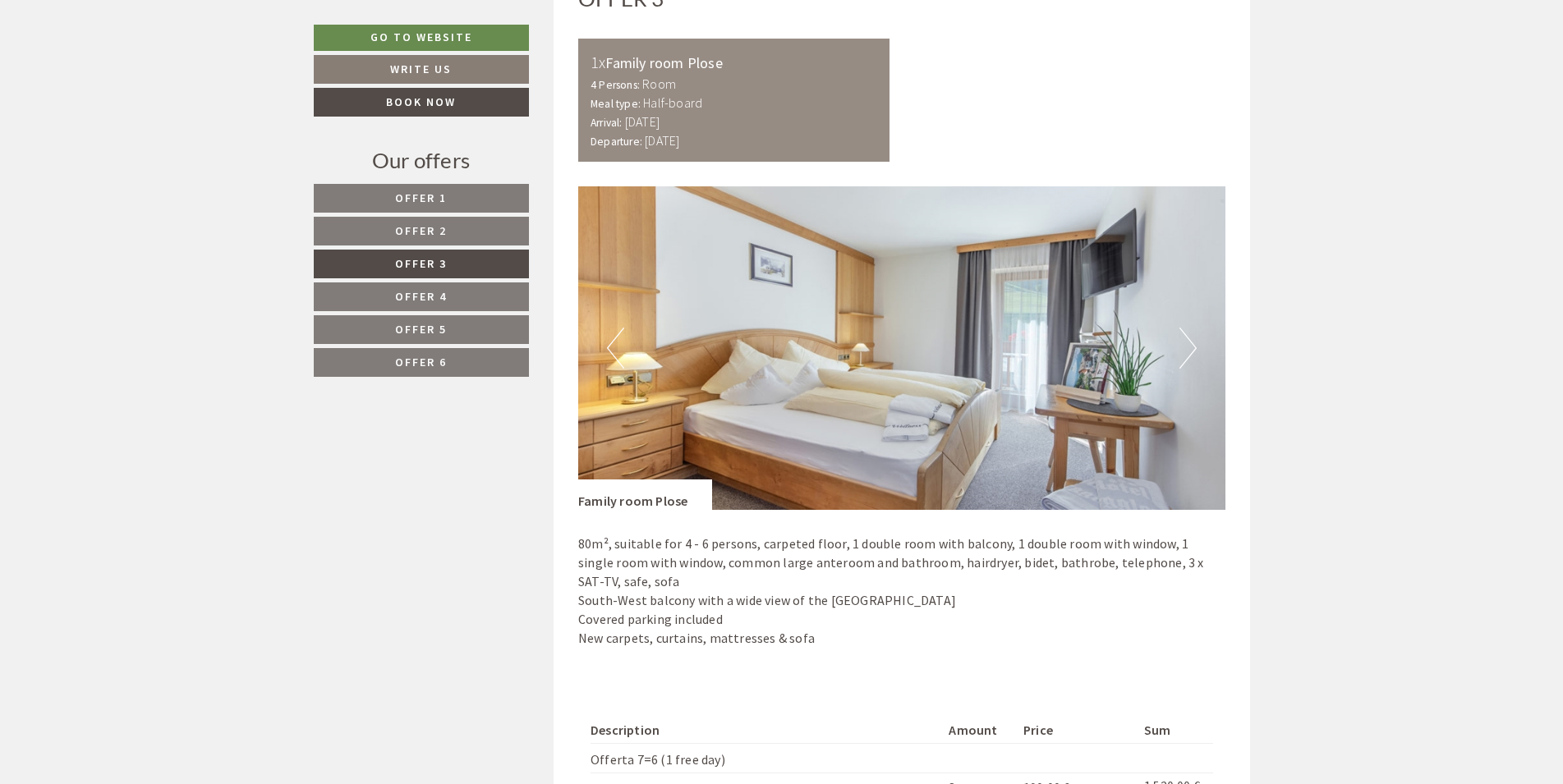
click at [1198, 340] on img at bounding box center [902, 348] width 647 height 323
click at [1188, 345] on button "Next" at bounding box center [1188, 348] width 17 height 41
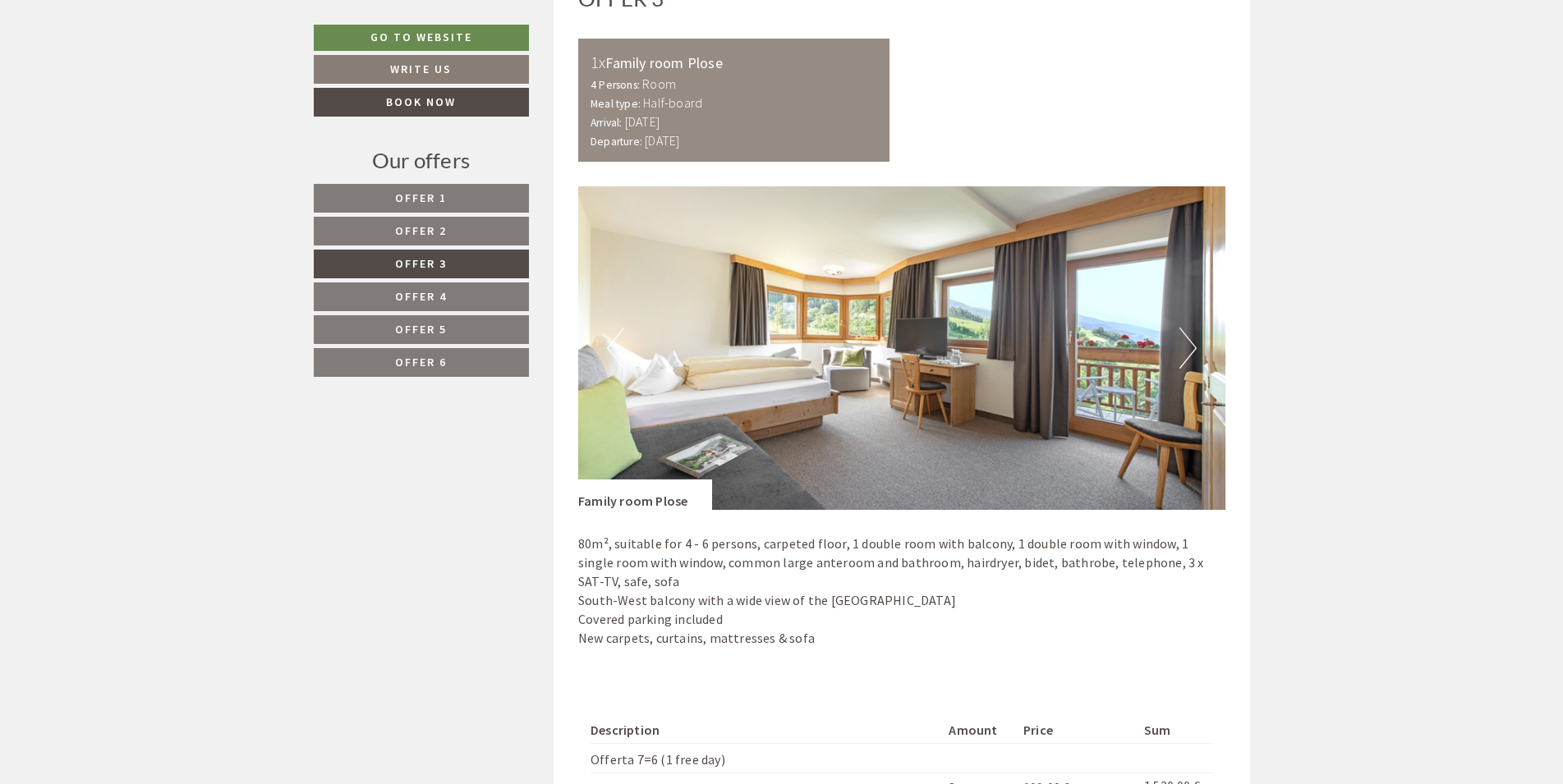
click at [1188, 345] on button "Next" at bounding box center [1188, 348] width 17 height 41
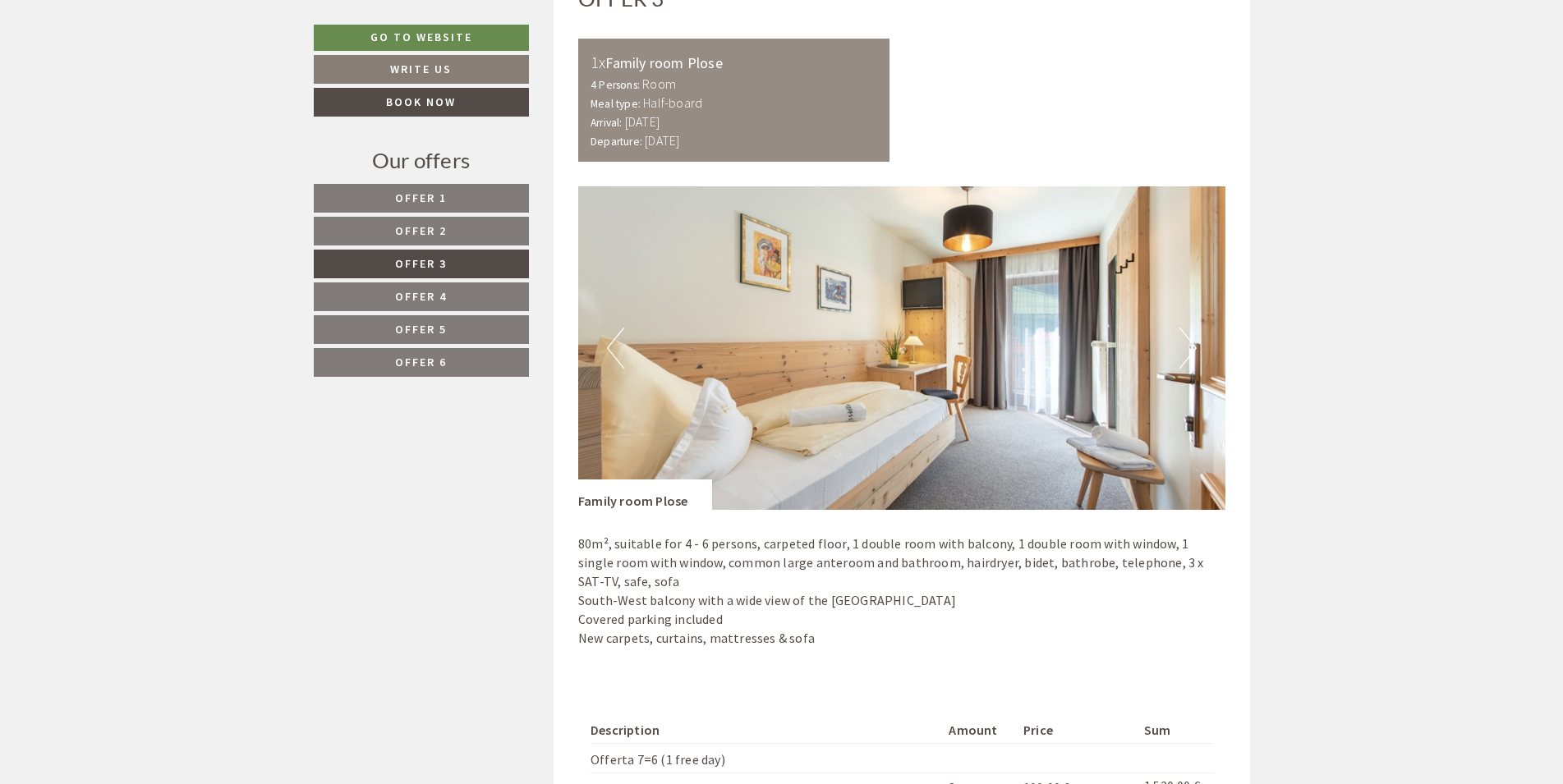
click at [1188, 345] on button "Next" at bounding box center [1188, 348] width 17 height 41
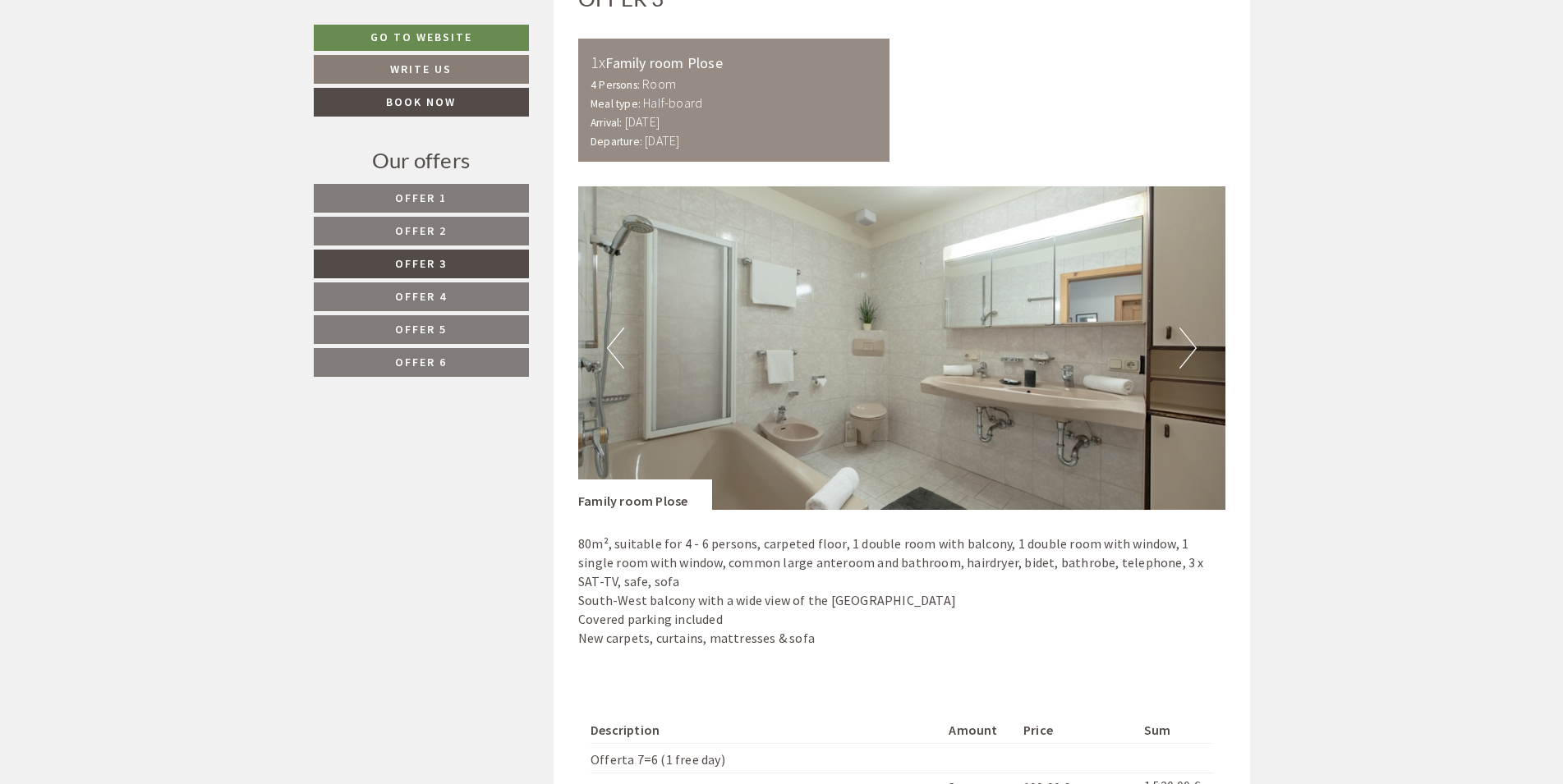
click at [1188, 345] on button "Next" at bounding box center [1188, 348] width 17 height 41
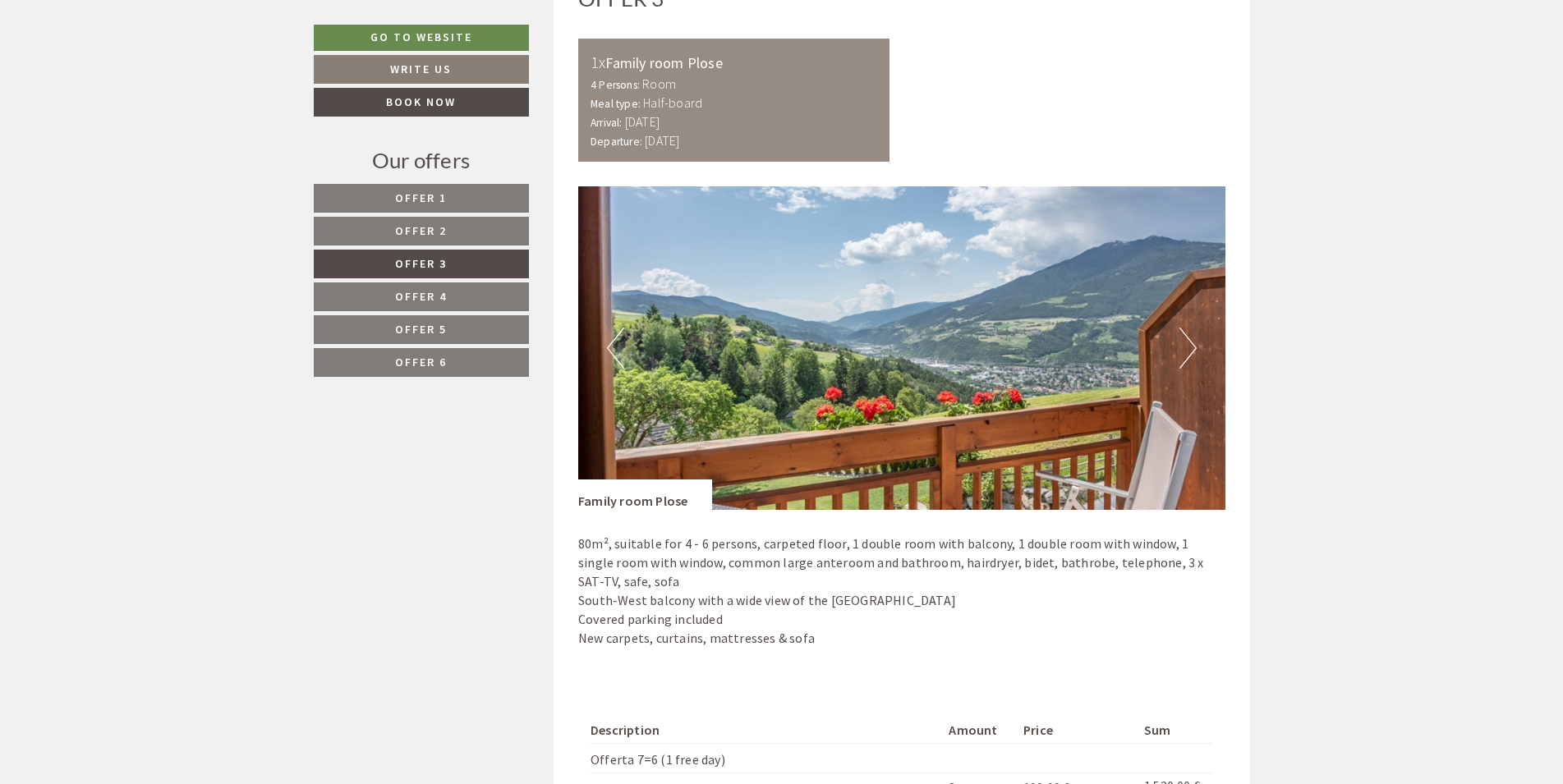
click at [1188, 345] on button "Next" at bounding box center [1188, 348] width 17 height 41
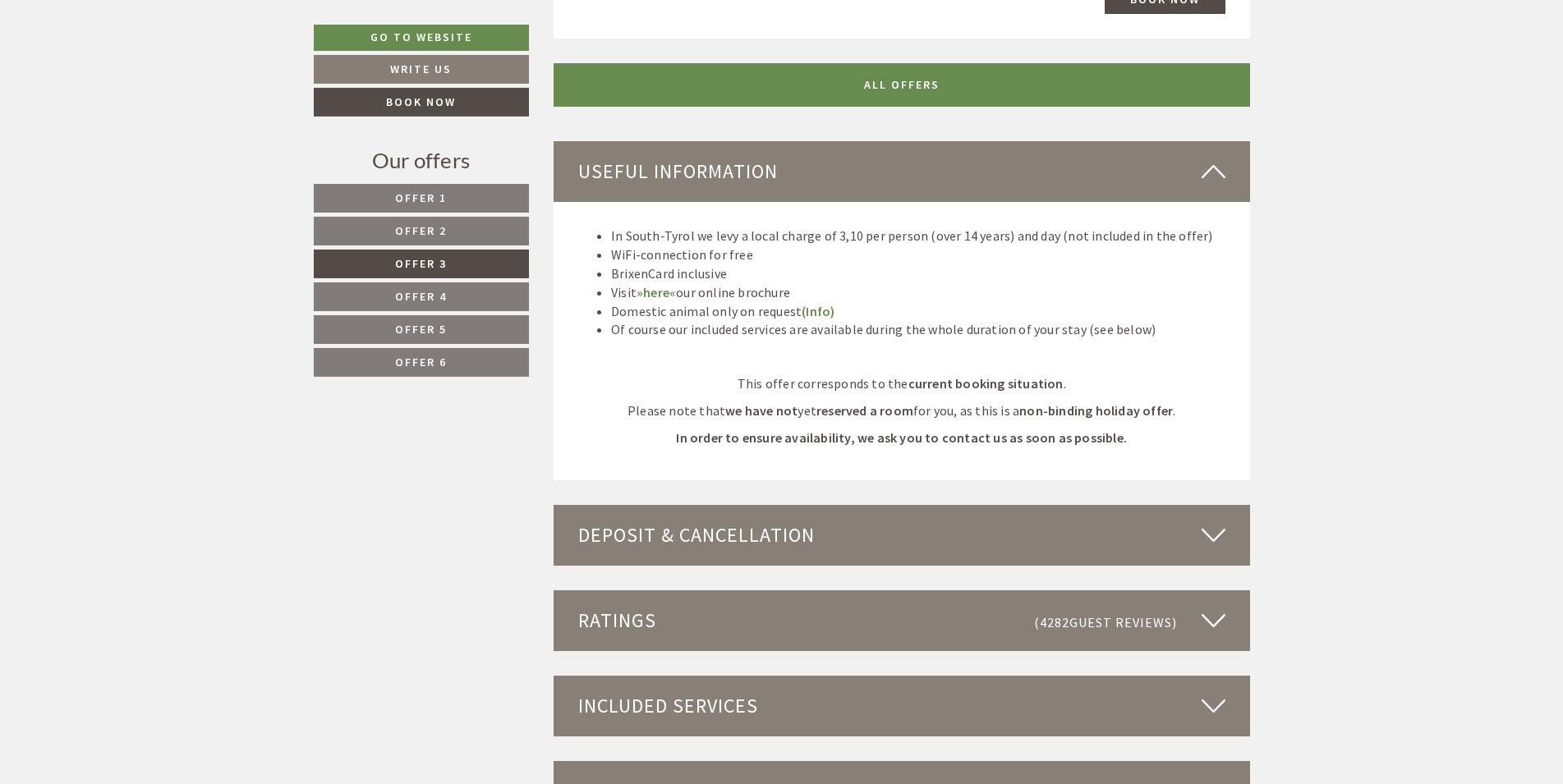
scroll to position [2065, 0]
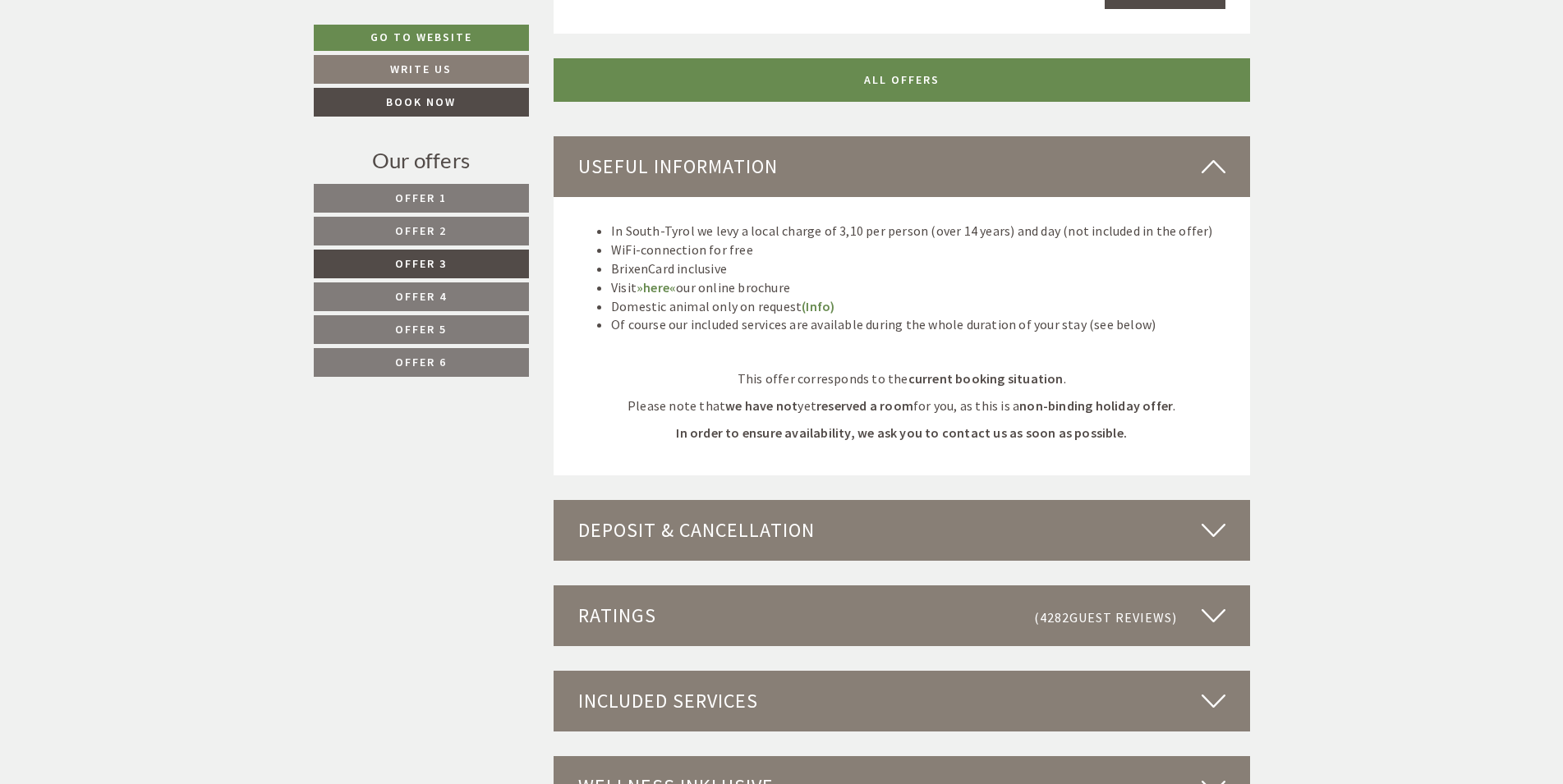
click at [1049, 541] on div "Deposit & cancellation" at bounding box center [902, 530] width 696 height 60
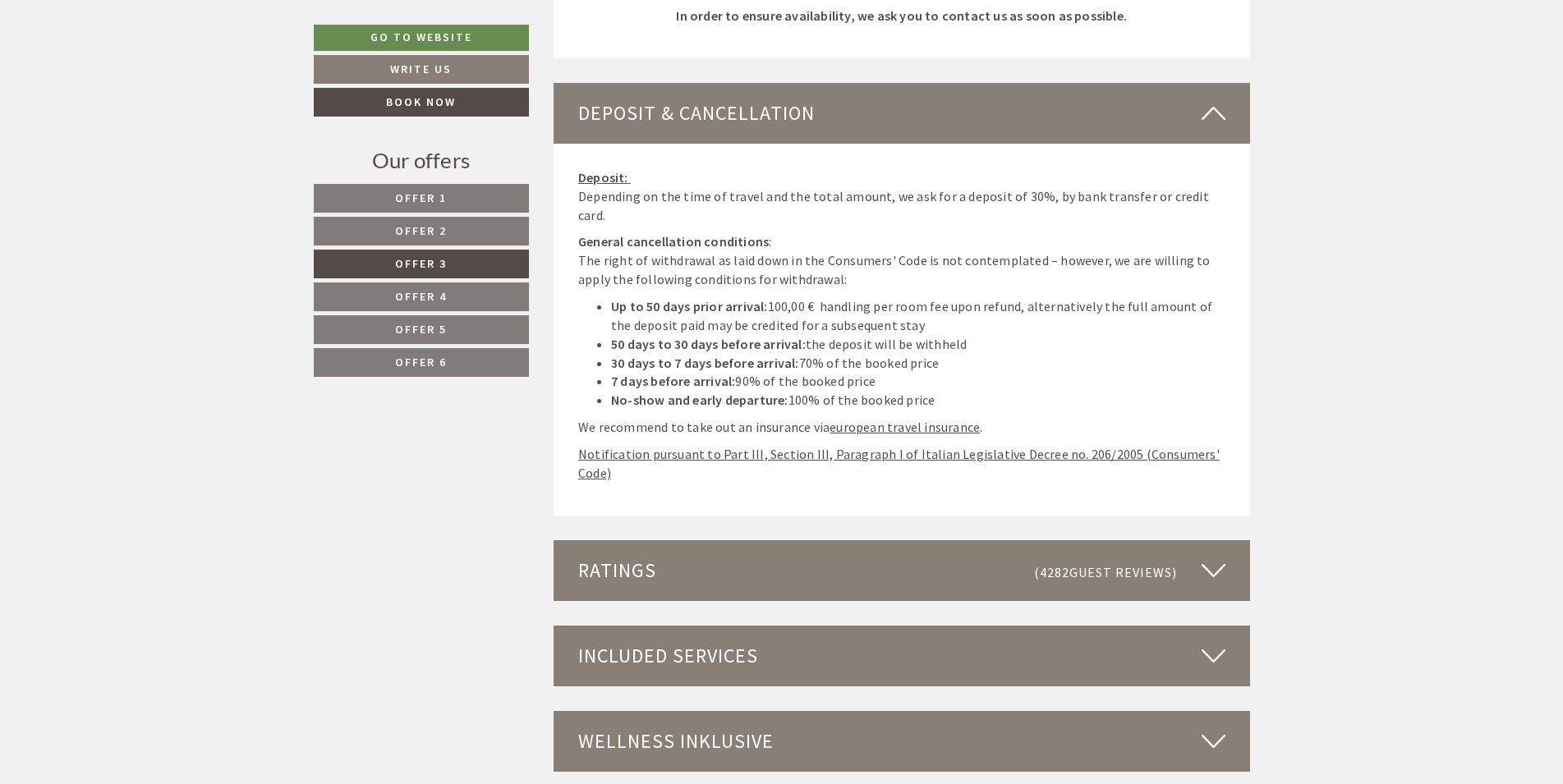
scroll to position [2484, 0]
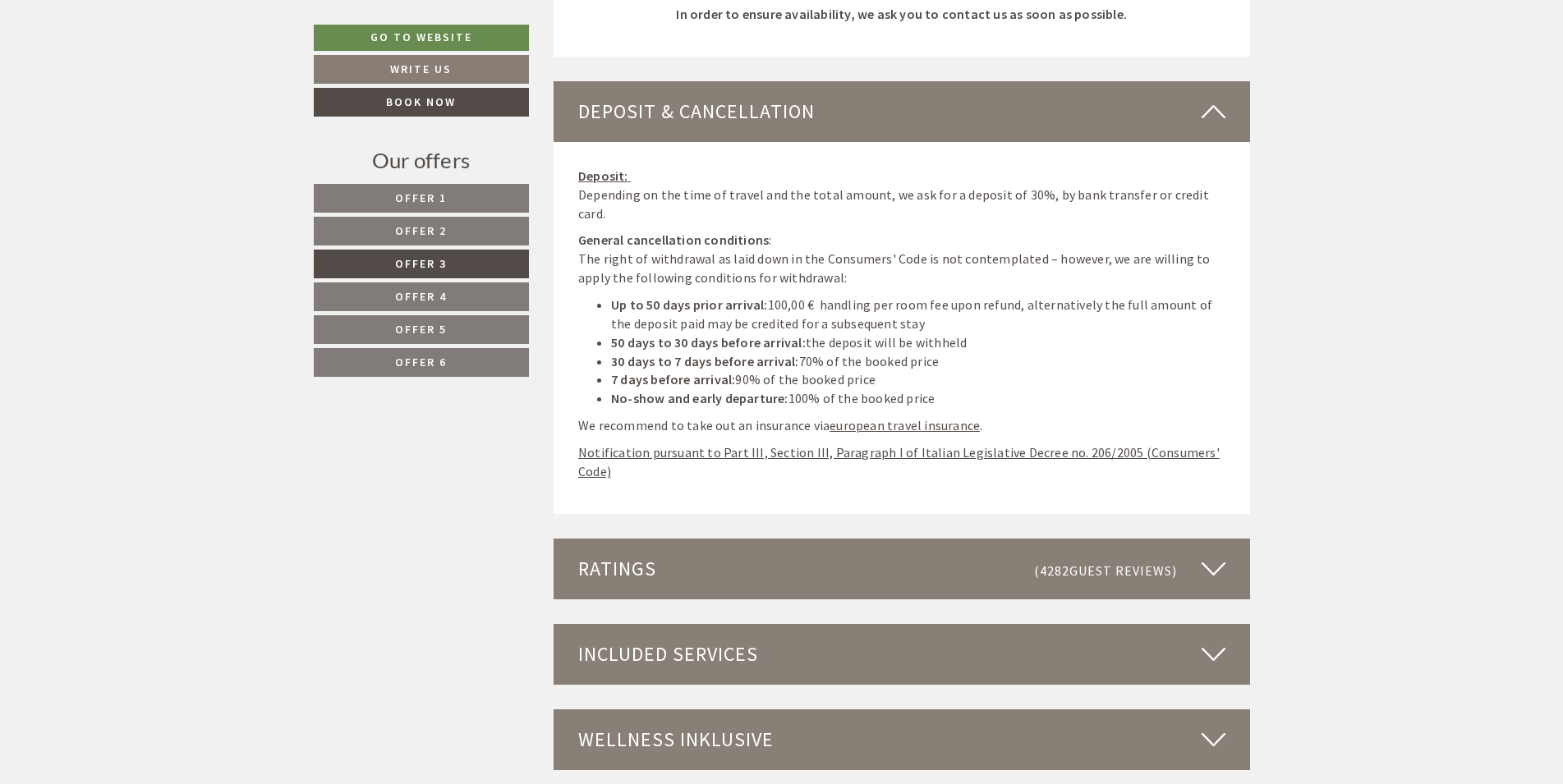
click at [1088, 563] on span "Guest reviews" at bounding box center [1120, 570] width 103 height 16
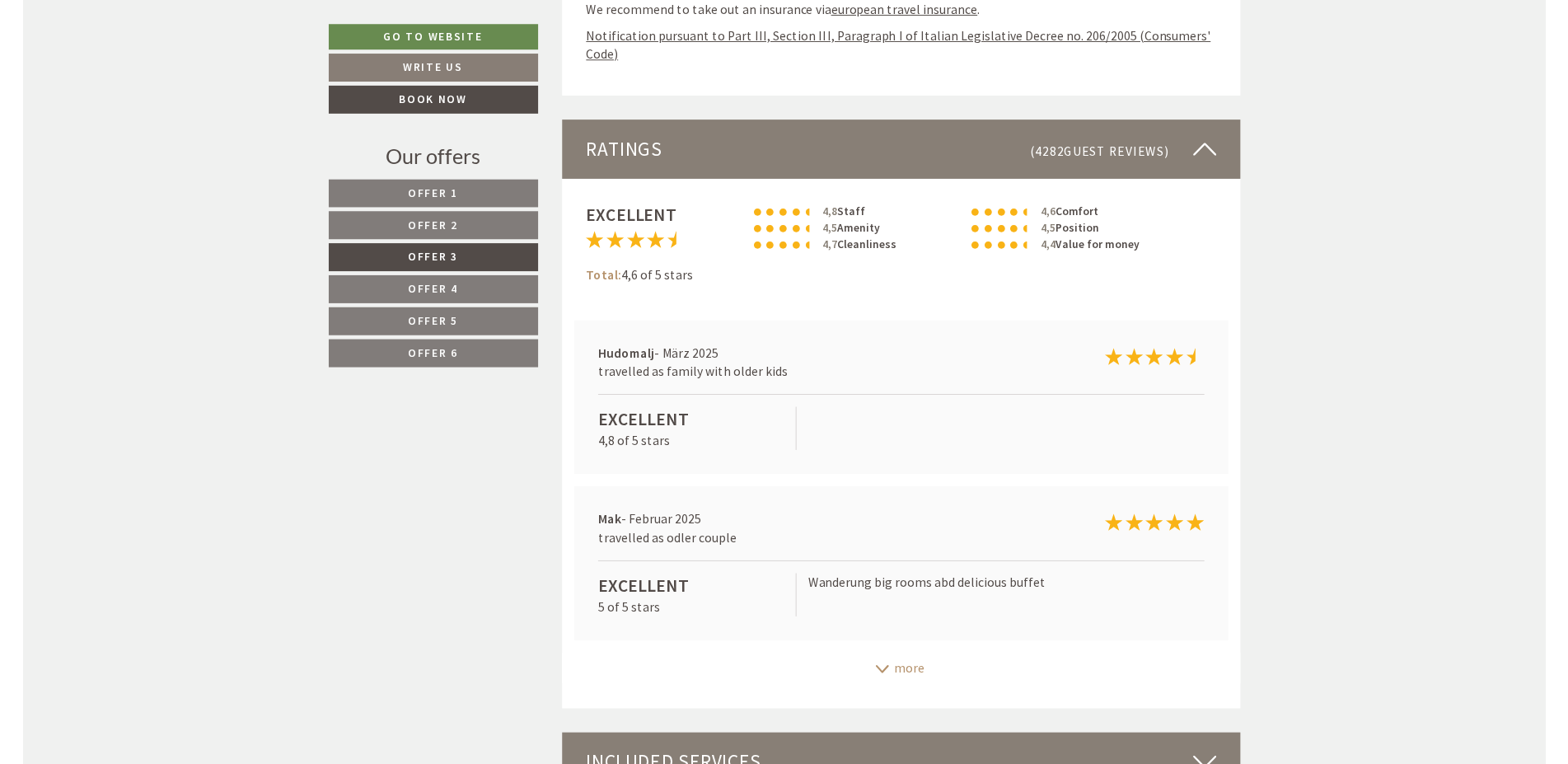
scroll to position [2914, 0]
